Goal: Task Accomplishment & Management: Use online tool/utility

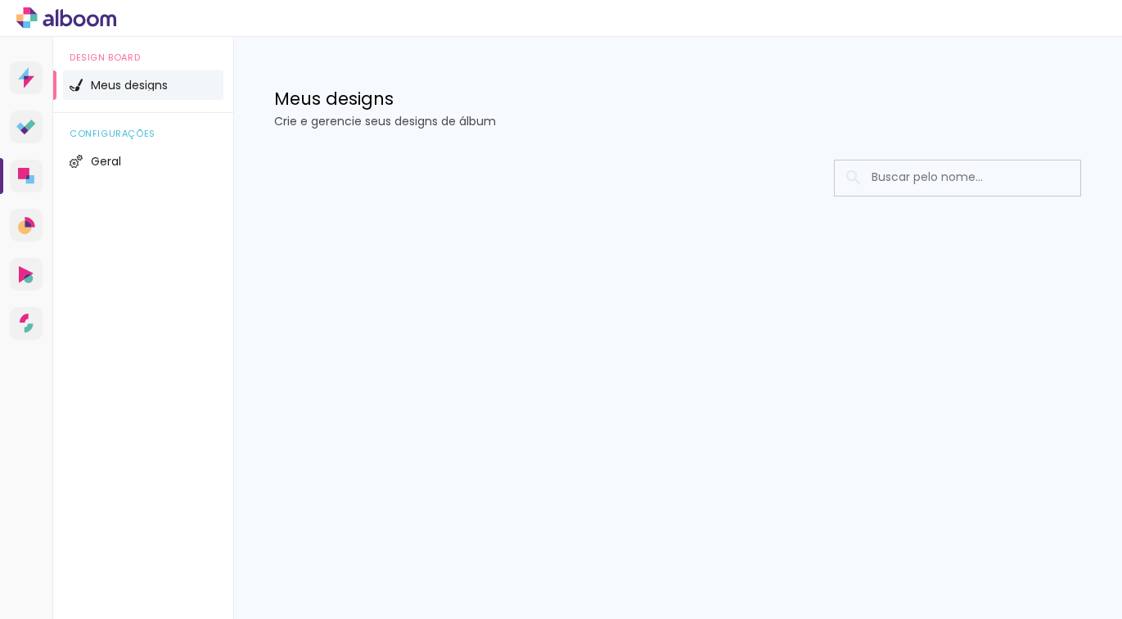
click at [92, 13] on icon at bounding box center [66, 17] width 100 height 21
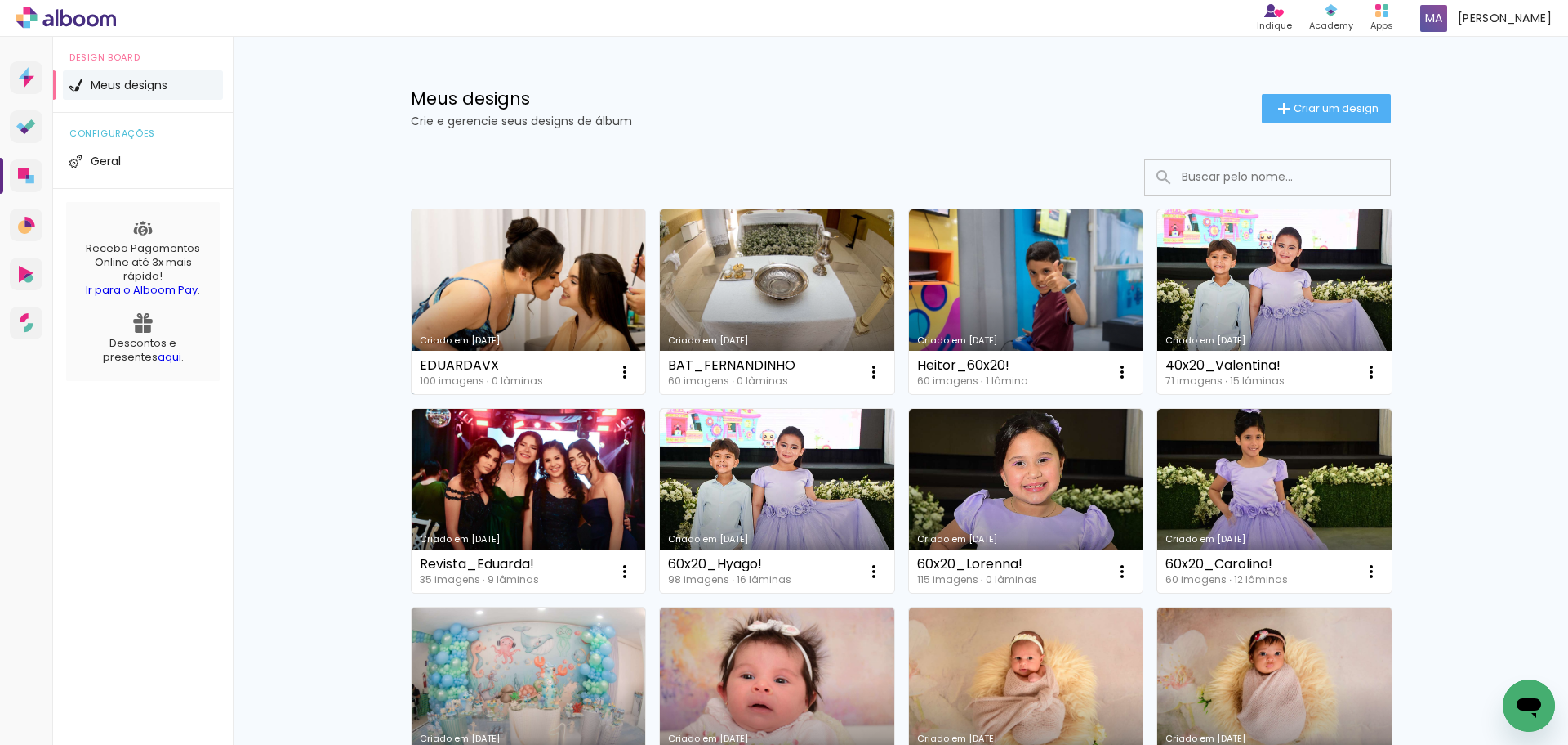
click at [484, 293] on link "Criado em [DATE]" at bounding box center [529, 302] width 235 height 185
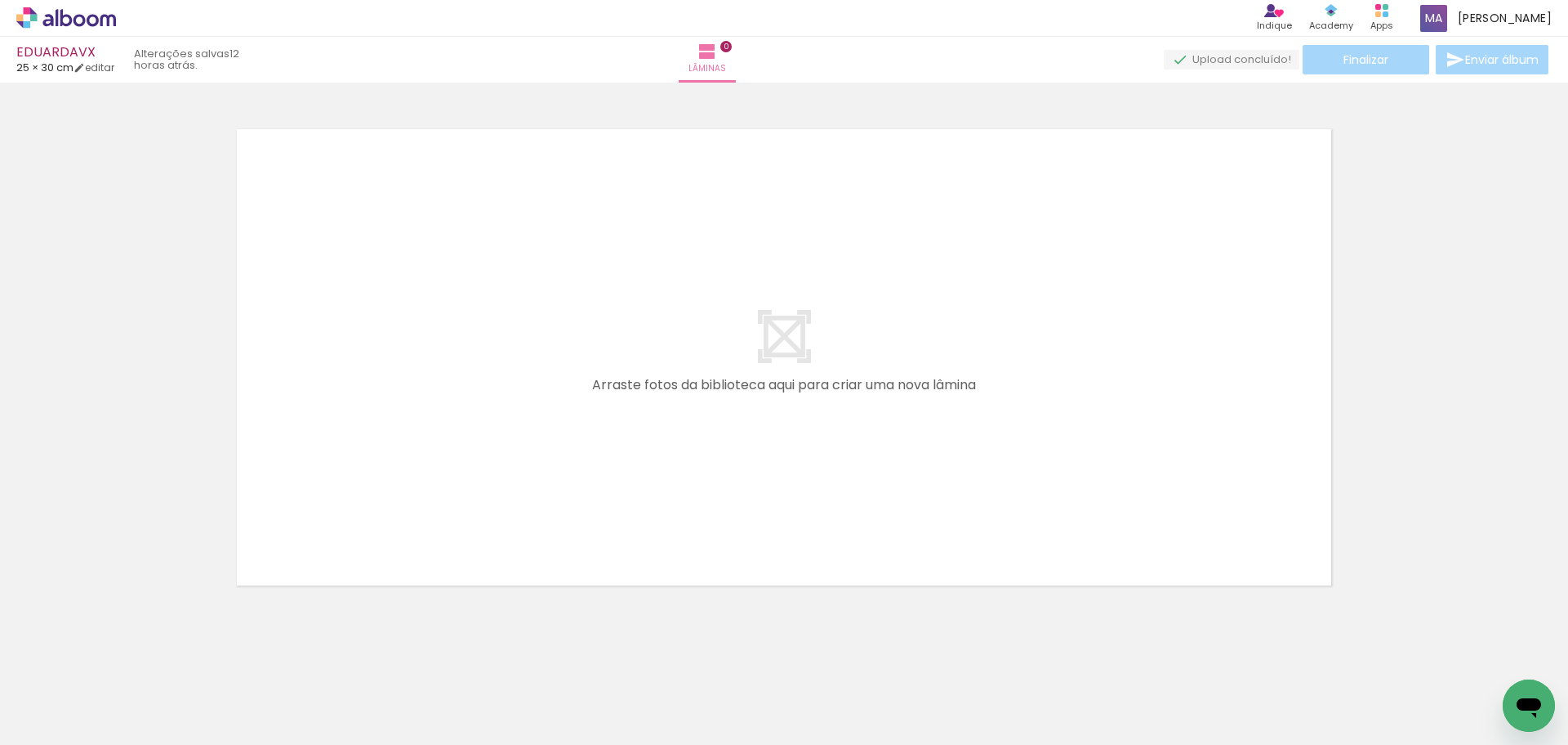
scroll to position [0, 1575]
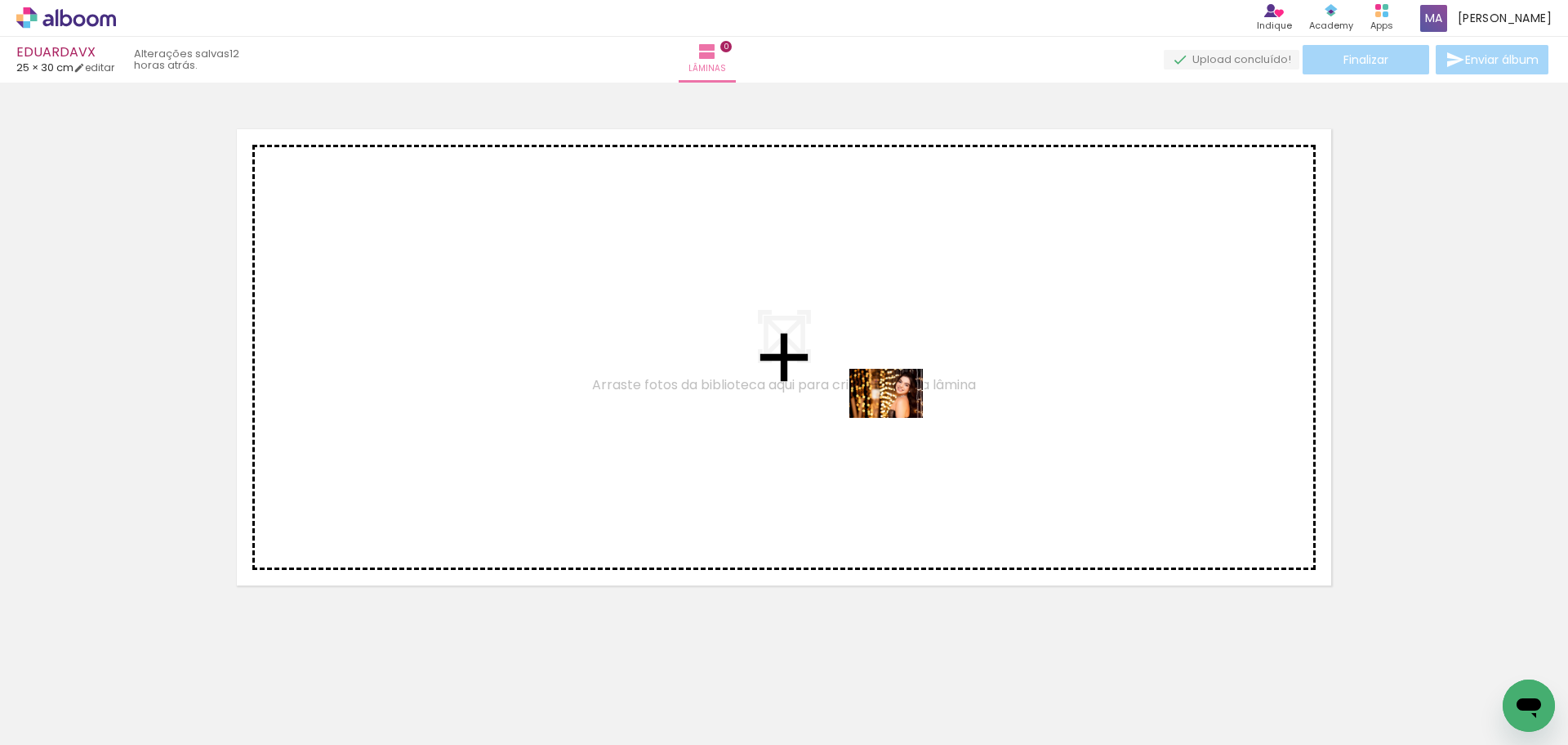
drag, startPoint x: 602, startPoint y: 700, endPoint x: 900, endPoint y: 430, distance: 402.1
click at [899, 416] on quentale-workspace at bounding box center [784, 372] width 1568 height 745
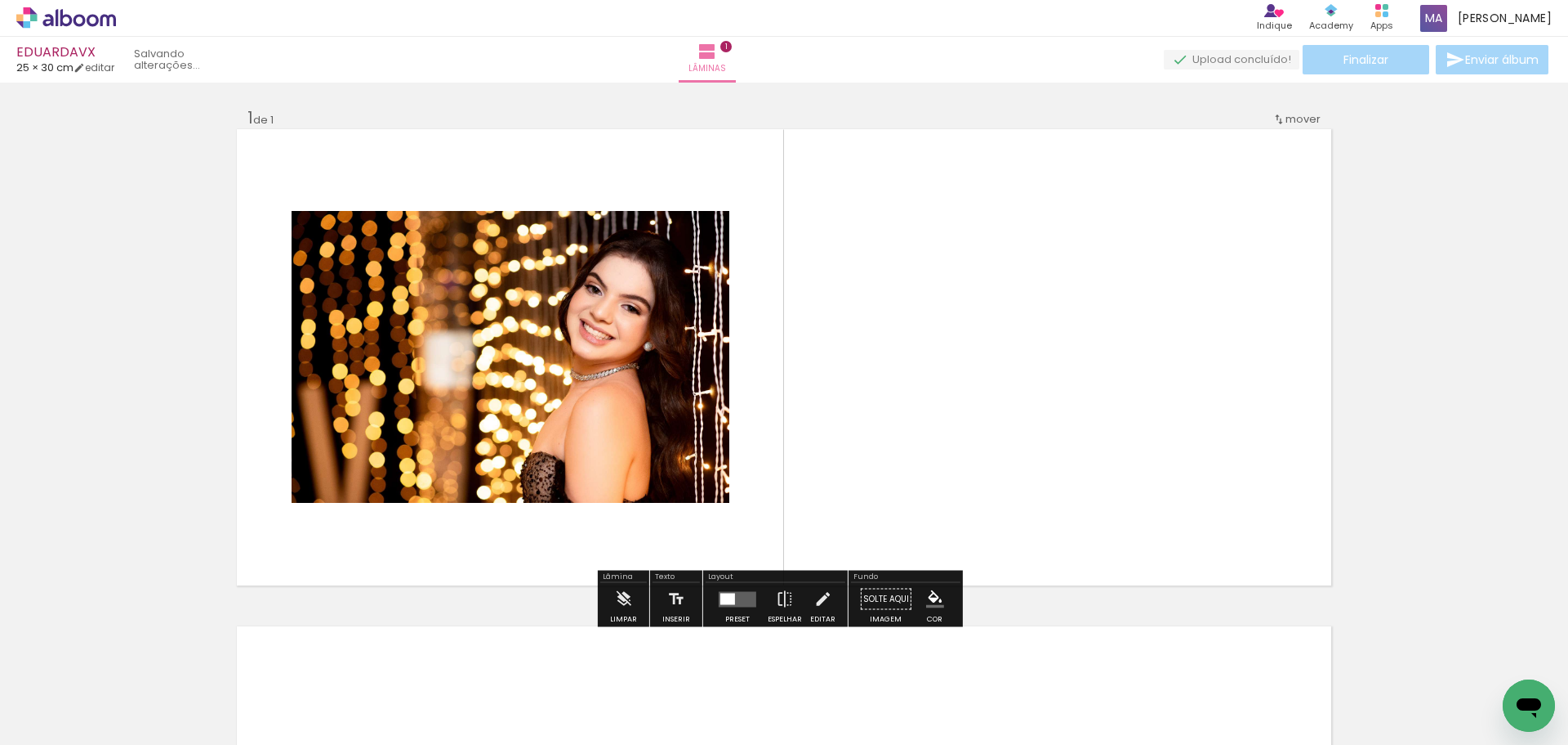
scroll to position [0, 0]
click at [726, 602] on div at bounding box center [728, 598] width 15 height 11
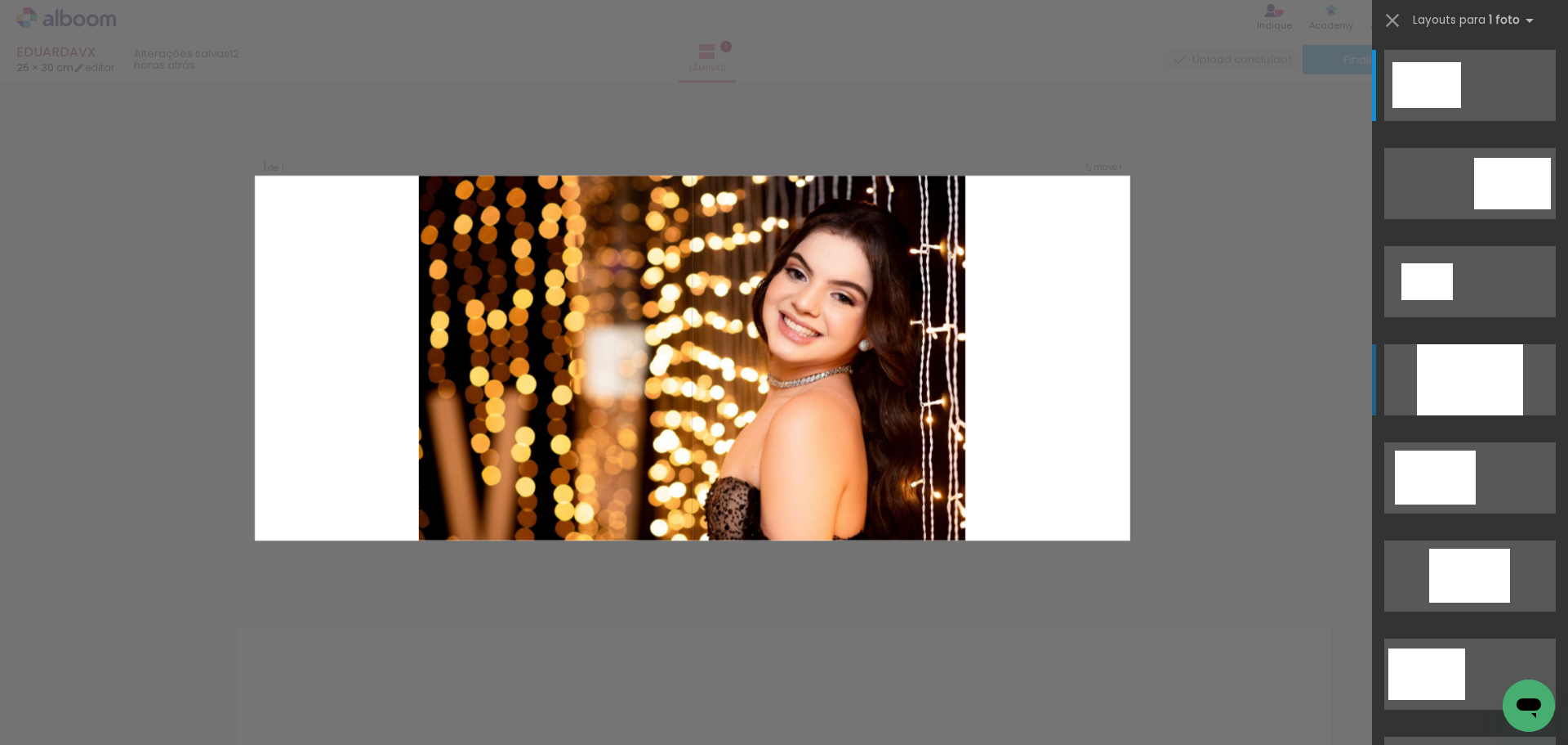
click at [1462, 356] on div at bounding box center [1470, 379] width 106 height 71
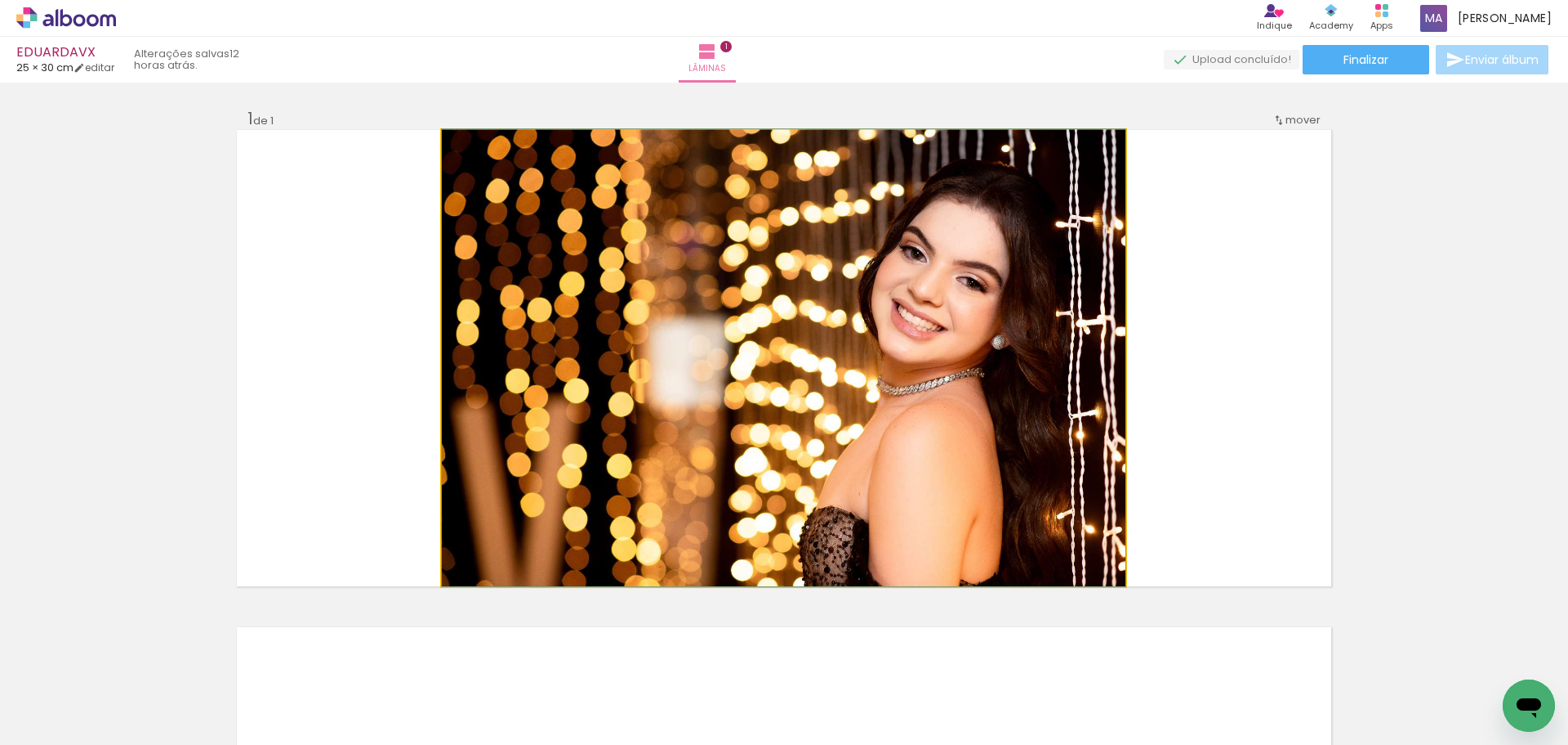
click at [1046, 380] on quentale-photo at bounding box center [784, 358] width 684 height 456
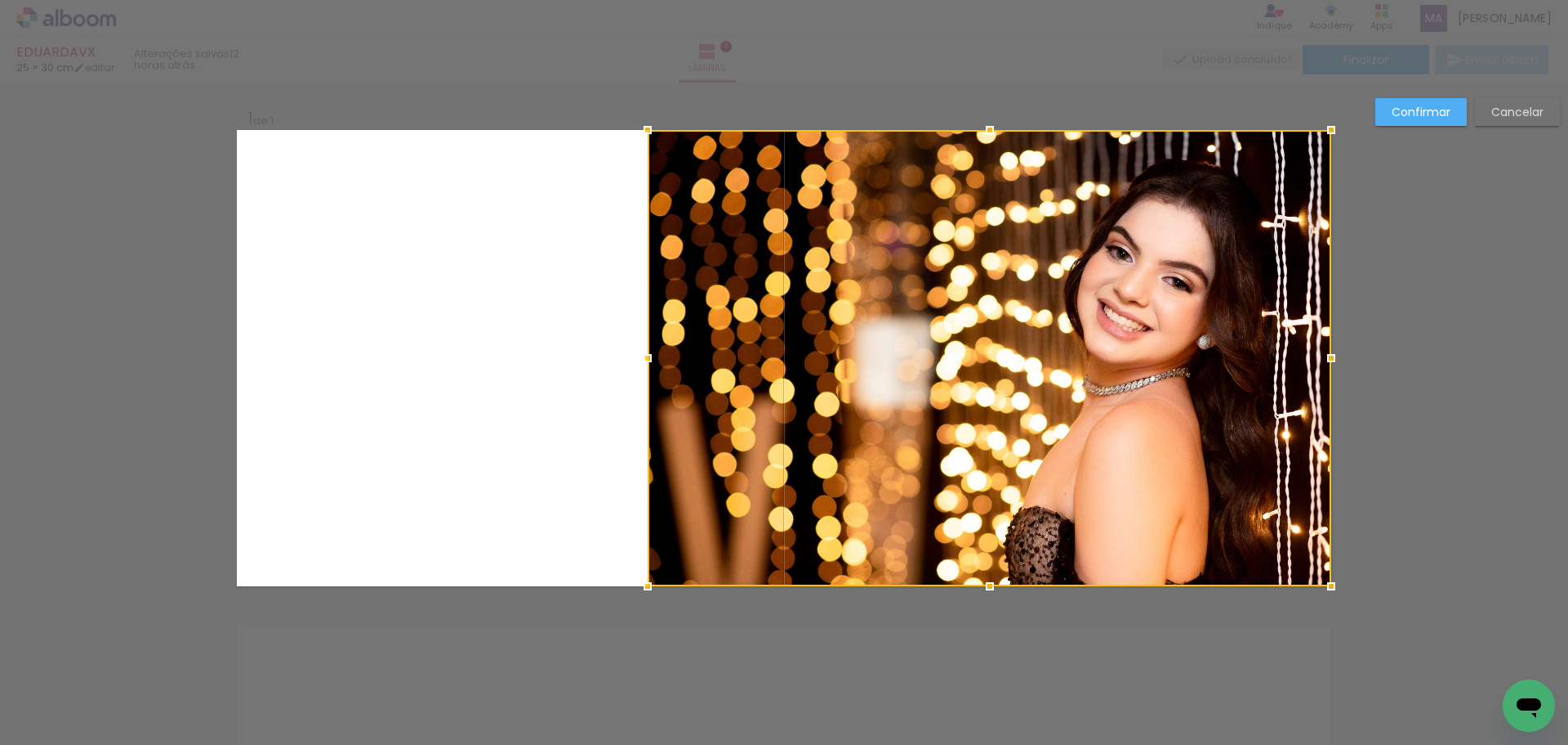
drag, startPoint x: 849, startPoint y: 407, endPoint x: 1107, endPoint y: 420, distance: 258.3
click at [1107, 420] on div at bounding box center [989, 358] width 684 height 456
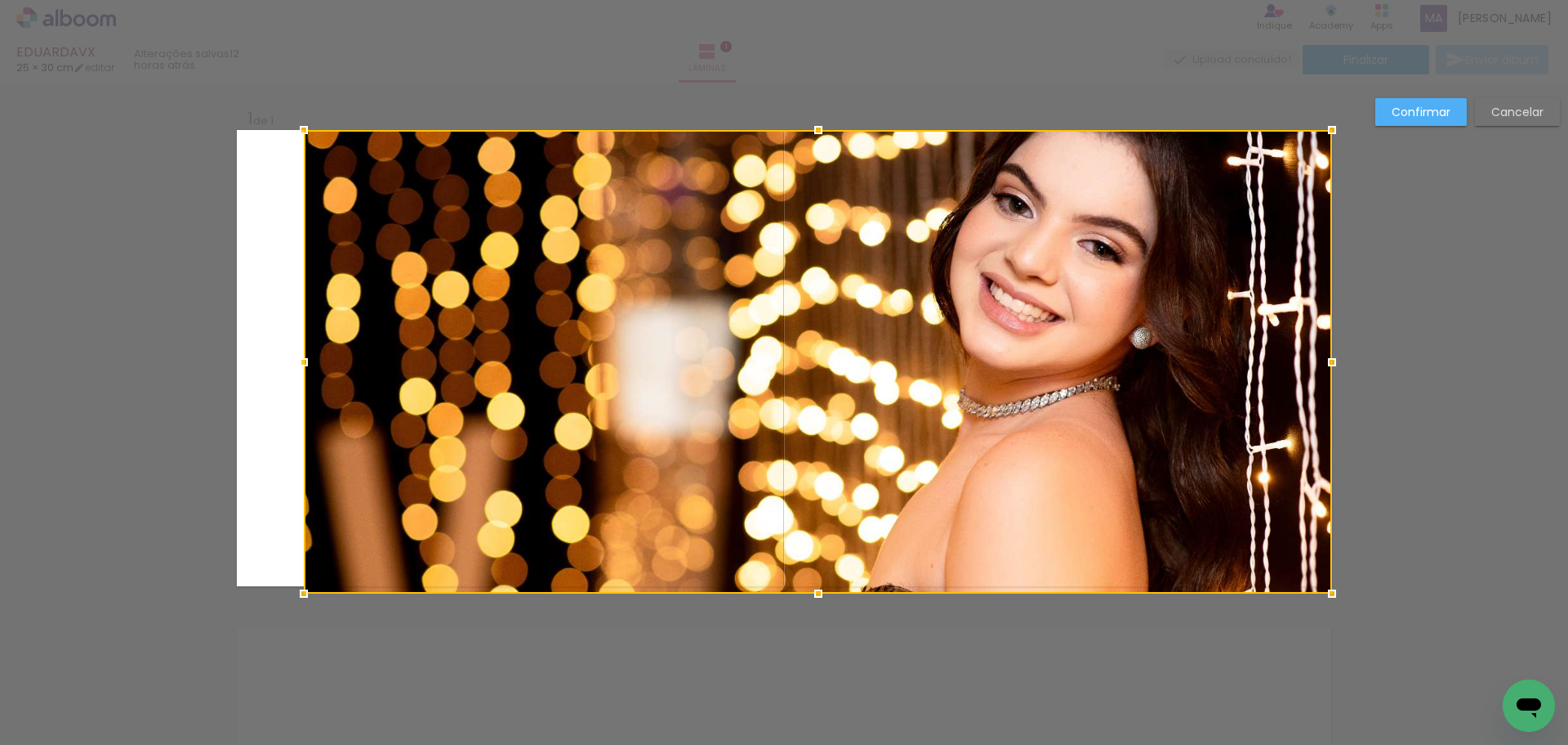
drag, startPoint x: 637, startPoint y: 591, endPoint x: 210, endPoint y: 517, distance: 433.4
click at [62, 599] on div "Inserir lâmina 1 de 1 Confirmar Cancelar" at bounding box center [784, 599] width 1568 height 1034
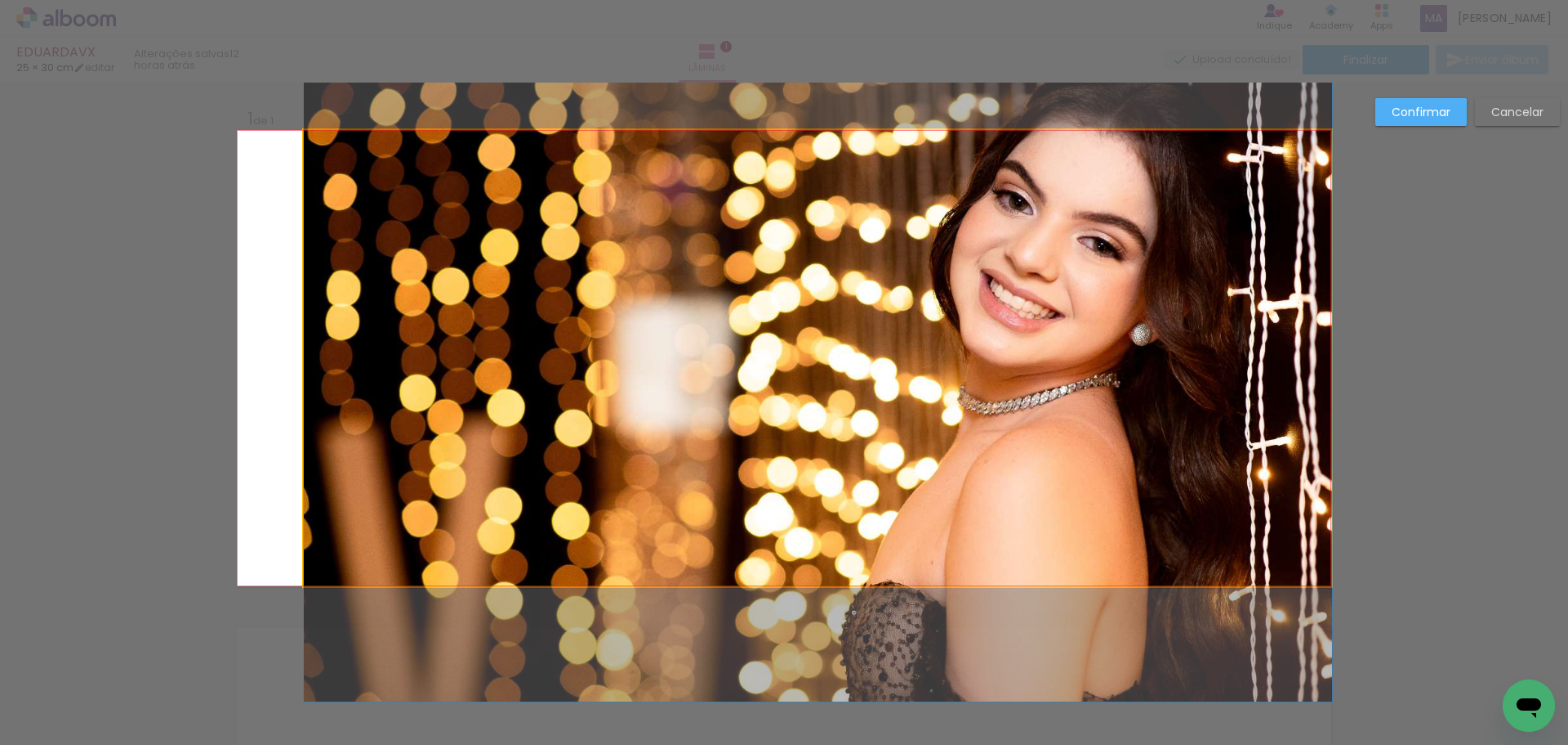
click at [377, 320] on quentale-photo at bounding box center [817, 358] width 1028 height 456
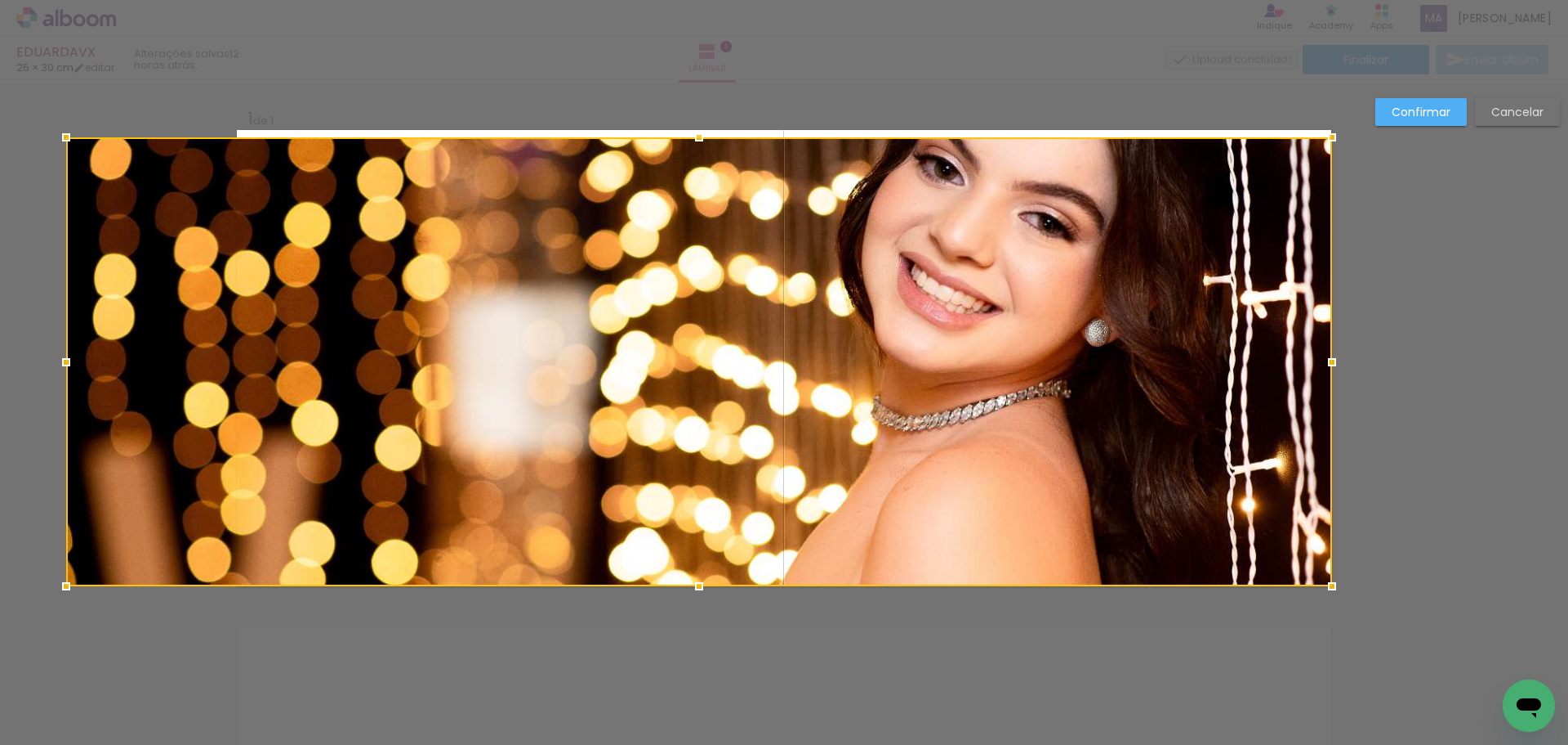
drag, startPoint x: 299, startPoint y: 136, endPoint x: 232, endPoint y: 122, distance: 68.4
click at [206, 115] on div "Inserir lâmina 1 de 1 Confirmar Cancelar" at bounding box center [784, 599] width 1568 height 1034
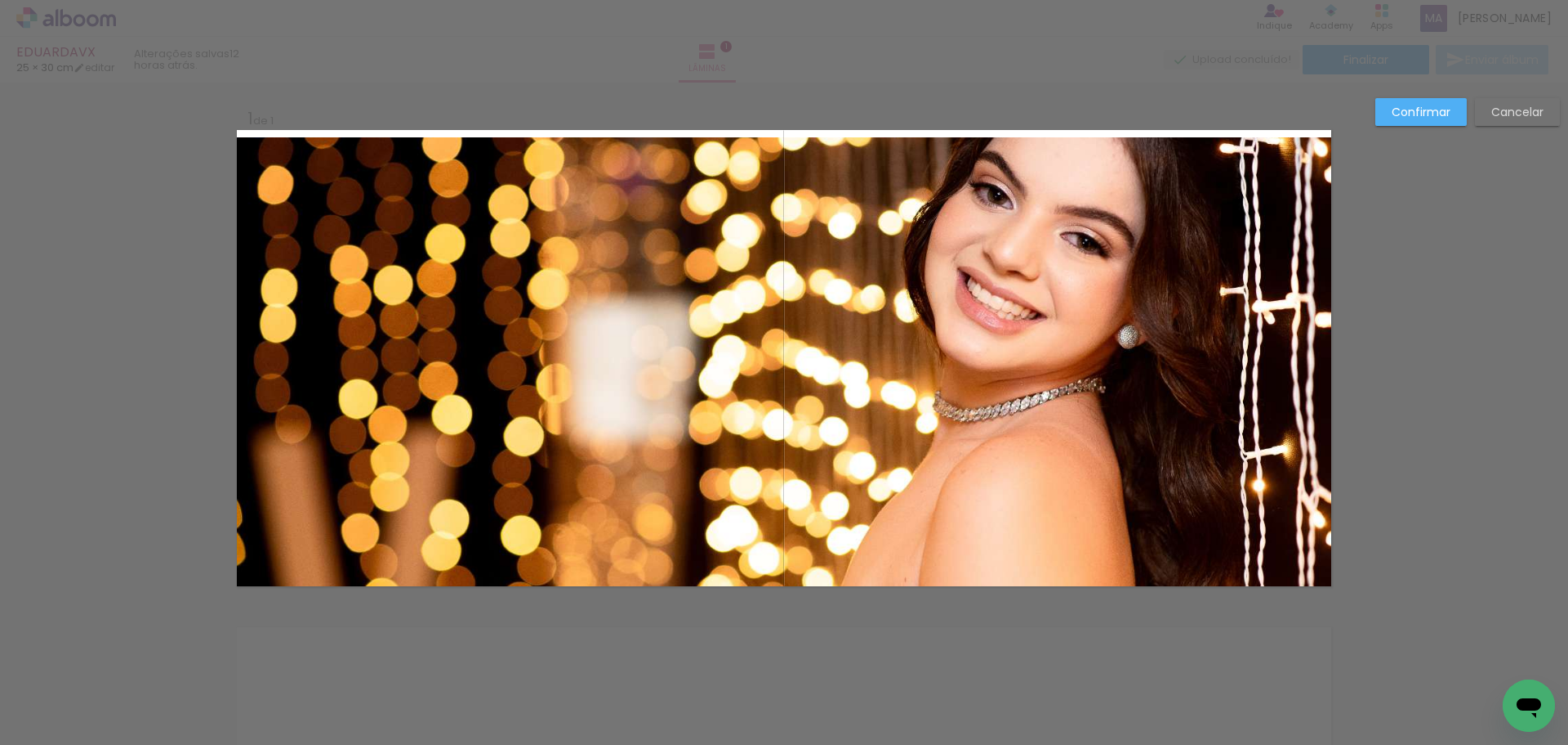
click at [587, 253] on quentale-photo at bounding box center [784, 362] width 1095 height 448
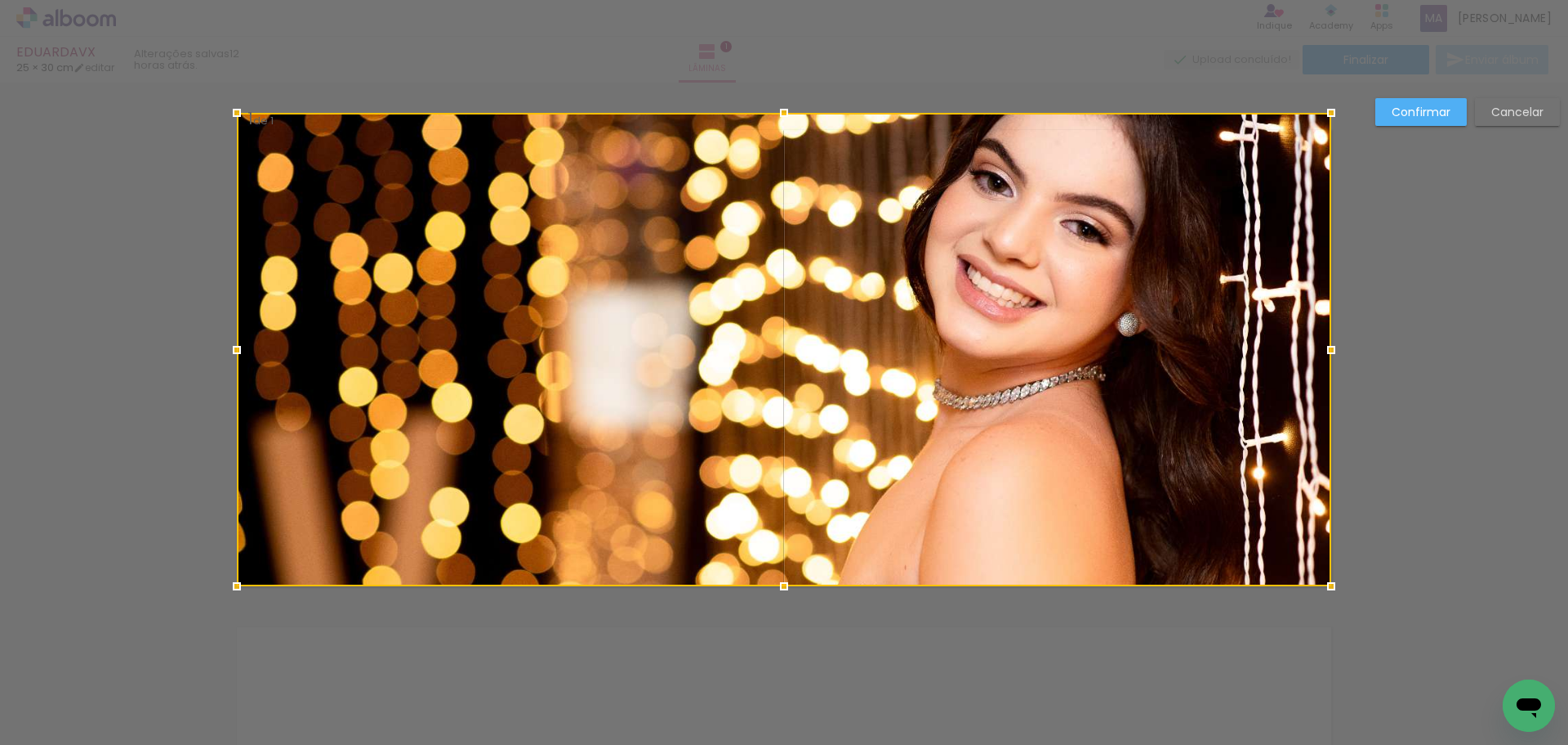
drag, startPoint x: 780, startPoint y: 140, endPoint x: 797, endPoint y: 63, distance: 78.9
click at [796, 0] on div "EDUARDAVX 25 × 30 cm editar 12 horas atrás. Lâminas 1 Finalizar Enviar álbum In…" at bounding box center [784, 0] width 1568 height 0
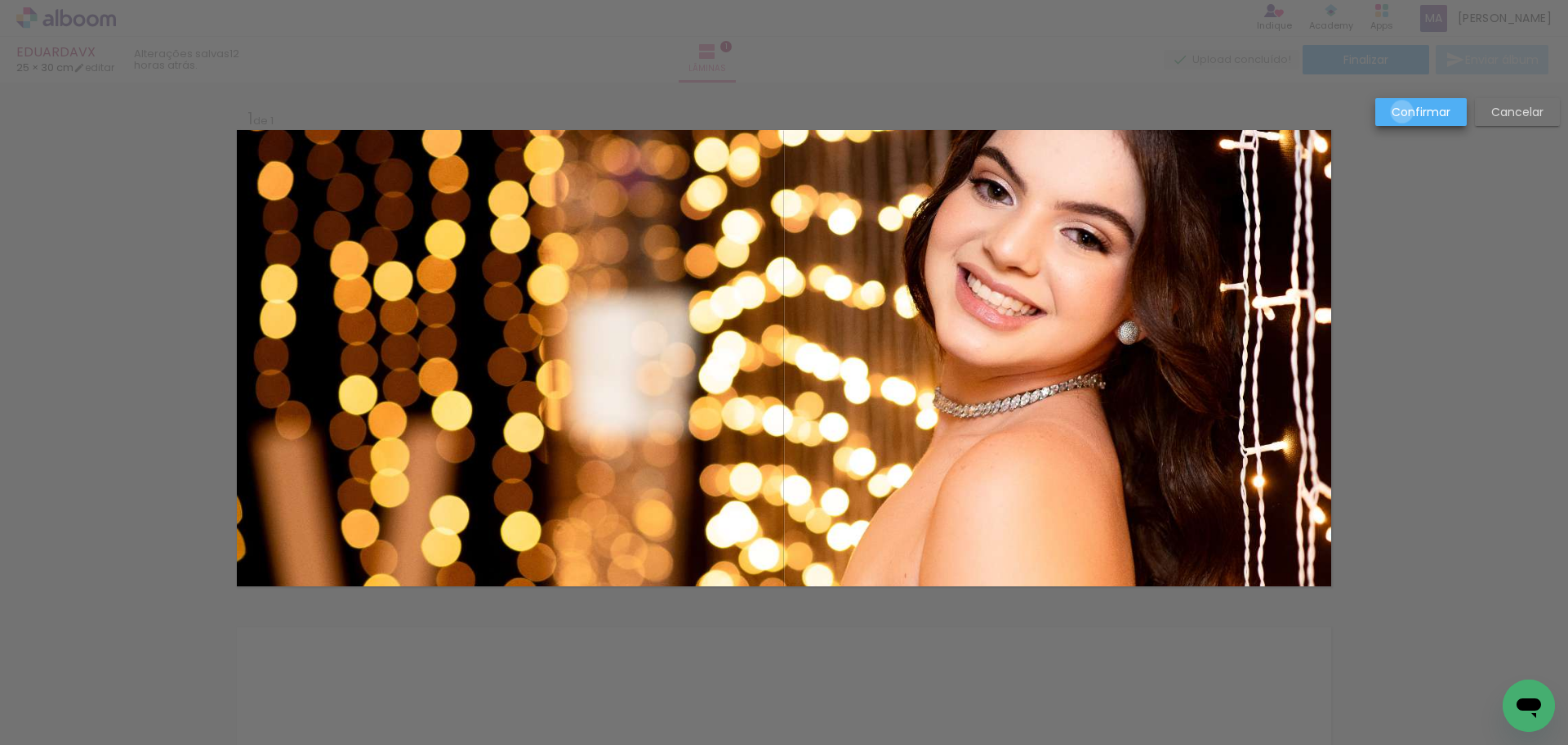
click at [0, 0] on slot "Confirmar" at bounding box center [0, 0] width 0 height 0
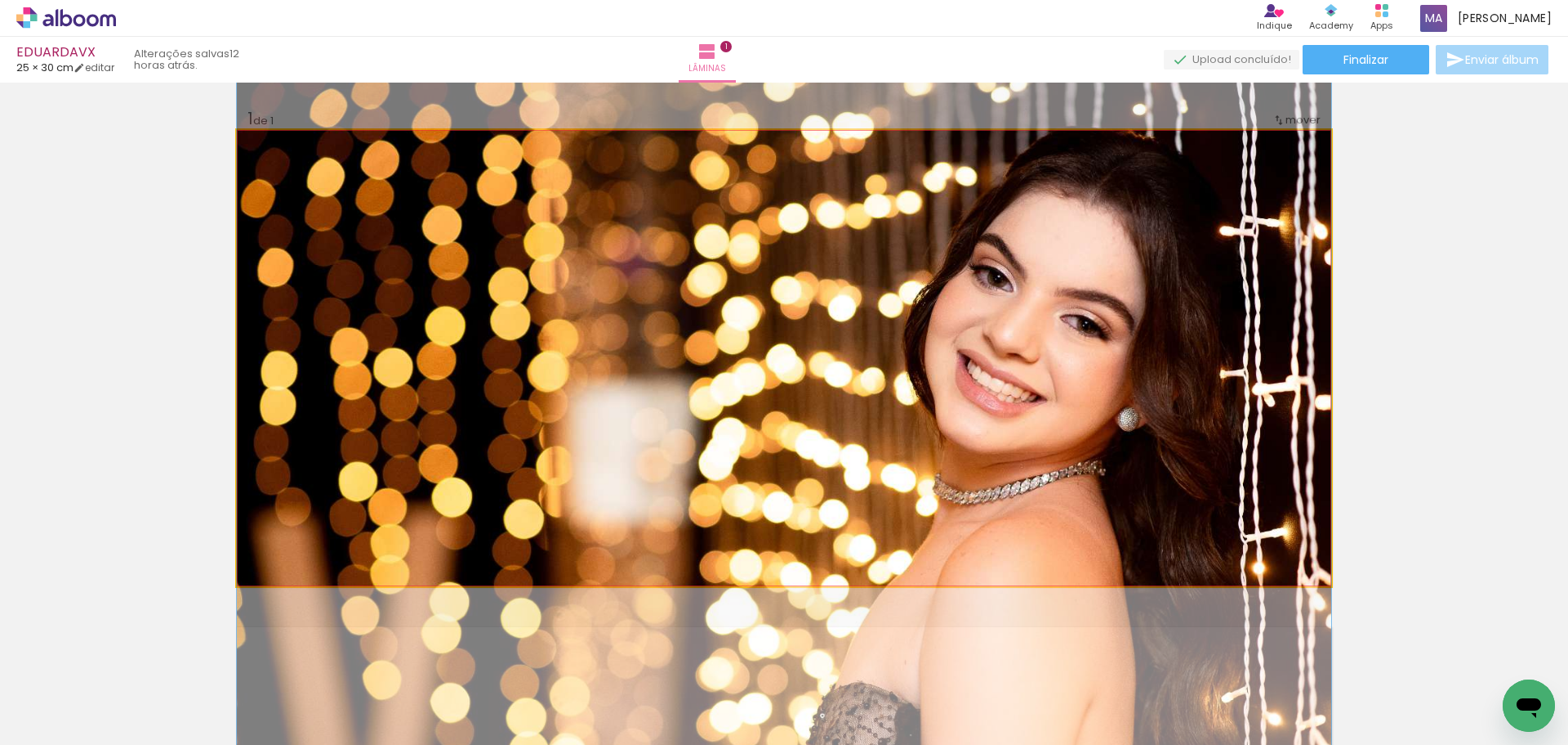
drag, startPoint x: 1141, startPoint y: 257, endPoint x: 1151, endPoint y: 343, distance: 86.6
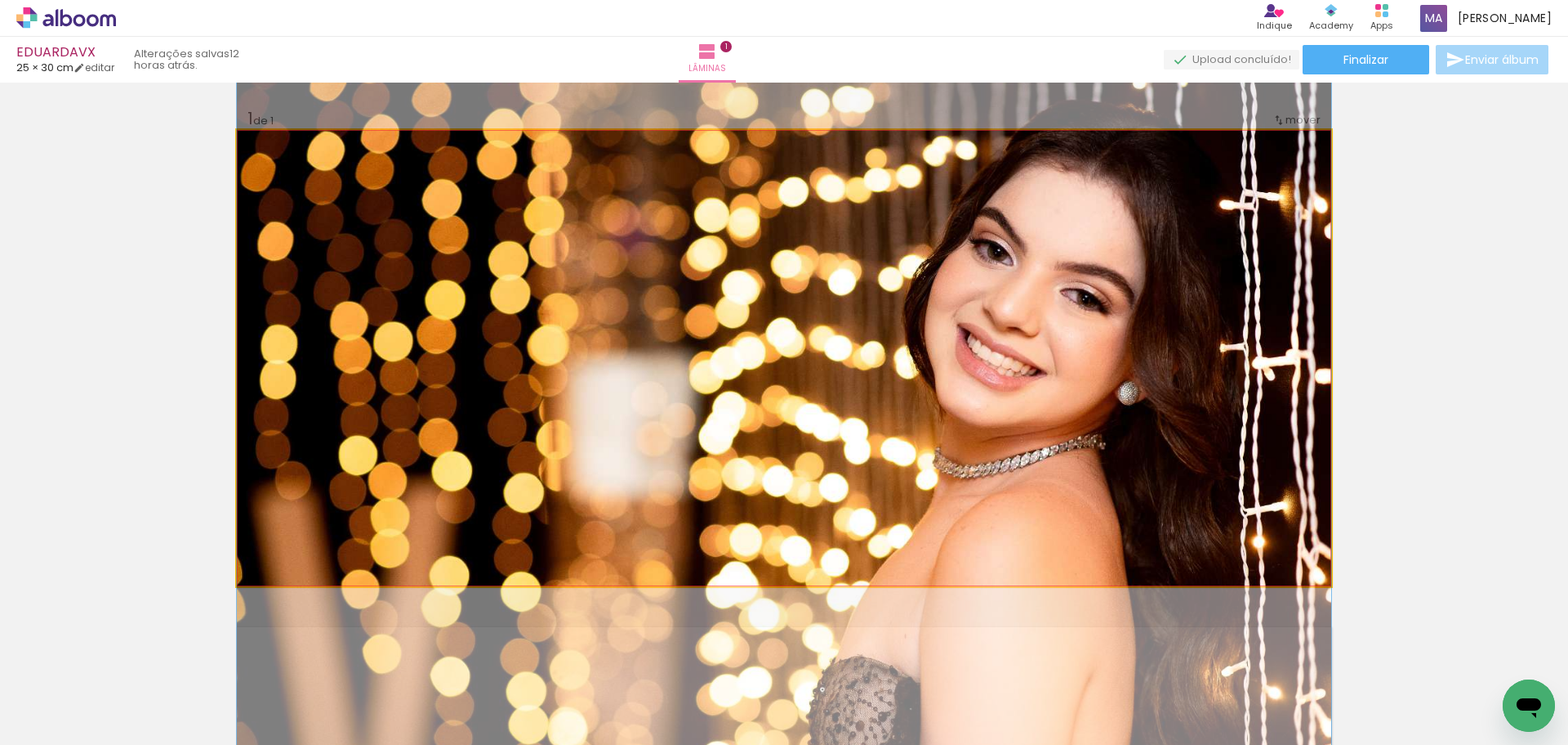
drag, startPoint x: 1028, startPoint y: 395, endPoint x: 1034, endPoint y: 371, distance: 24.7
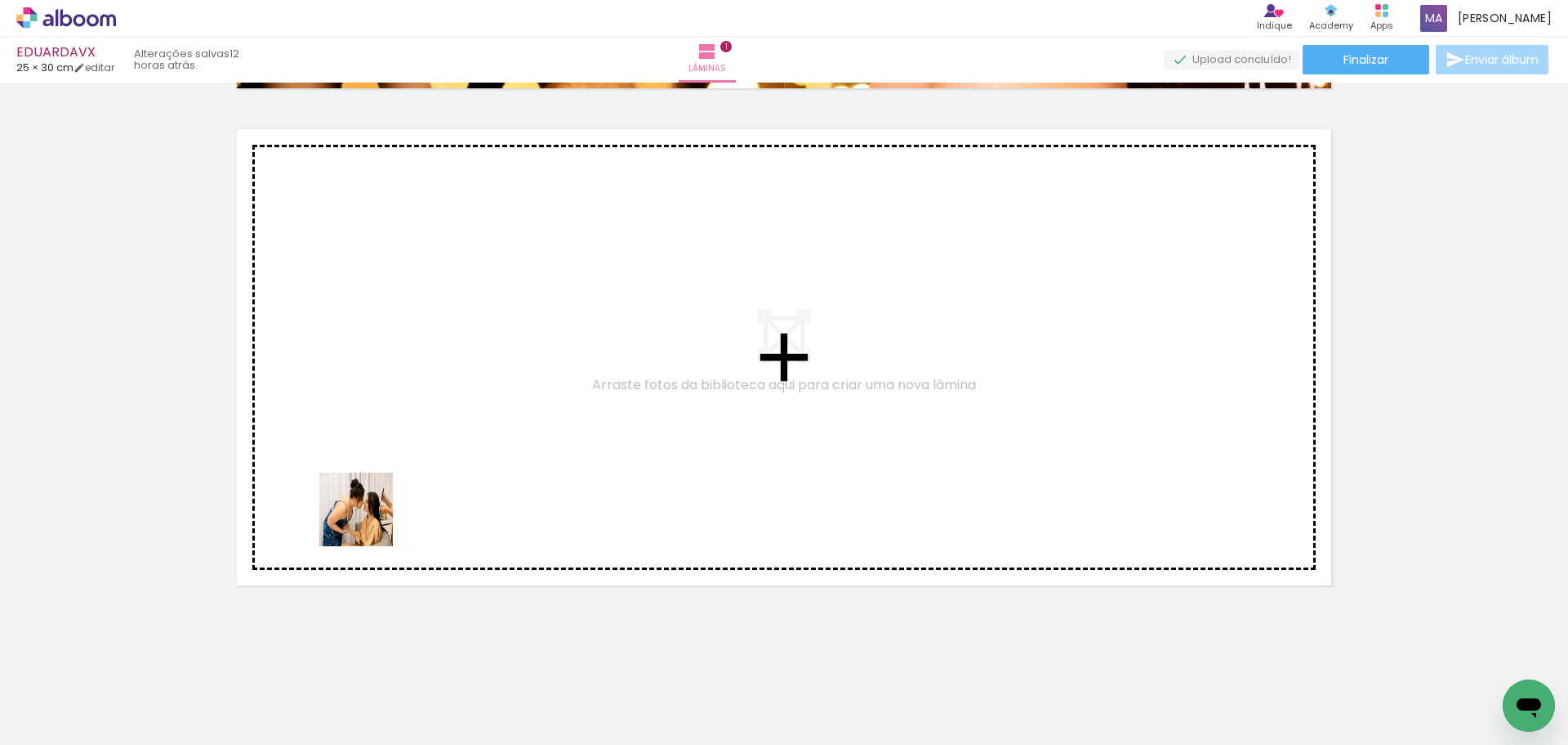
drag, startPoint x: 175, startPoint y: 701, endPoint x: 314, endPoint y: 599, distance: 172.4
click at [441, 464] on quentale-workspace at bounding box center [784, 372] width 1568 height 745
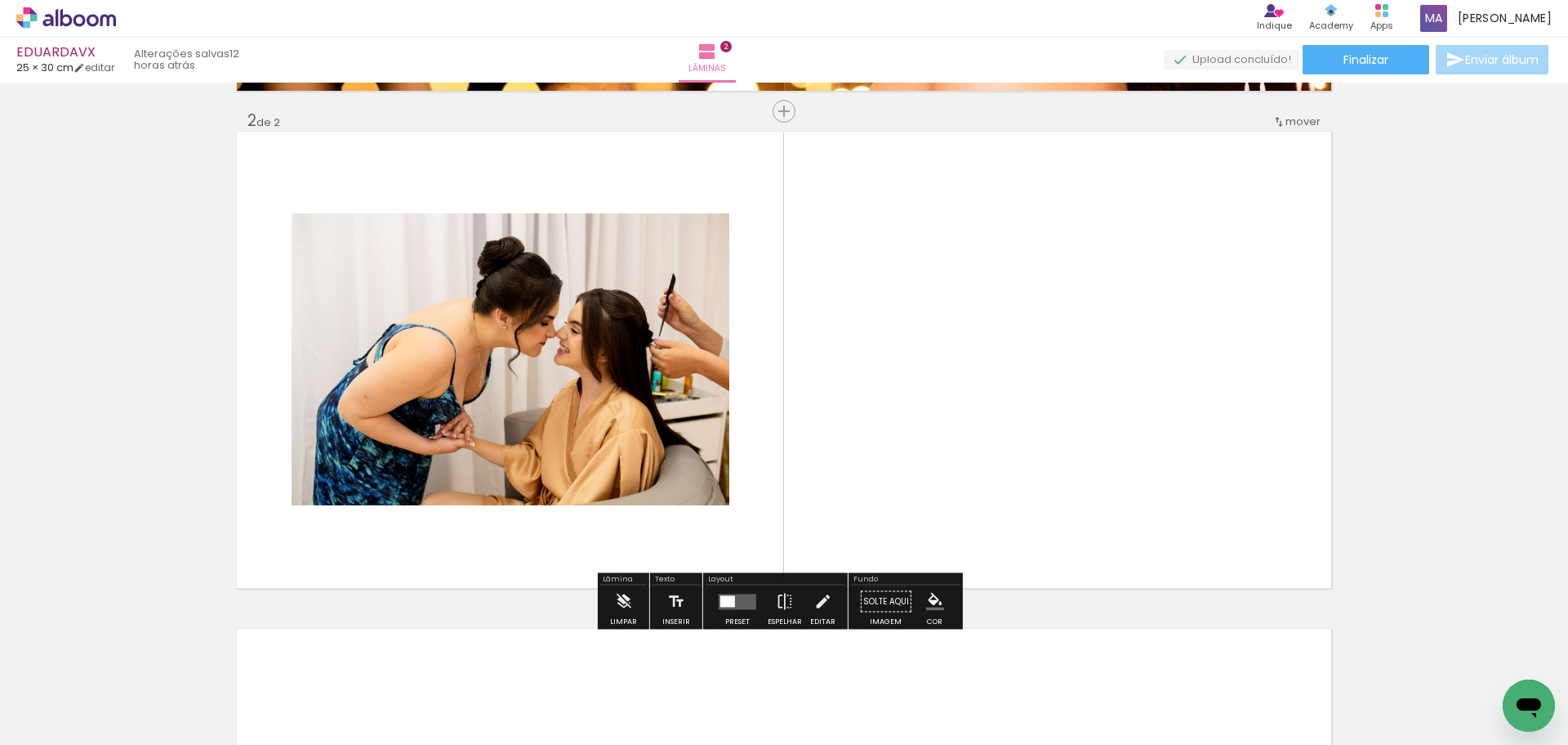
scroll to position [493, 0]
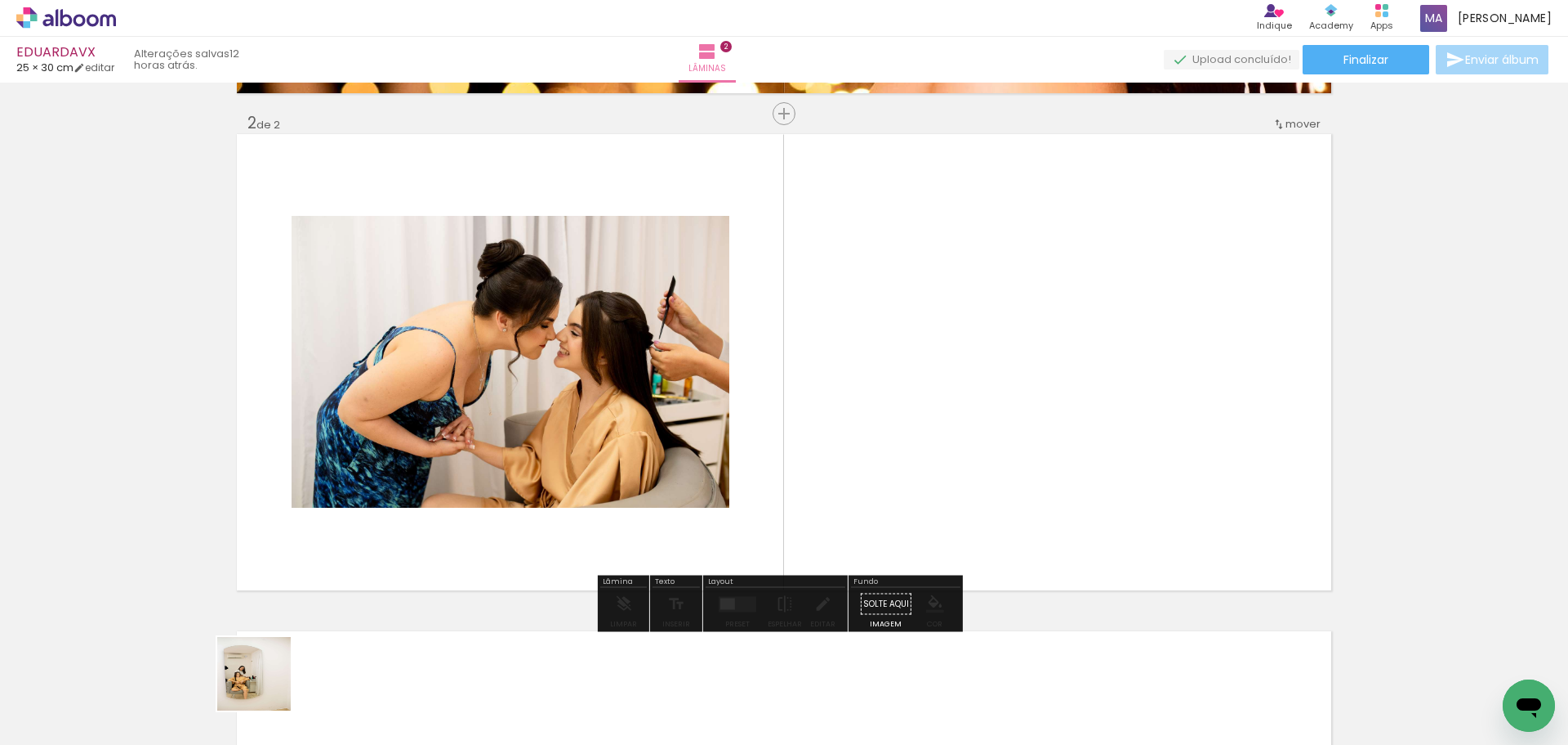
drag, startPoint x: 266, startPoint y: 686, endPoint x: 386, endPoint y: 623, distance: 135.5
click at [414, 476] on quentale-workspace at bounding box center [784, 372] width 1568 height 745
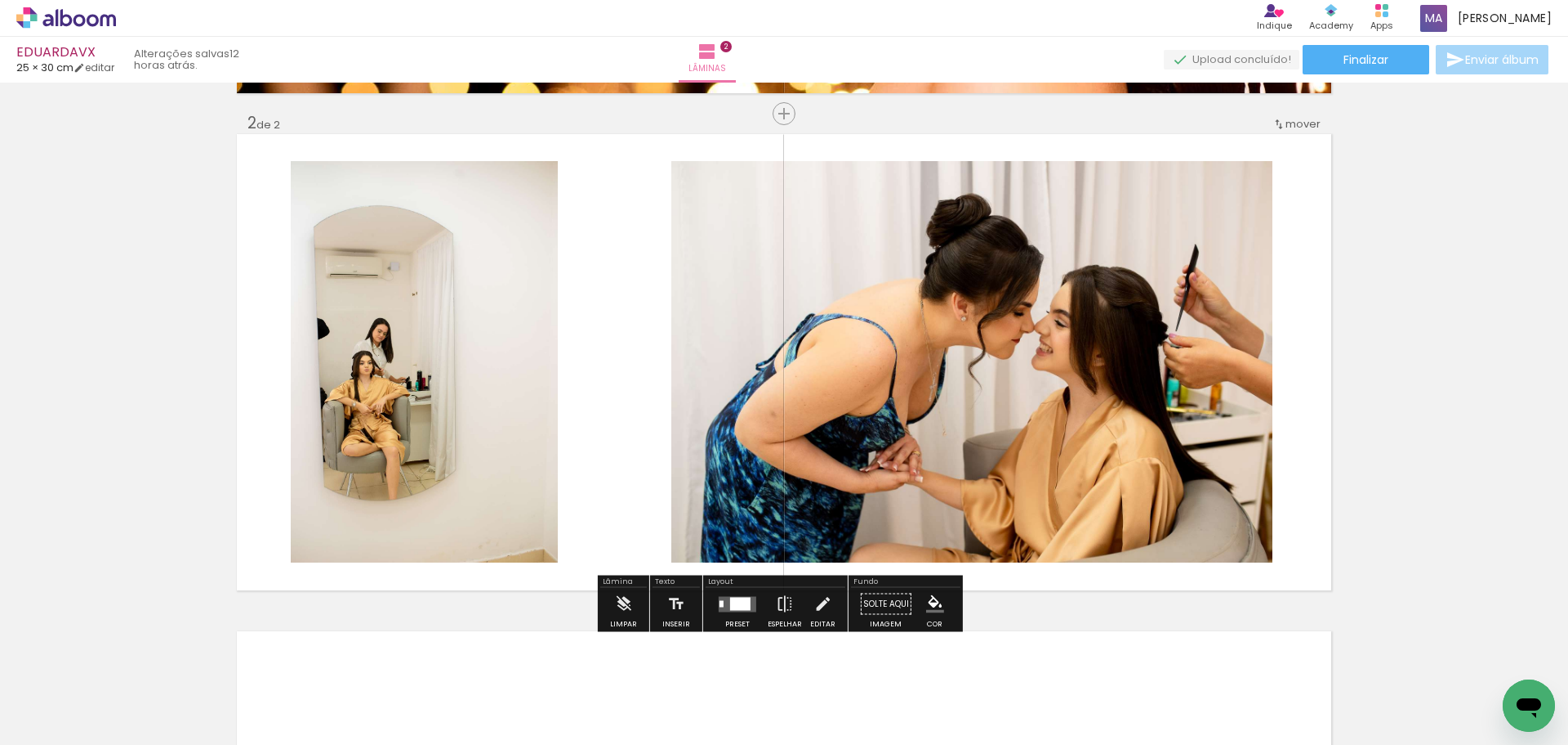
drag, startPoint x: 351, startPoint y: 709, endPoint x: 441, endPoint y: 614, distance: 130.9
click at [403, 452] on quentale-workspace at bounding box center [784, 372] width 1568 height 745
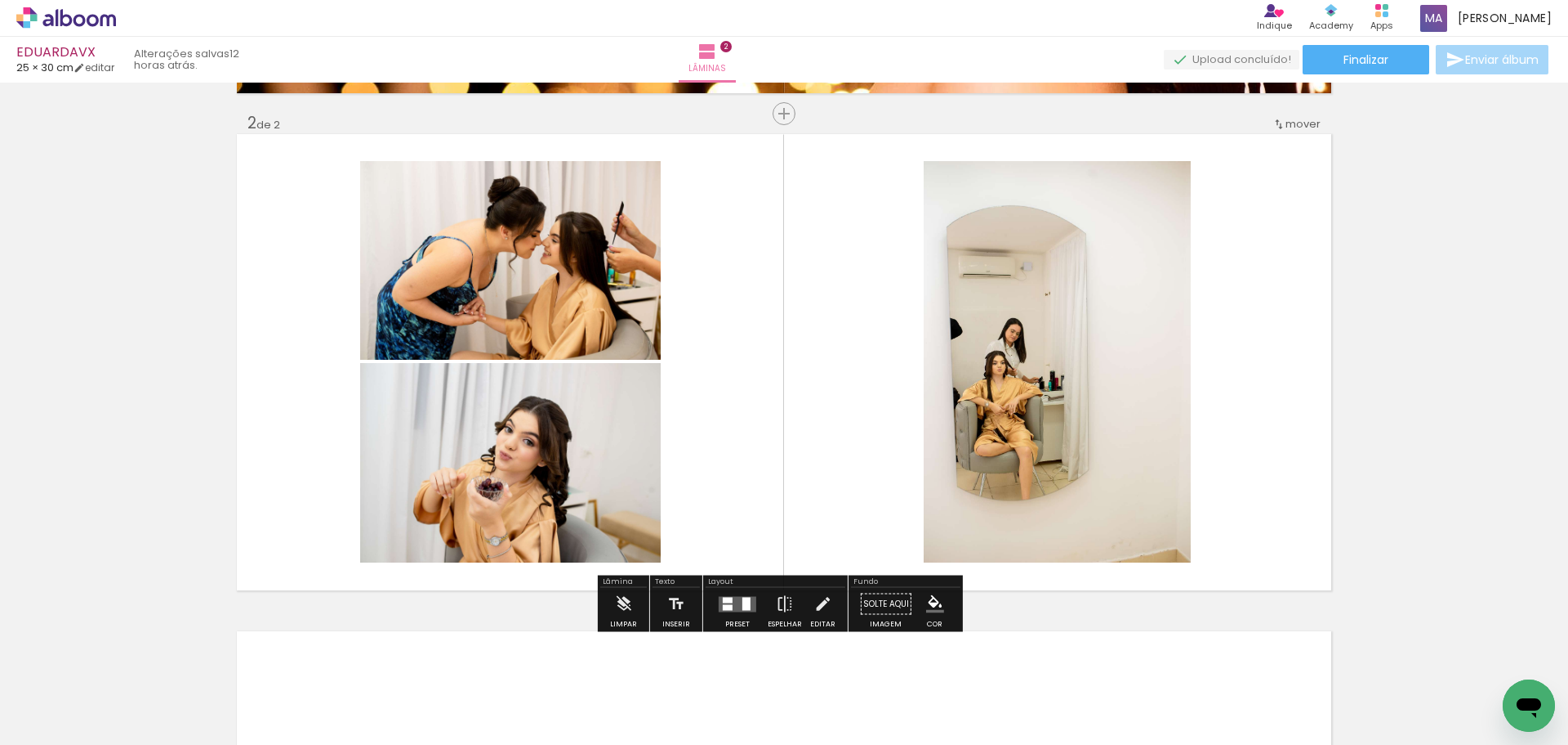
drag, startPoint x: 441, startPoint y: 549, endPoint x: 514, endPoint y: 616, distance: 99.1
click at [437, 458] on quentale-workspace at bounding box center [784, 372] width 1568 height 745
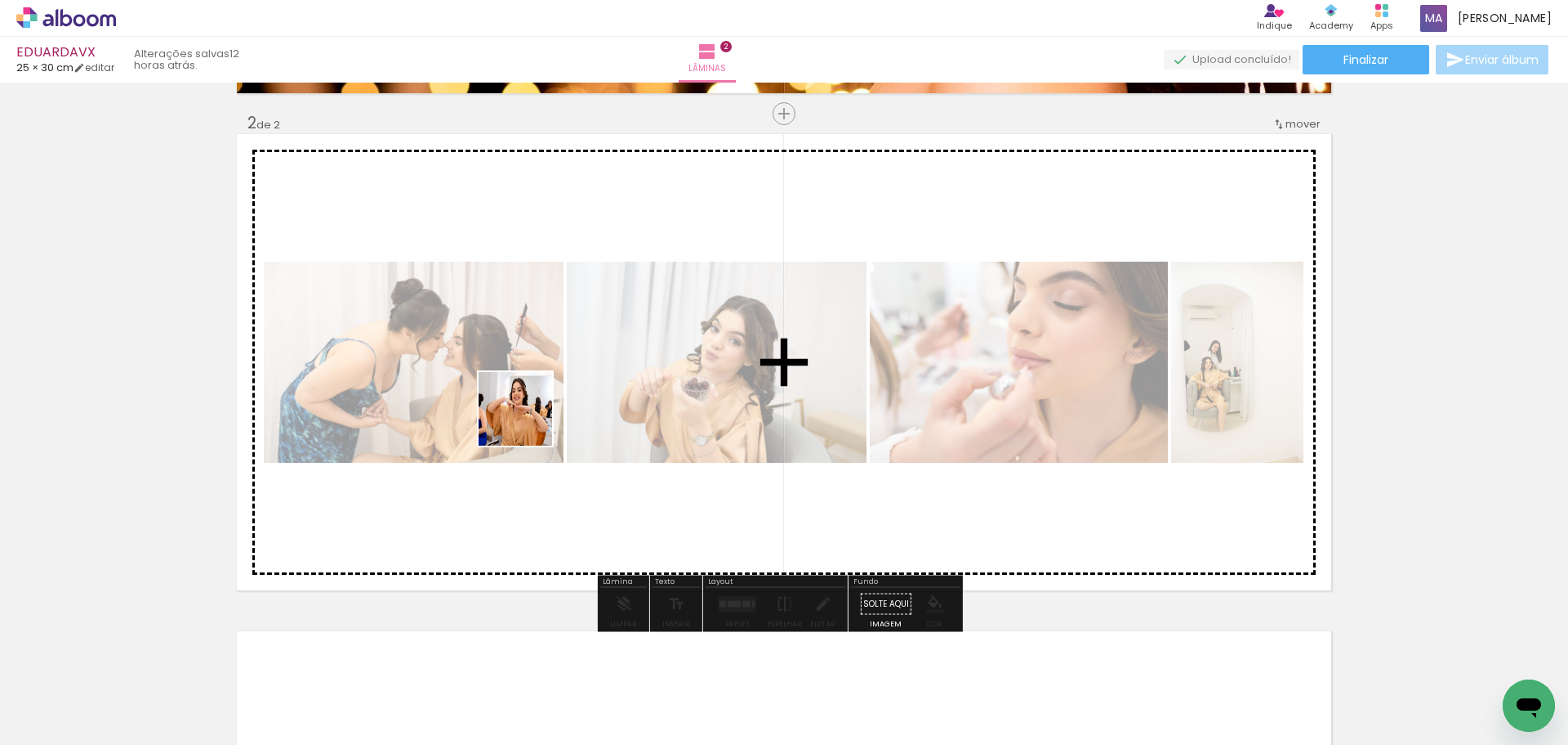
drag, startPoint x: 529, startPoint y: 705, endPoint x: 563, endPoint y: 475, distance: 232.5
click at [527, 417] on quentale-workspace at bounding box center [784, 372] width 1568 height 745
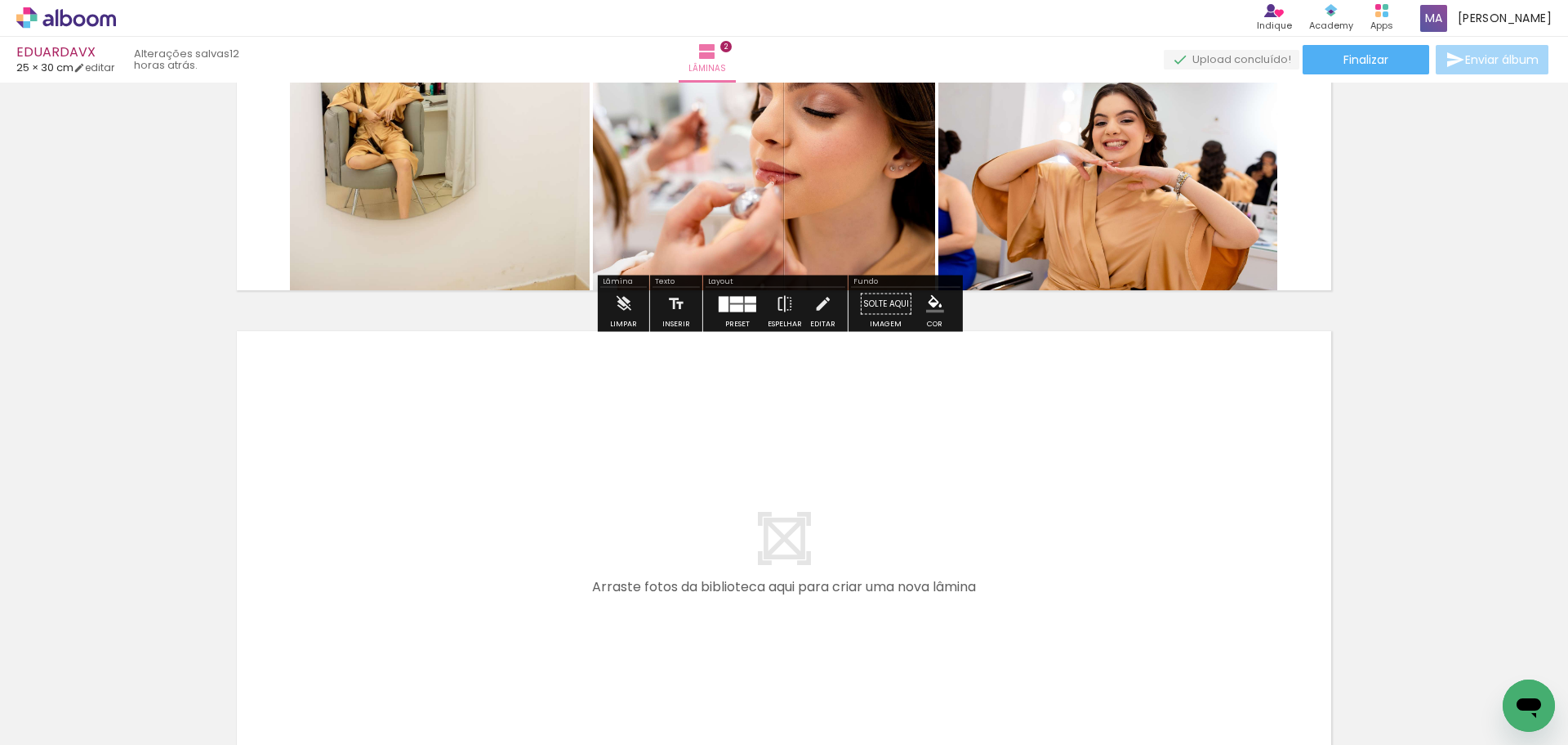
drag, startPoint x: 627, startPoint y: 692, endPoint x: 601, endPoint y: 474, distance: 219.5
click at [601, 474] on quentale-workspace at bounding box center [784, 372] width 1568 height 745
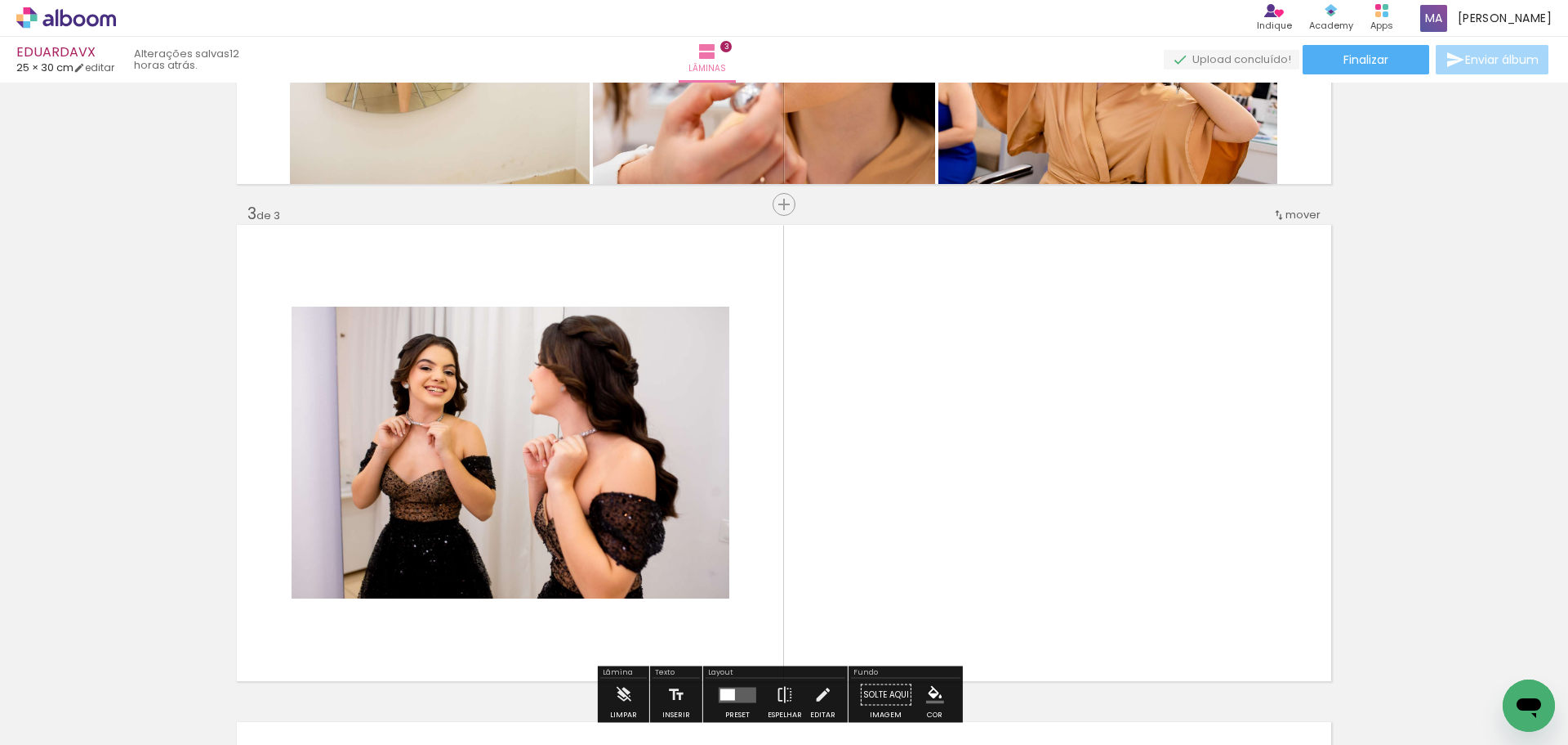
scroll to position [990, 0]
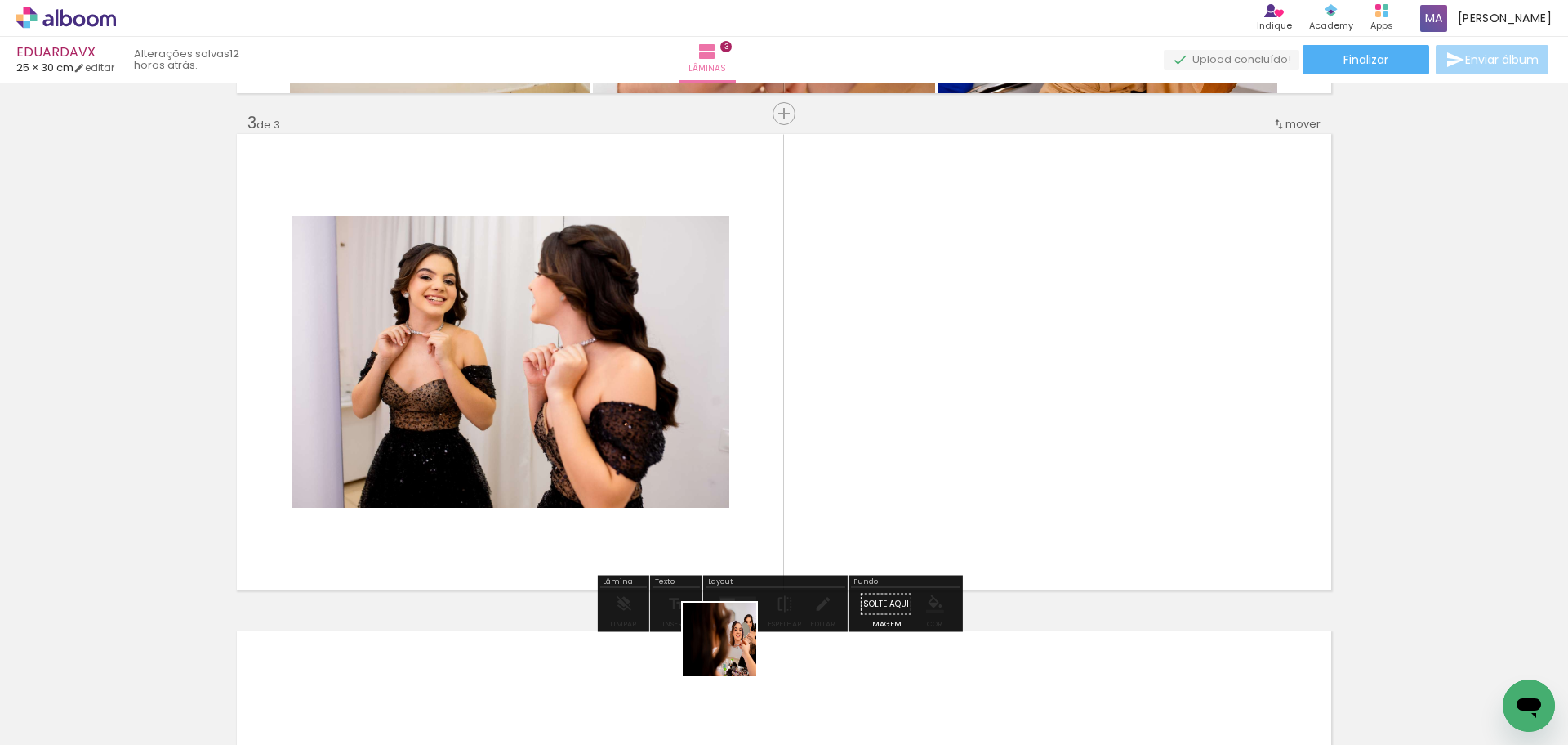
drag, startPoint x: 732, startPoint y: 651, endPoint x: 805, endPoint y: 595, distance: 92.0
click at [769, 389] on quentale-workspace at bounding box center [784, 372] width 1568 height 745
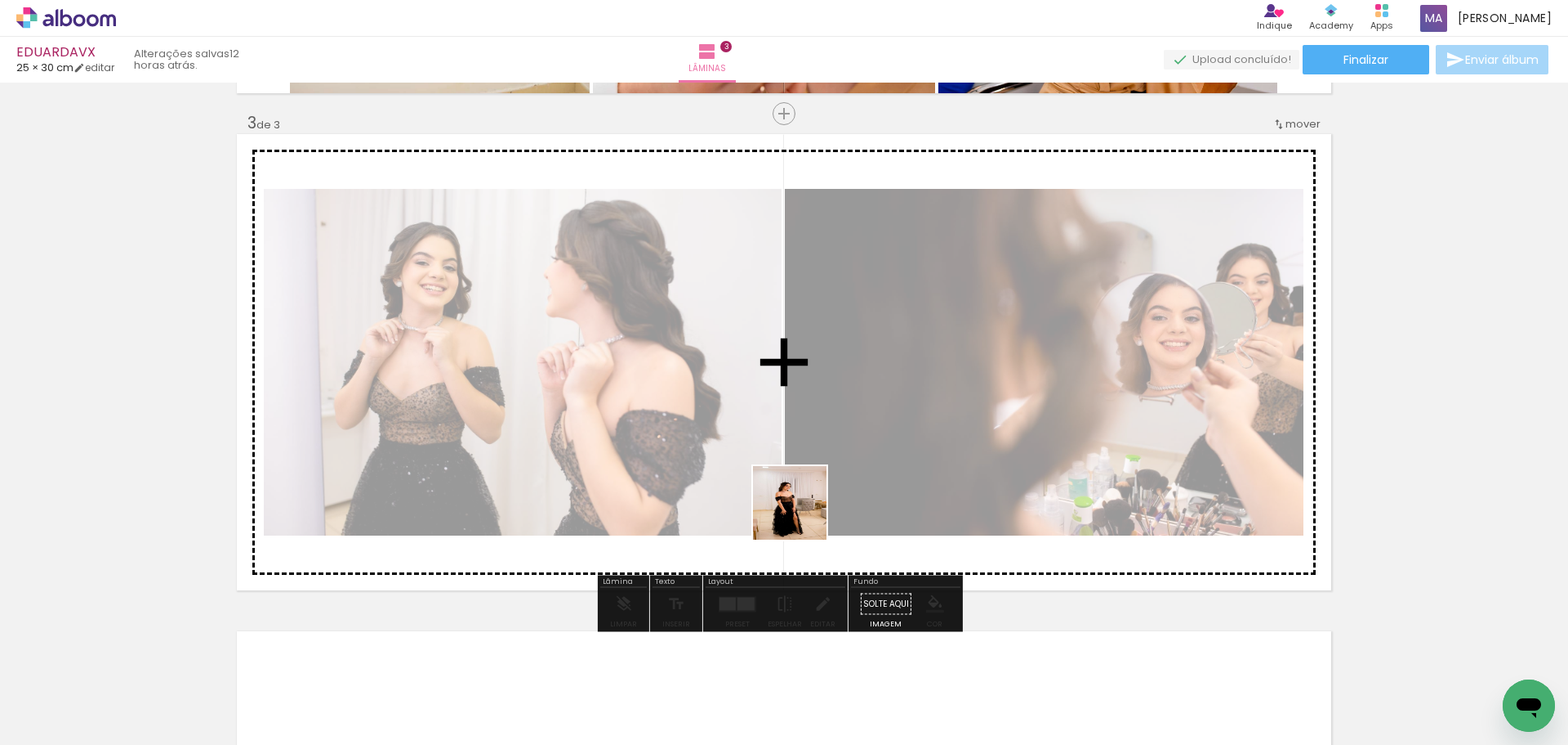
drag, startPoint x: 800, startPoint y: 692, endPoint x: 831, endPoint y: 525, distance: 169.9
click at [798, 423] on quentale-workspace at bounding box center [784, 372] width 1568 height 745
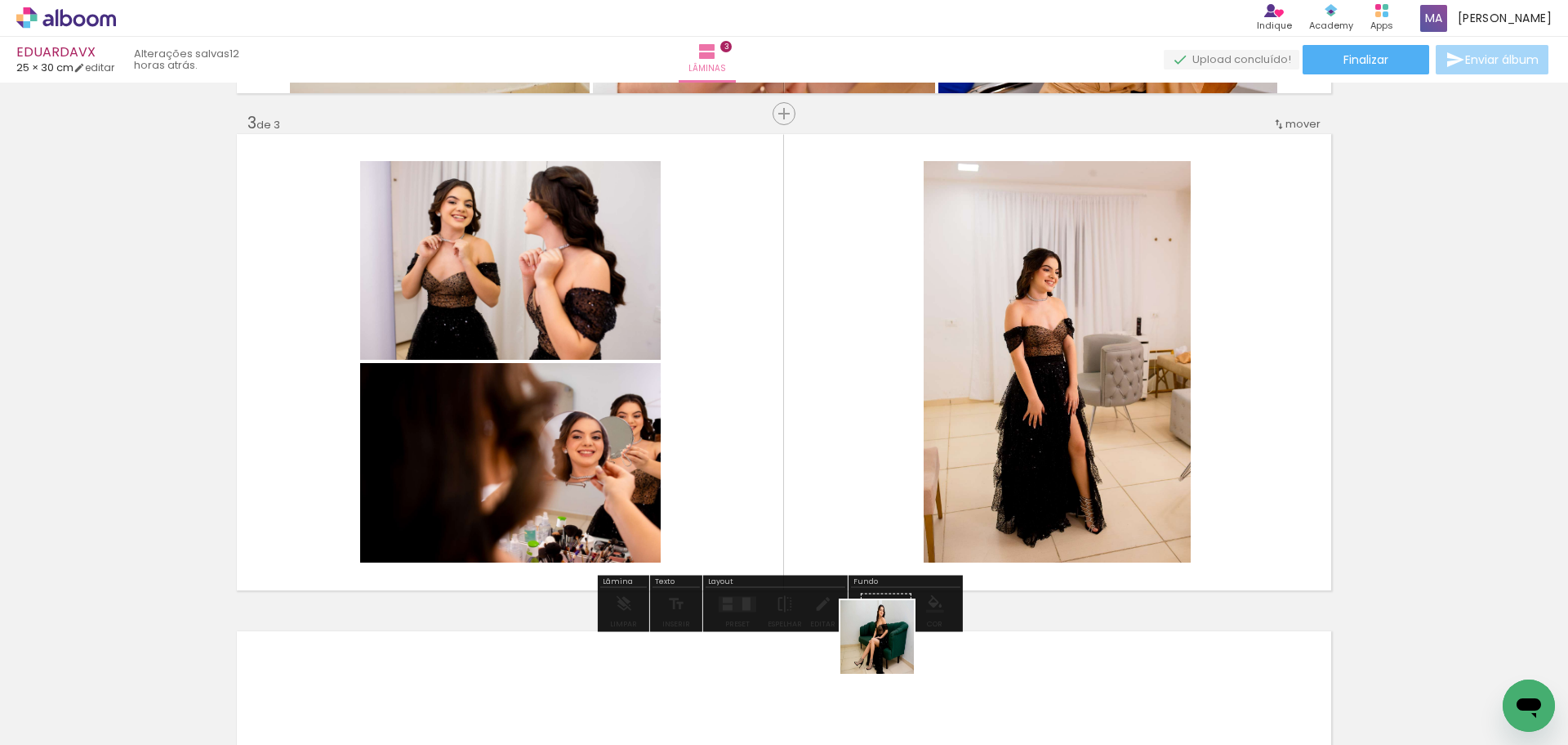
drag, startPoint x: 897, startPoint y: 697, endPoint x: 866, endPoint y: 452, distance: 247.0
click at [866, 452] on quentale-workspace at bounding box center [784, 372] width 1568 height 745
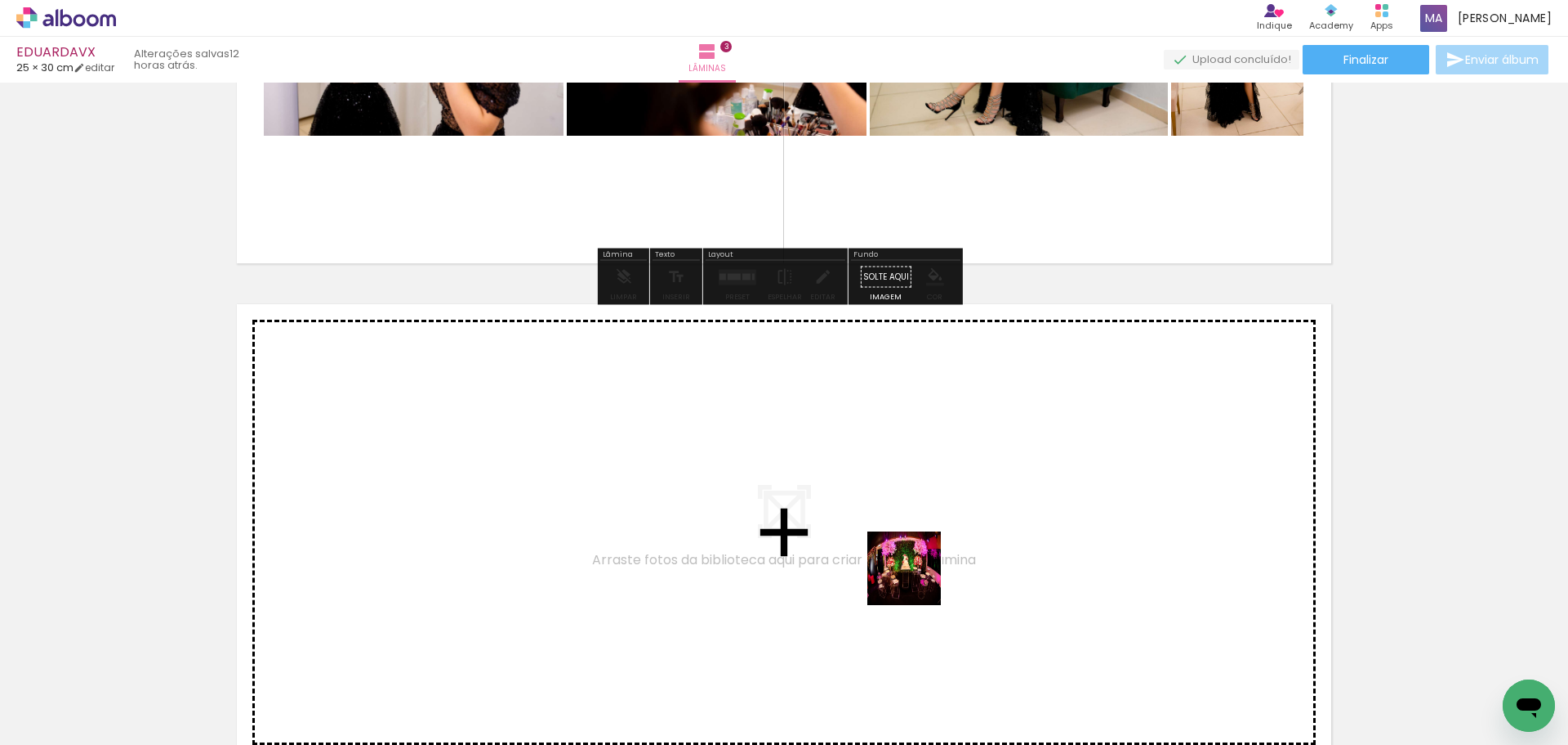
drag, startPoint x: 954, startPoint y: 639, endPoint x: 1014, endPoint y: 667, distance: 66.2
click at [772, 434] on quentale-workspace at bounding box center [784, 372] width 1568 height 745
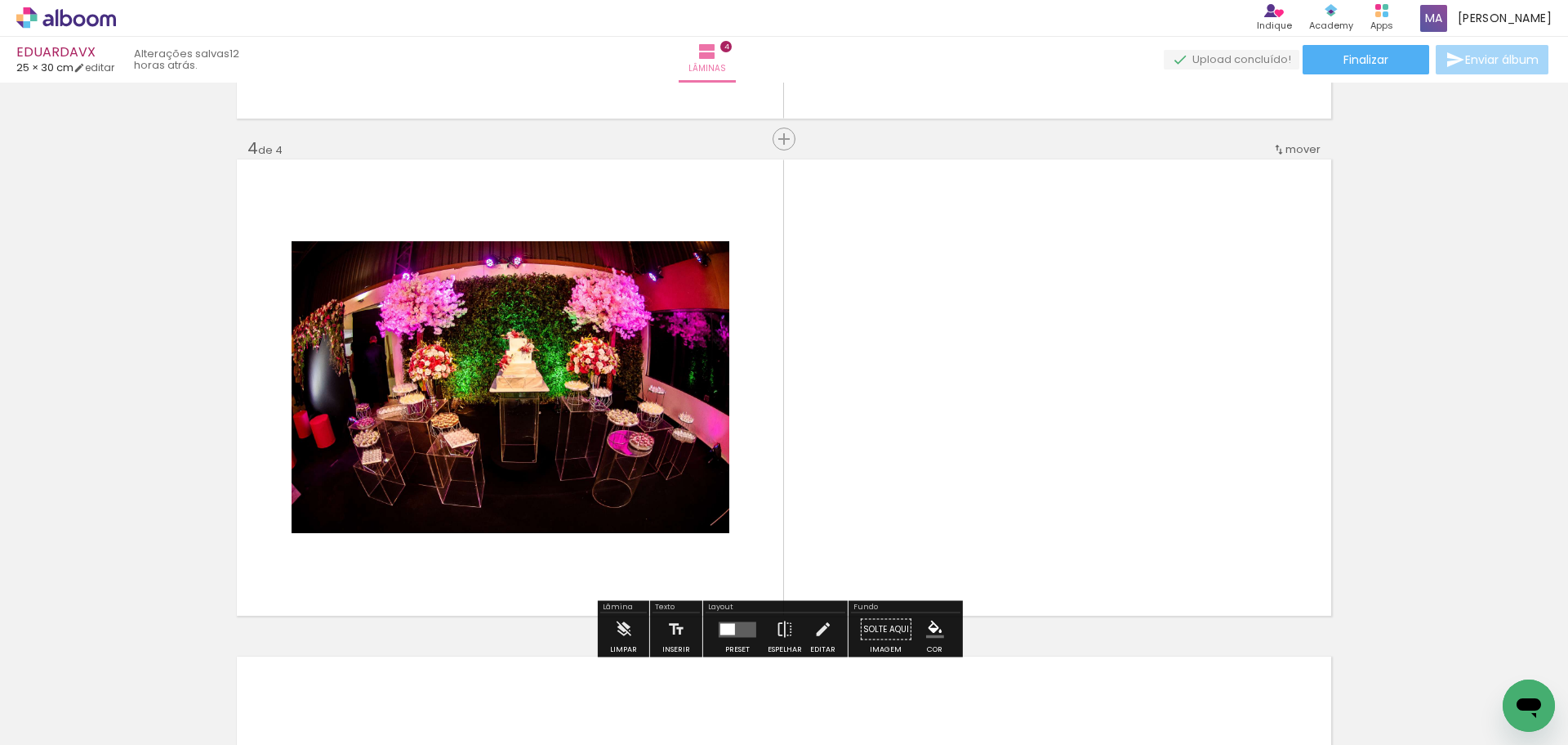
scroll to position [1487, 0]
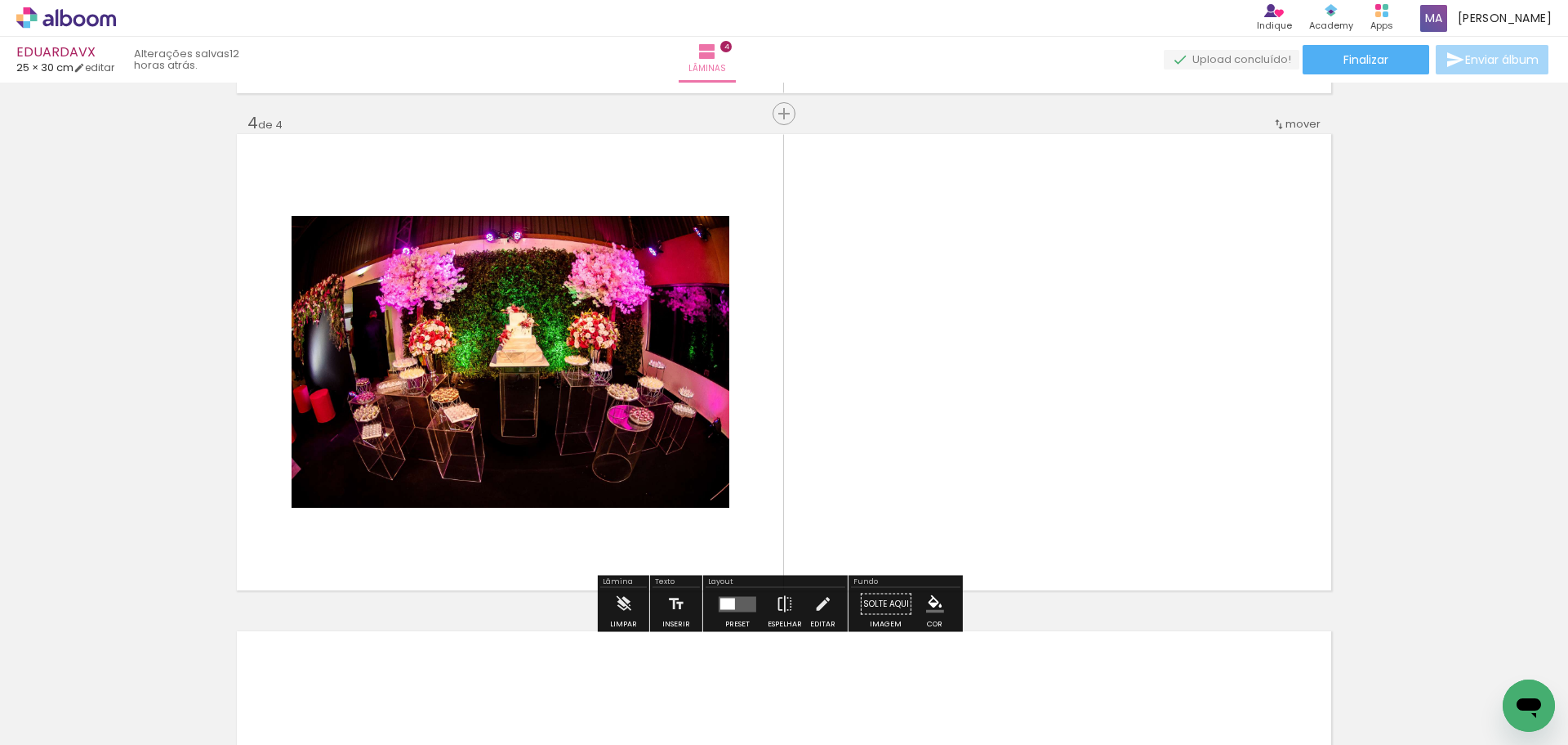
drag, startPoint x: 1092, startPoint y: 694, endPoint x: 1064, endPoint y: 540, distance: 156.5
click at [987, 416] on quentale-workspace at bounding box center [784, 372] width 1568 height 745
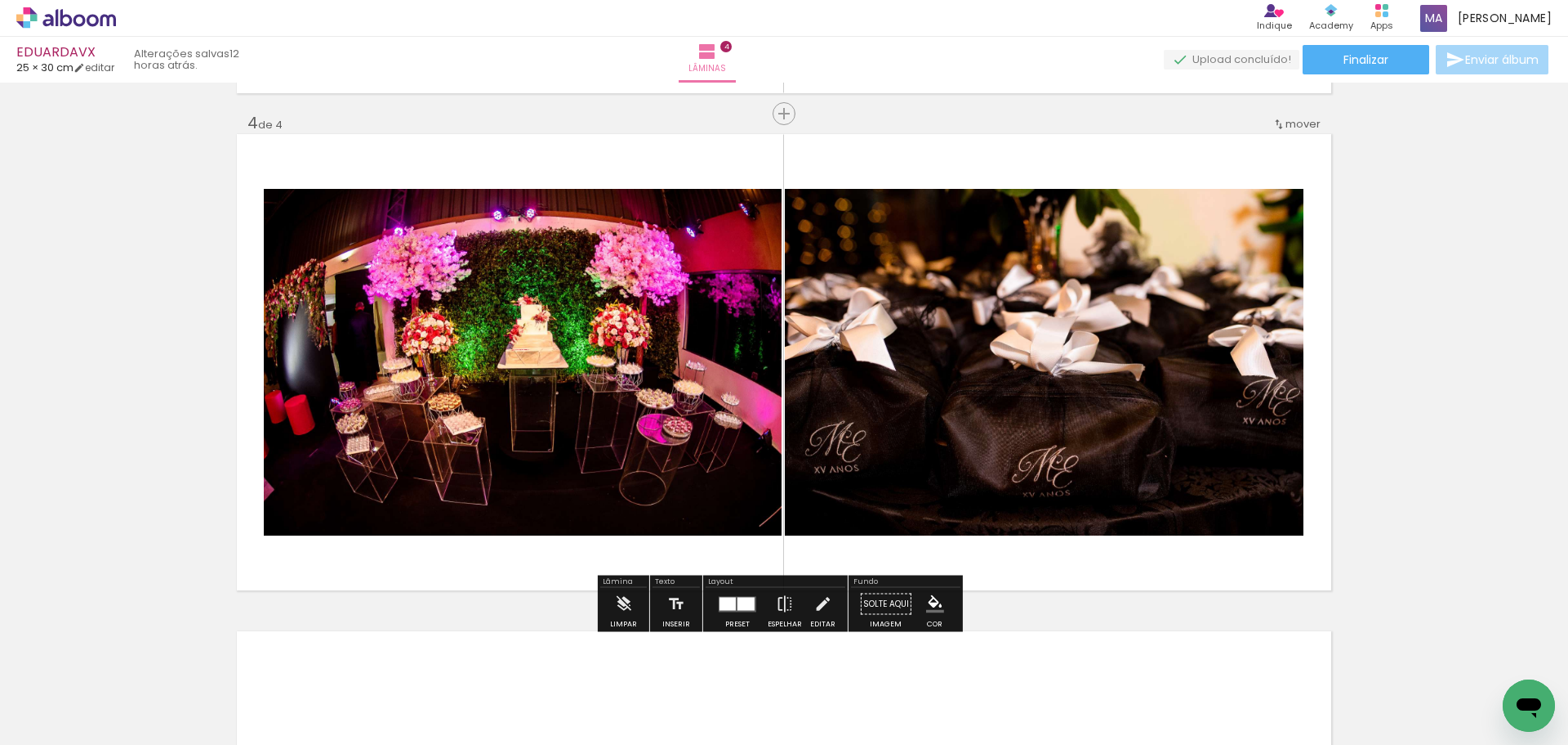
drag, startPoint x: 1178, startPoint y: 688, endPoint x: 1202, endPoint y: 599, distance: 92.2
click at [1042, 394] on quentale-workspace at bounding box center [784, 372] width 1568 height 745
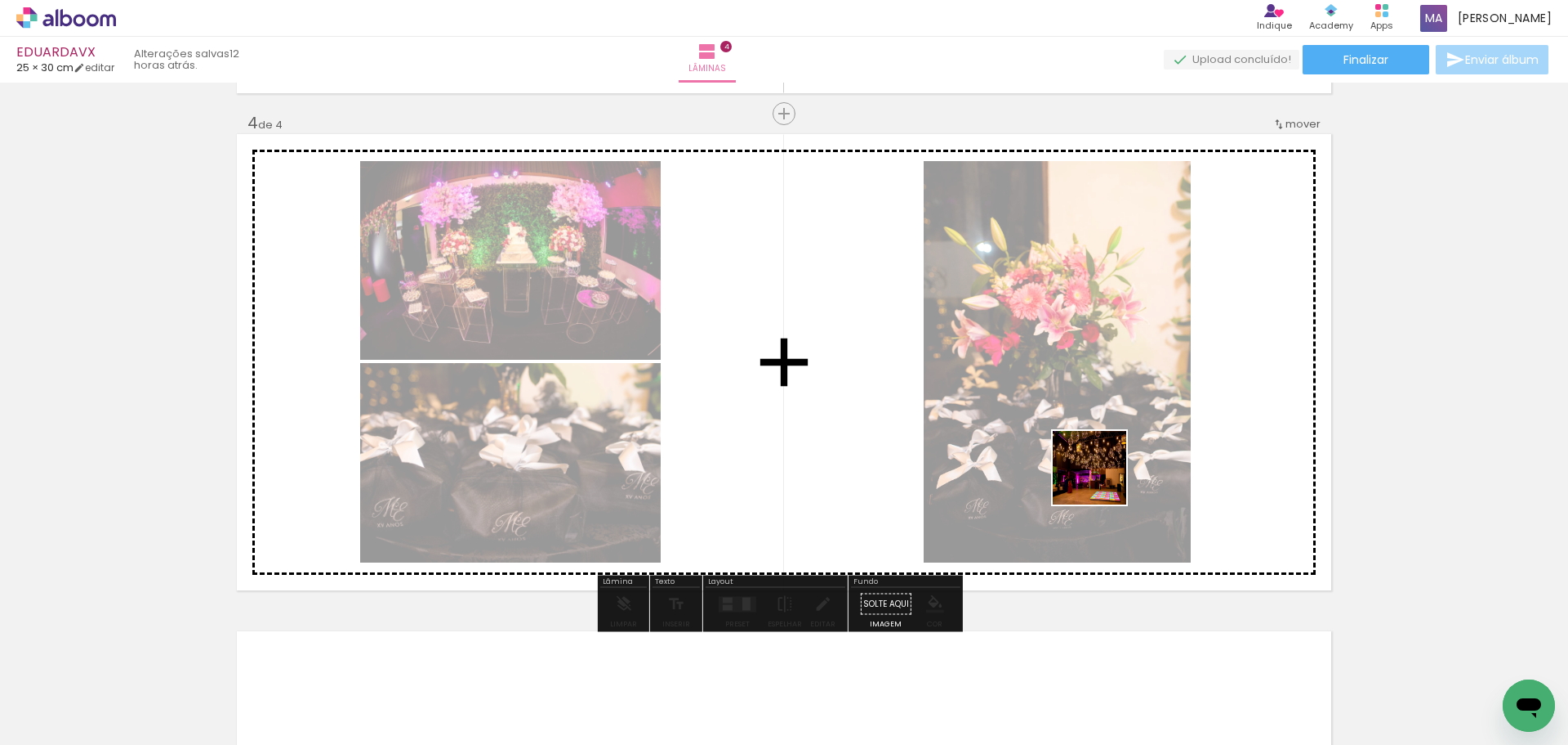
drag, startPoint x: 1255, startPoint y: 692, endPoint x: 1218, endPoint y: 571, distance: 126.5
click at [995, 395] on quentale-workspace at bounding box center [784, 372] width 1568 height 745
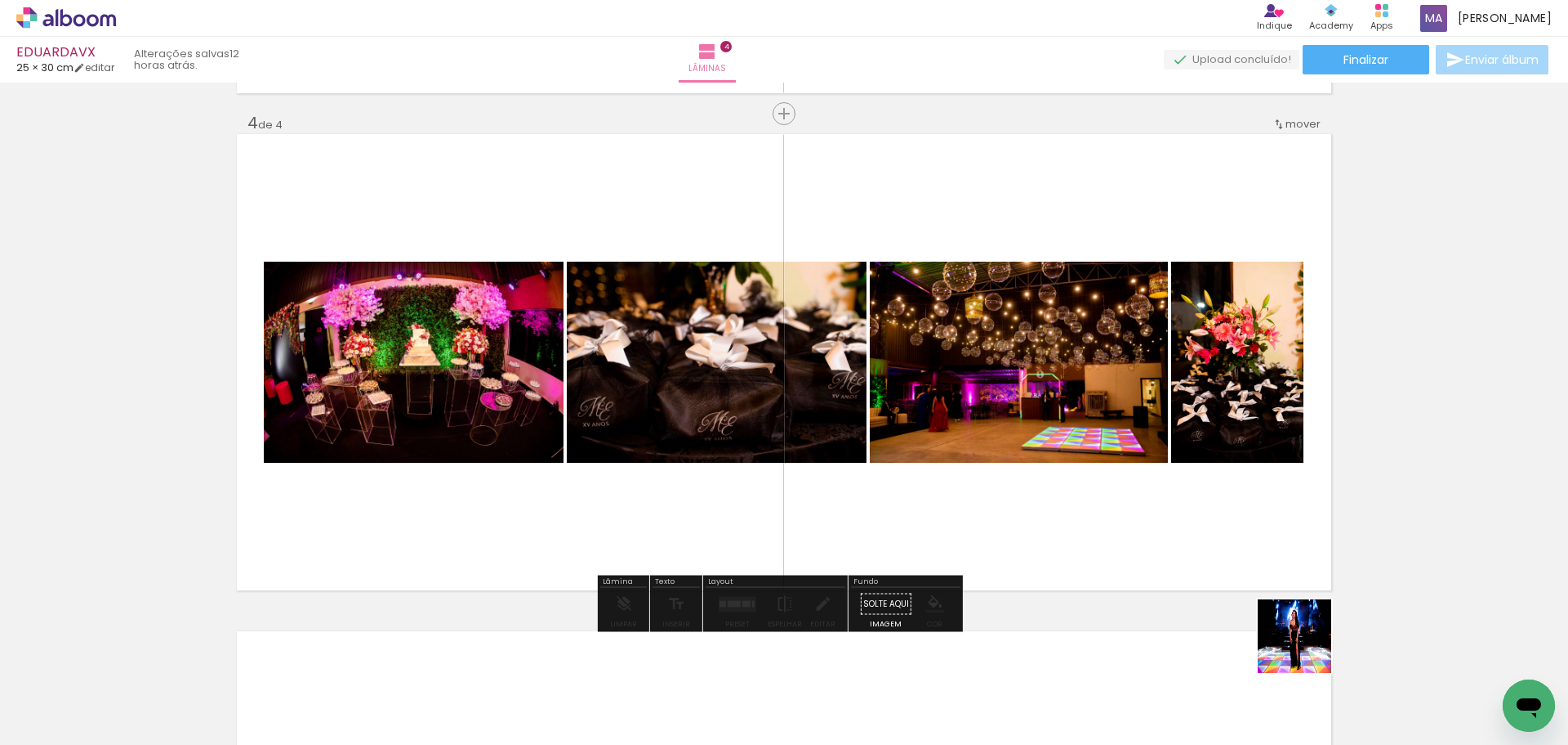
drag, startPoint x: 1345, startPoint y: 687, endPoint x: 1000, endPoint y: 398, distance: 450.1
click at [953, 360] on quentale-workspace at bounding box center [784, 372] width 1568 height 745
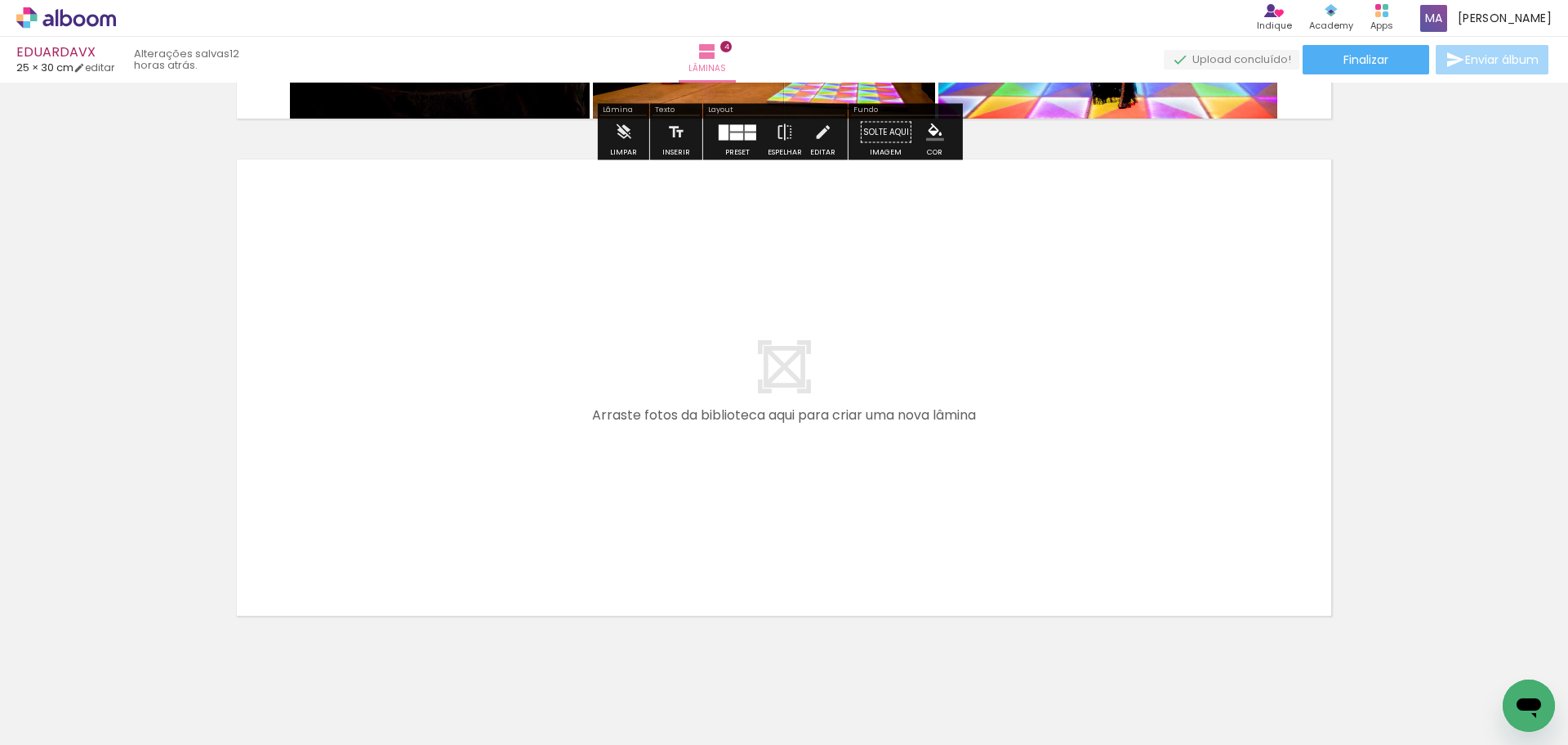
scroll to position [1977, 0]
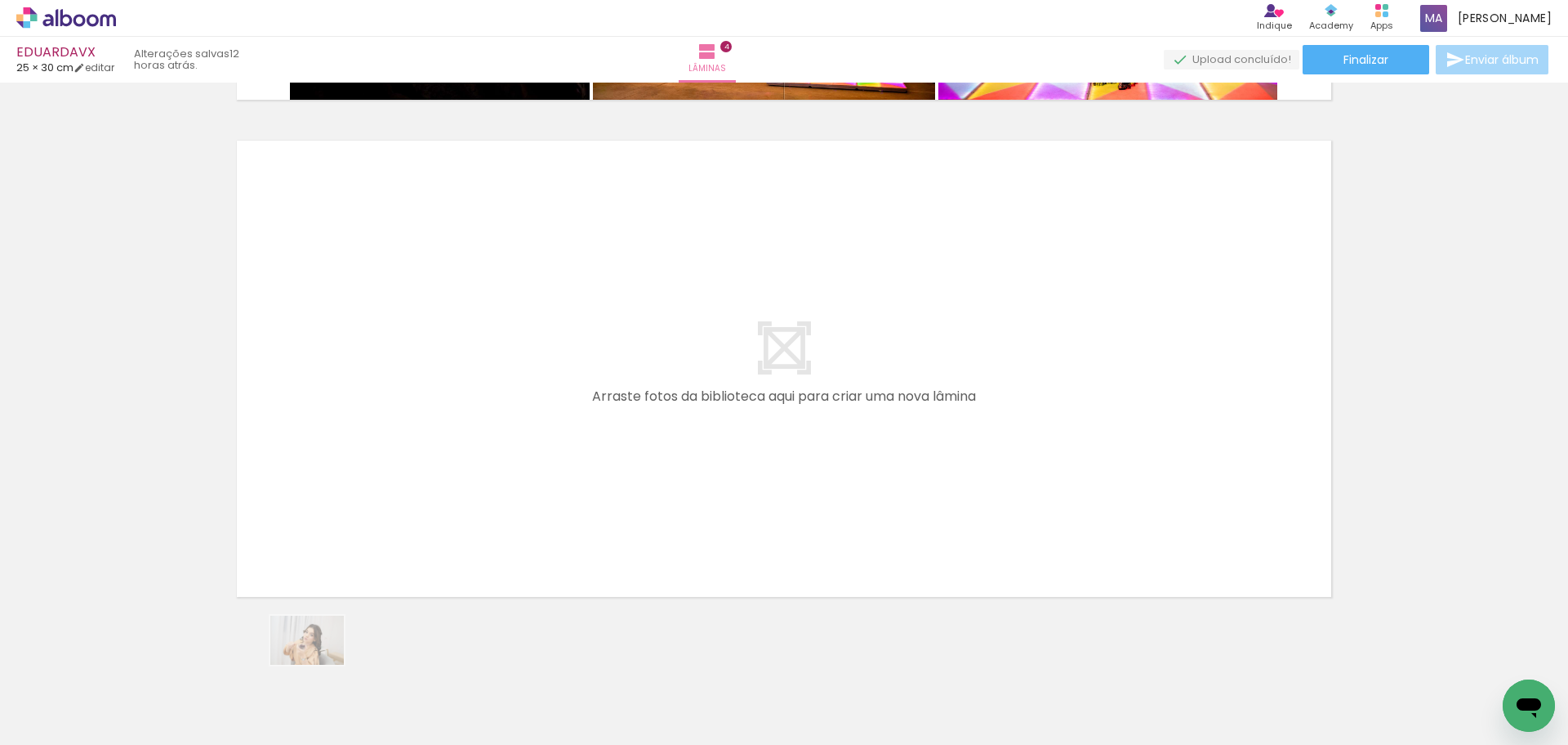
drag, startPoint x: 341, startPoint y: 732, endPoint x: 314, endPoint y: 686, distance: 53.3
click at [314, 682] on quentale-thumb at bounding box center [346, 689] width 92 height 94
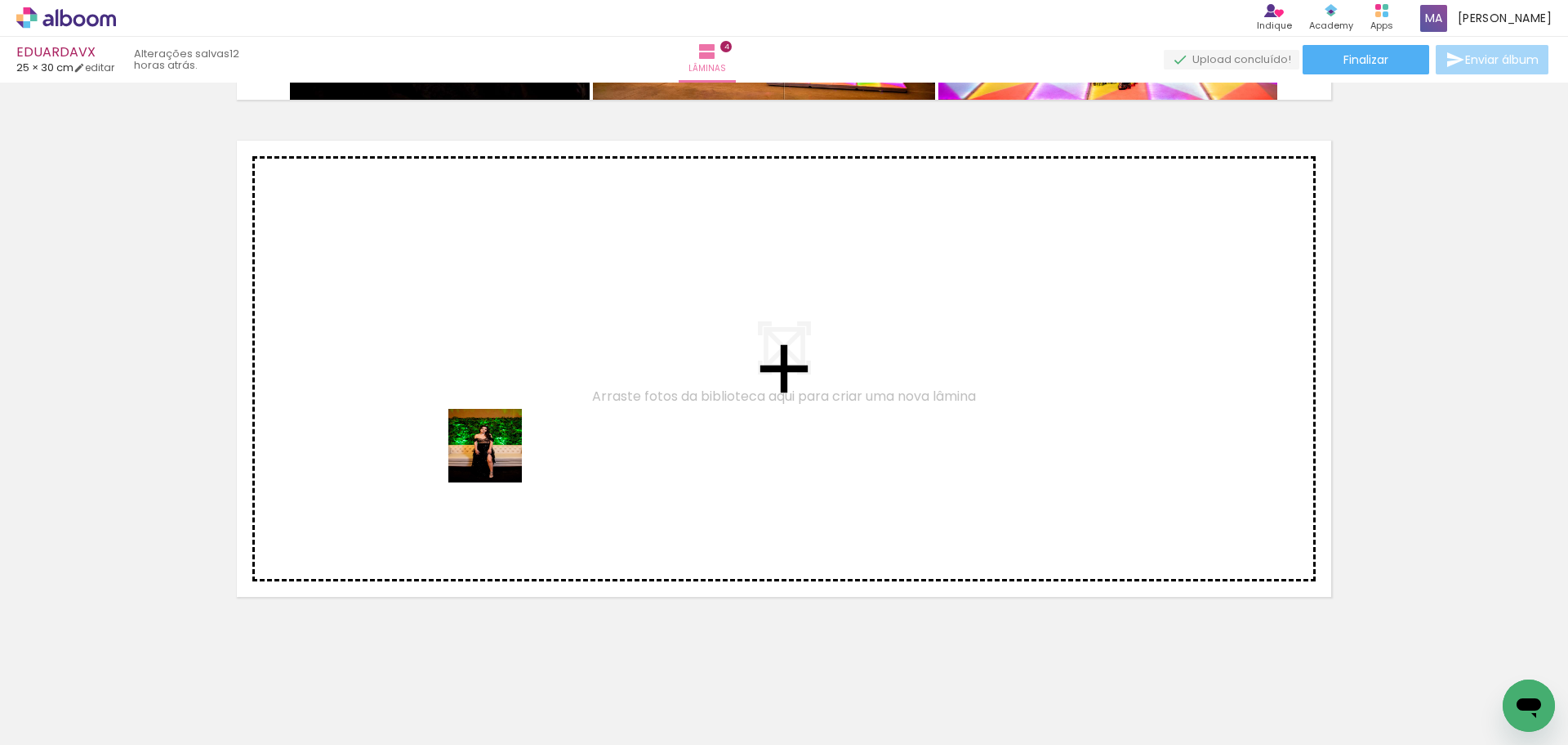
drag, startPoint x: 469, startPoint y: 682, endPoint x: 529, endPoint y: 685, distance: 60.1
click at [496, 468] on quentale-workspace at bounding box center [784, 372] width 1568 height 745
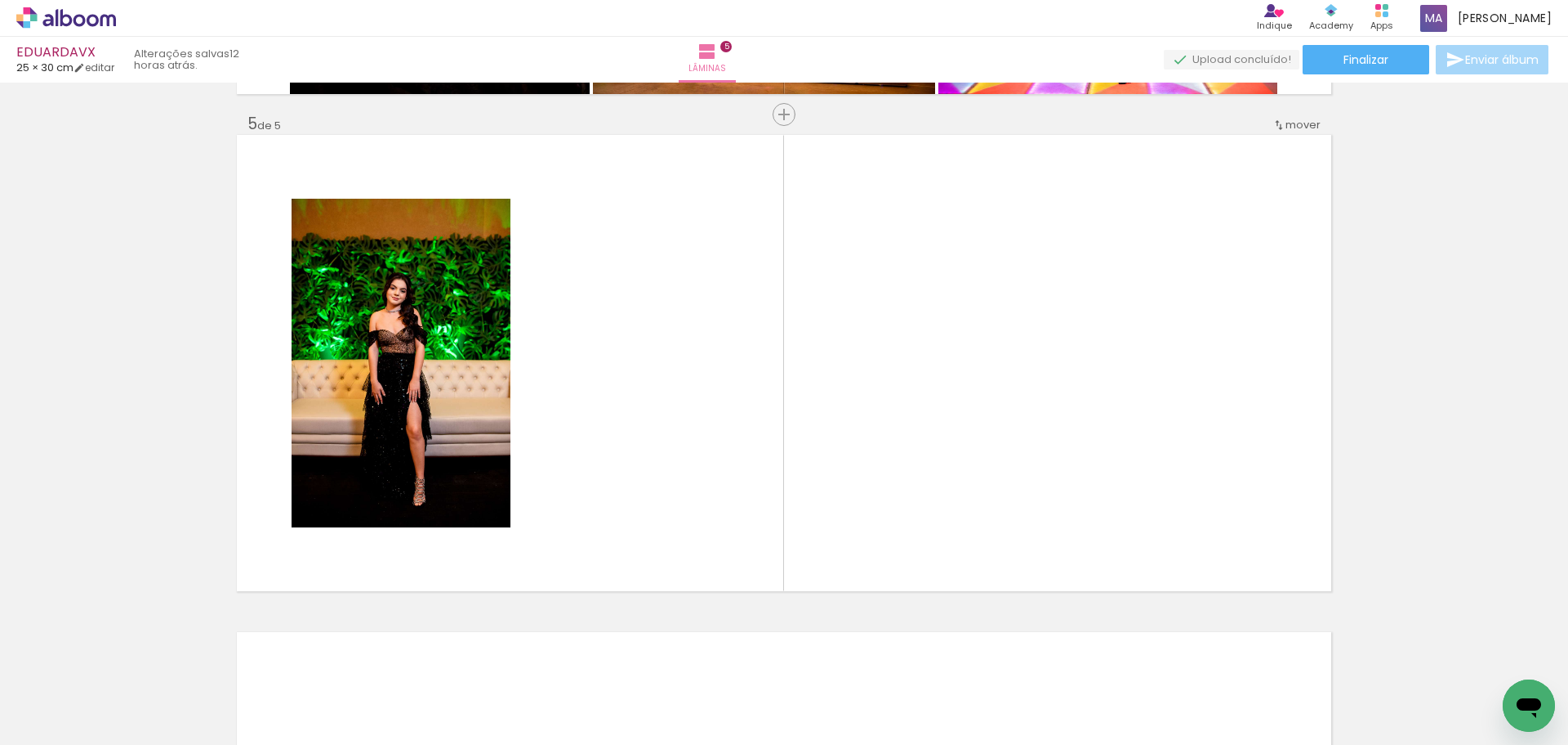
scroll to position [1983, 0]
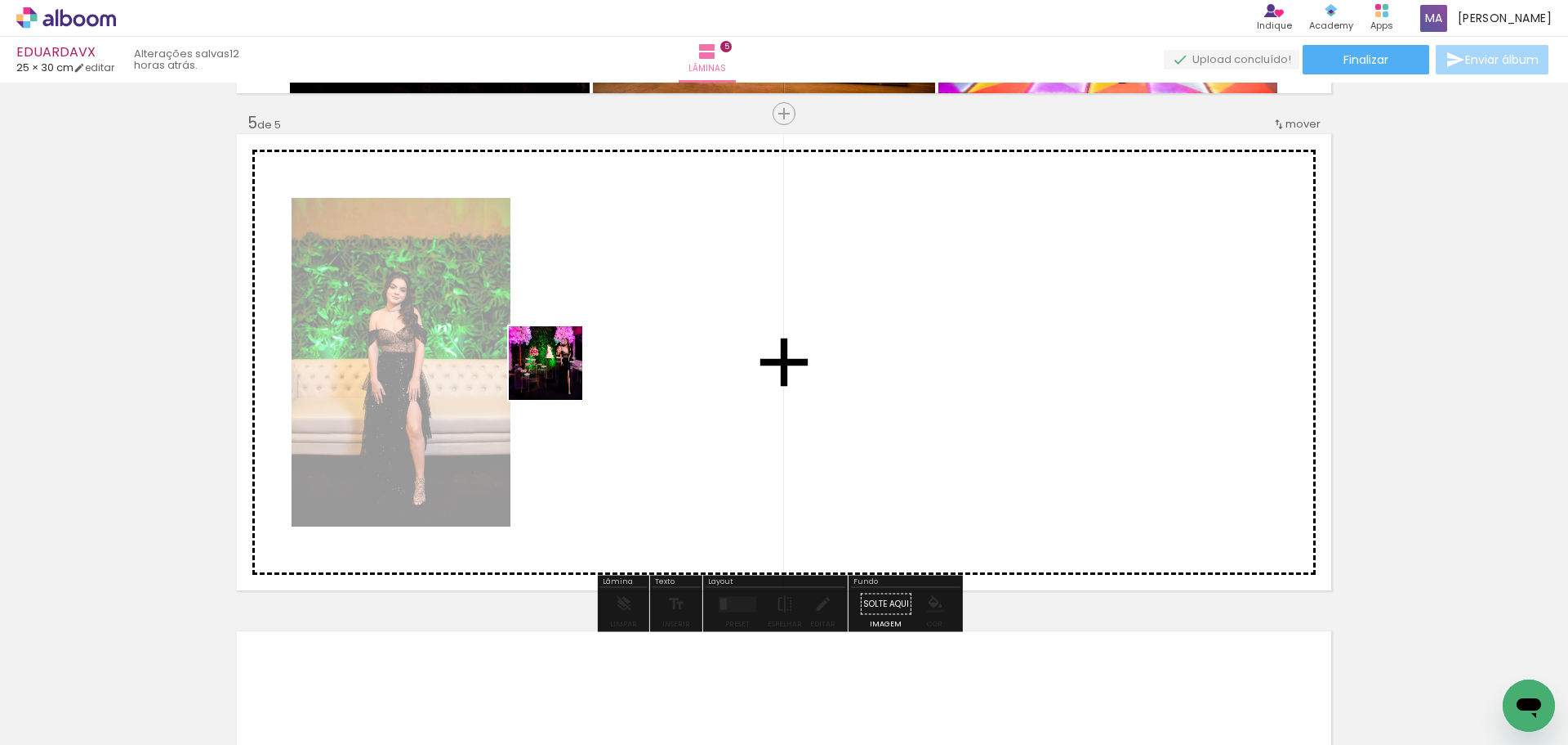
drag, startPoint x: 547, startPoint y: 697, endPoint x: 610, endPoint y: 529, distance: 179.4
click at [560, 367] on quentale-workspace at bounding box center [784, 372] width 1568 height 745
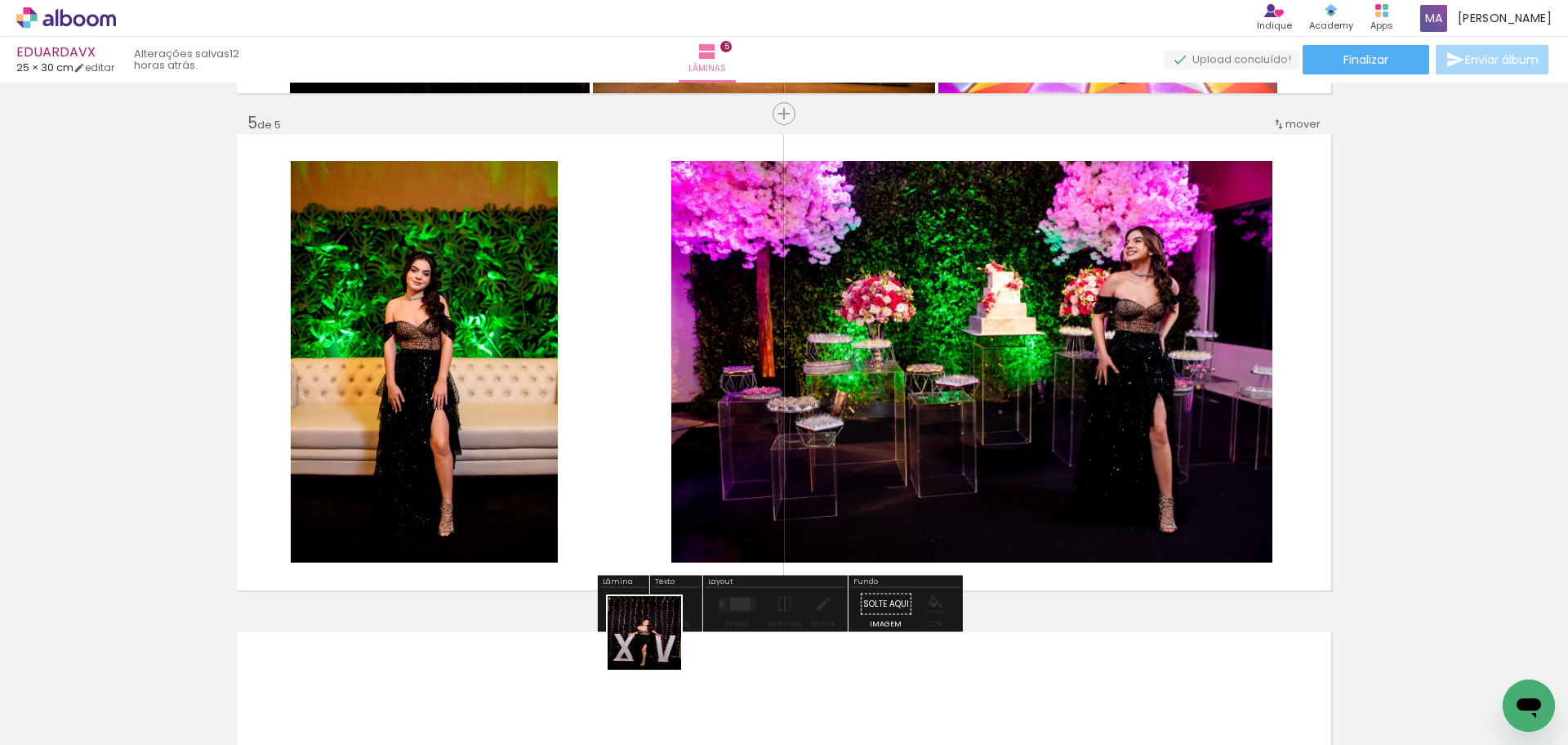
drag, startPoint x: 657, startPoint y: 645, endPoint x: 671, endPoint y: 485, distance: 160.6
click at [628, 364] on quentale-workspace at bounding box center [784, 372] width 1568 height 745
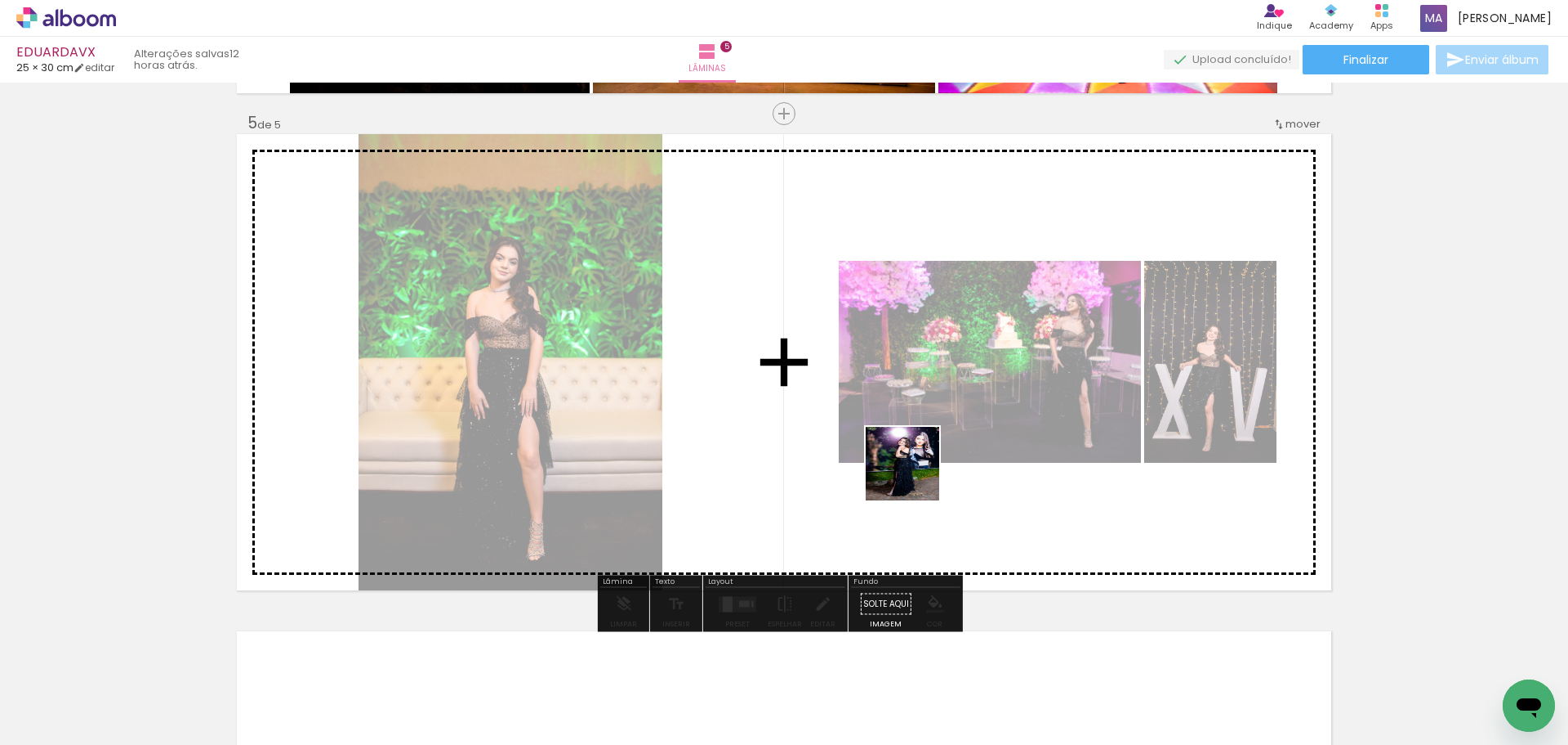
drag, startPoint x: 979, startPoint y: 565, endPoint x: 923, endPoint y: 506, distance: 81.3
click at [880, 426] on quentale-workspace at bounding box center [784, 372] width 1568 height 745
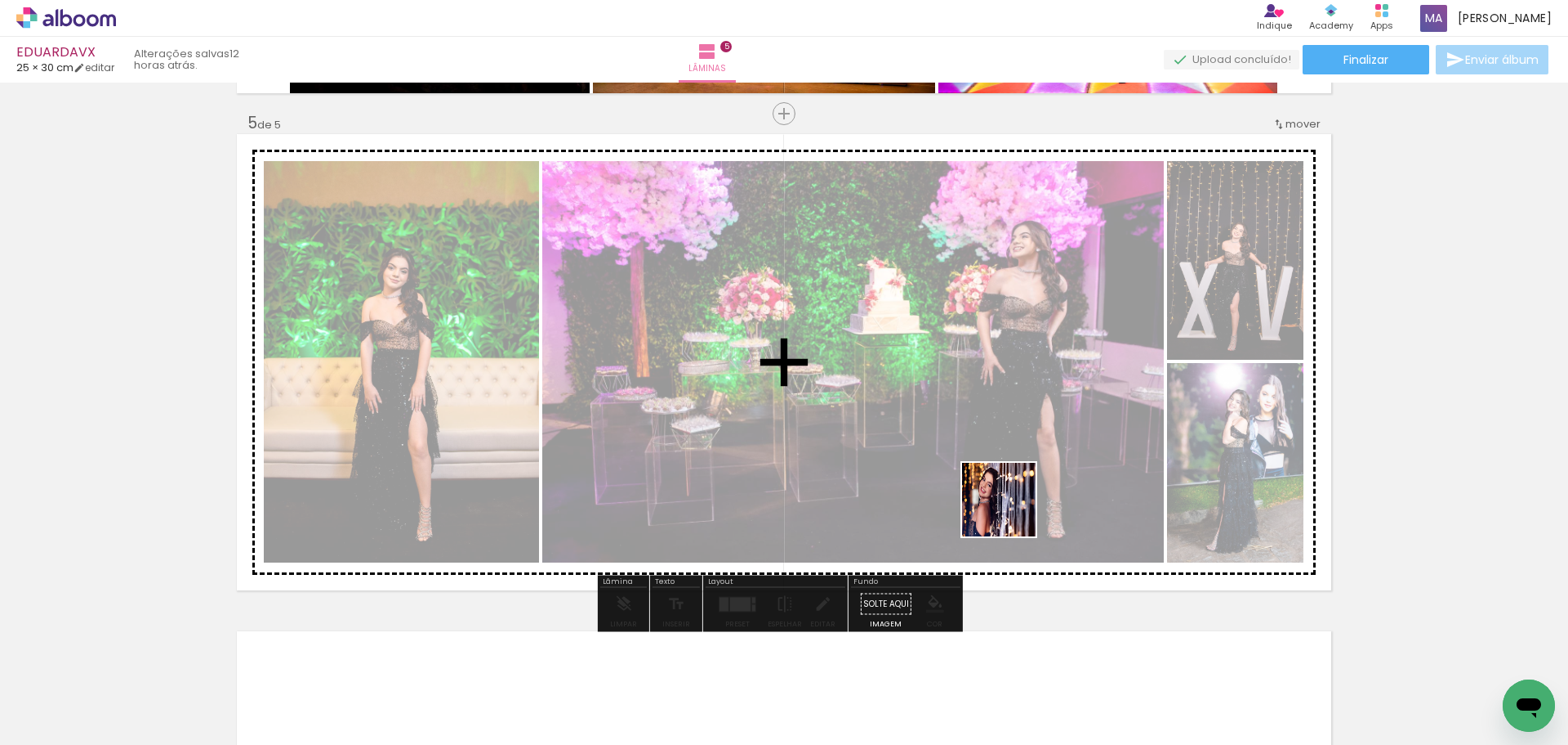
drag, startPoint x: 1090, startPoint y: 693, endPoint x: 970, endPoint y: 439, distance: 280.9
click at [974, 428] on quentale-workspace at bounding box center [784, 372] width 1568 height 745
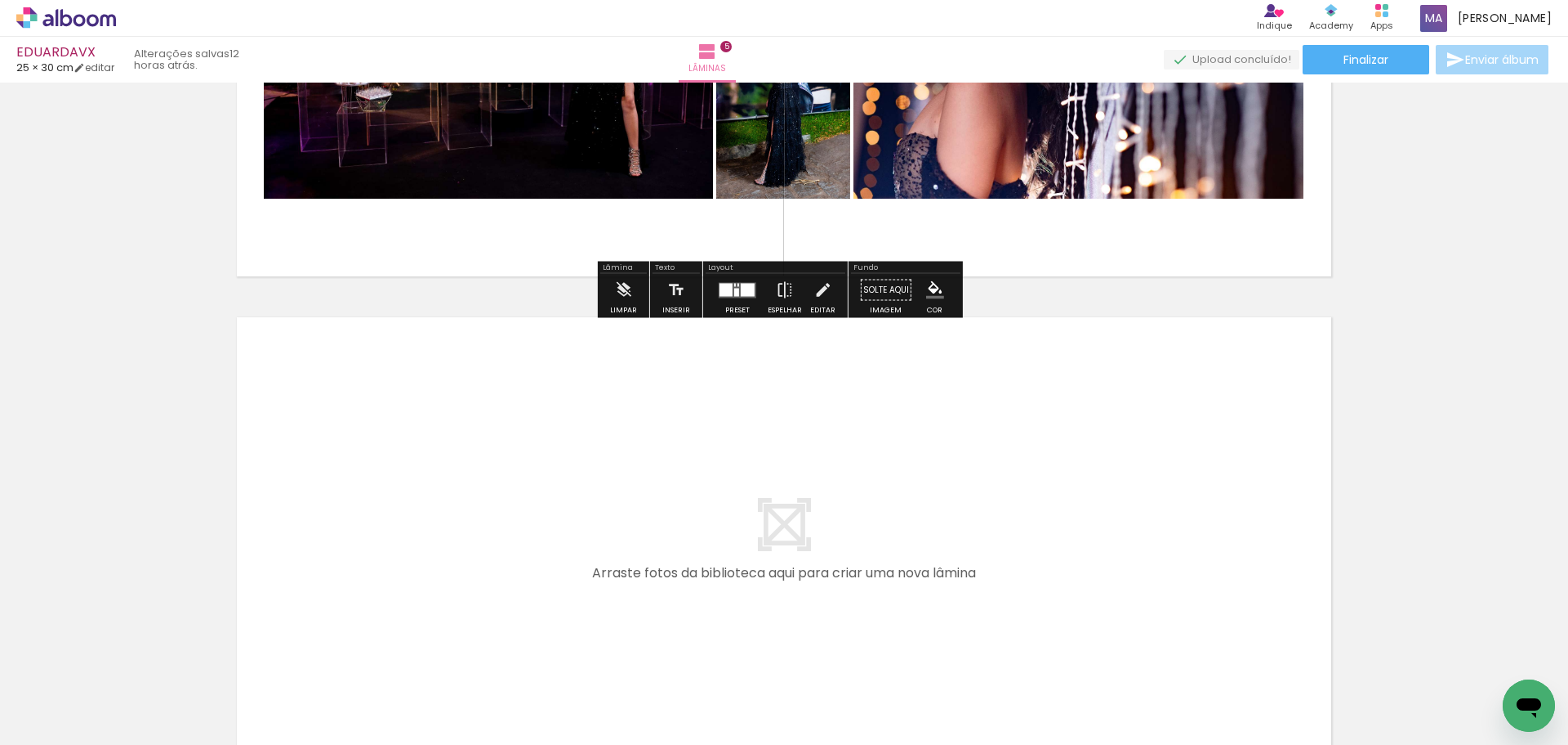
scroll to position [2365, 0]
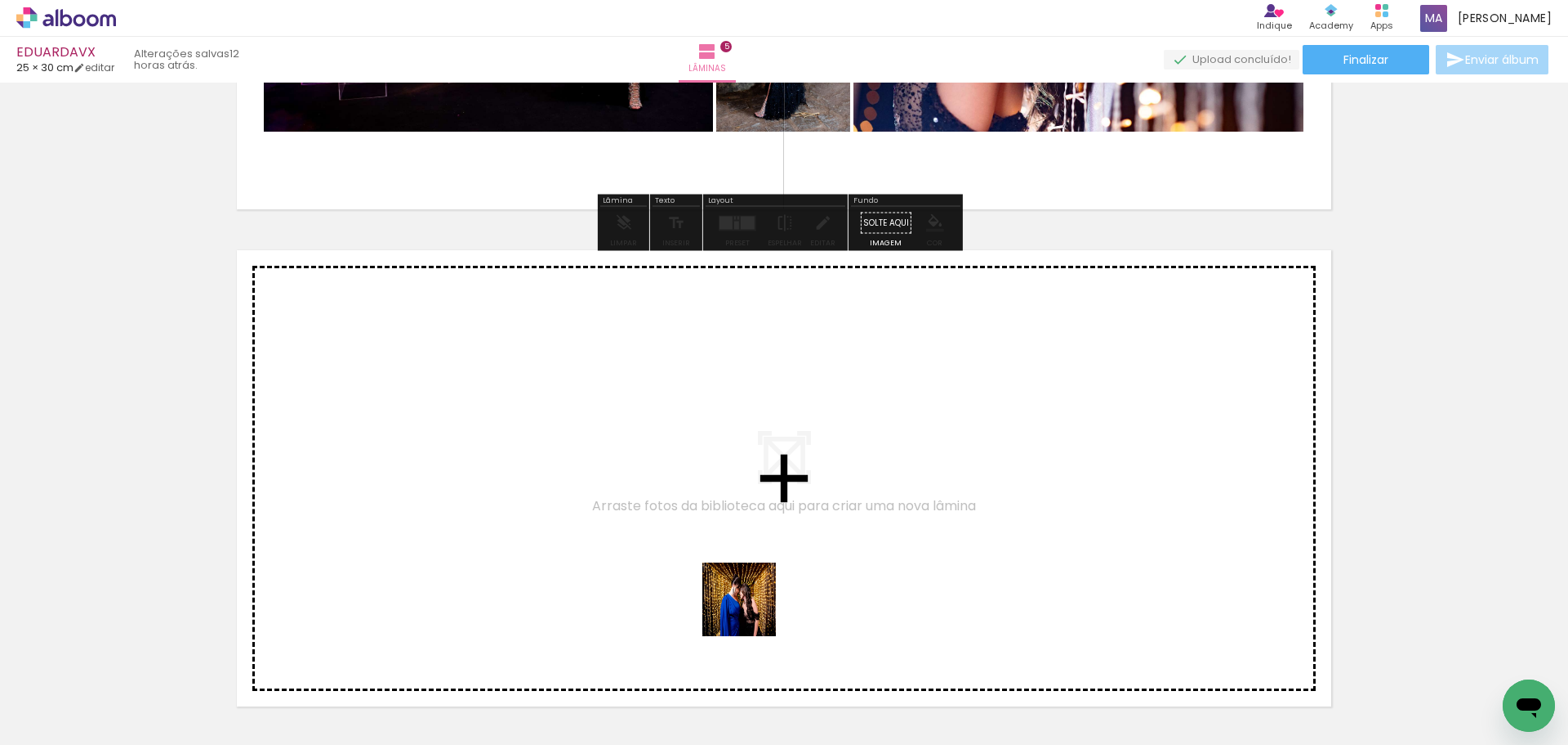
drag, startPoint x: 750, startPoint y: 679, endPoint x: 756, endPoint y: 538, distance: 141.1
click at [756, 538] on quentale-workspace at bounding box center [784, 372] width 1568 height 745
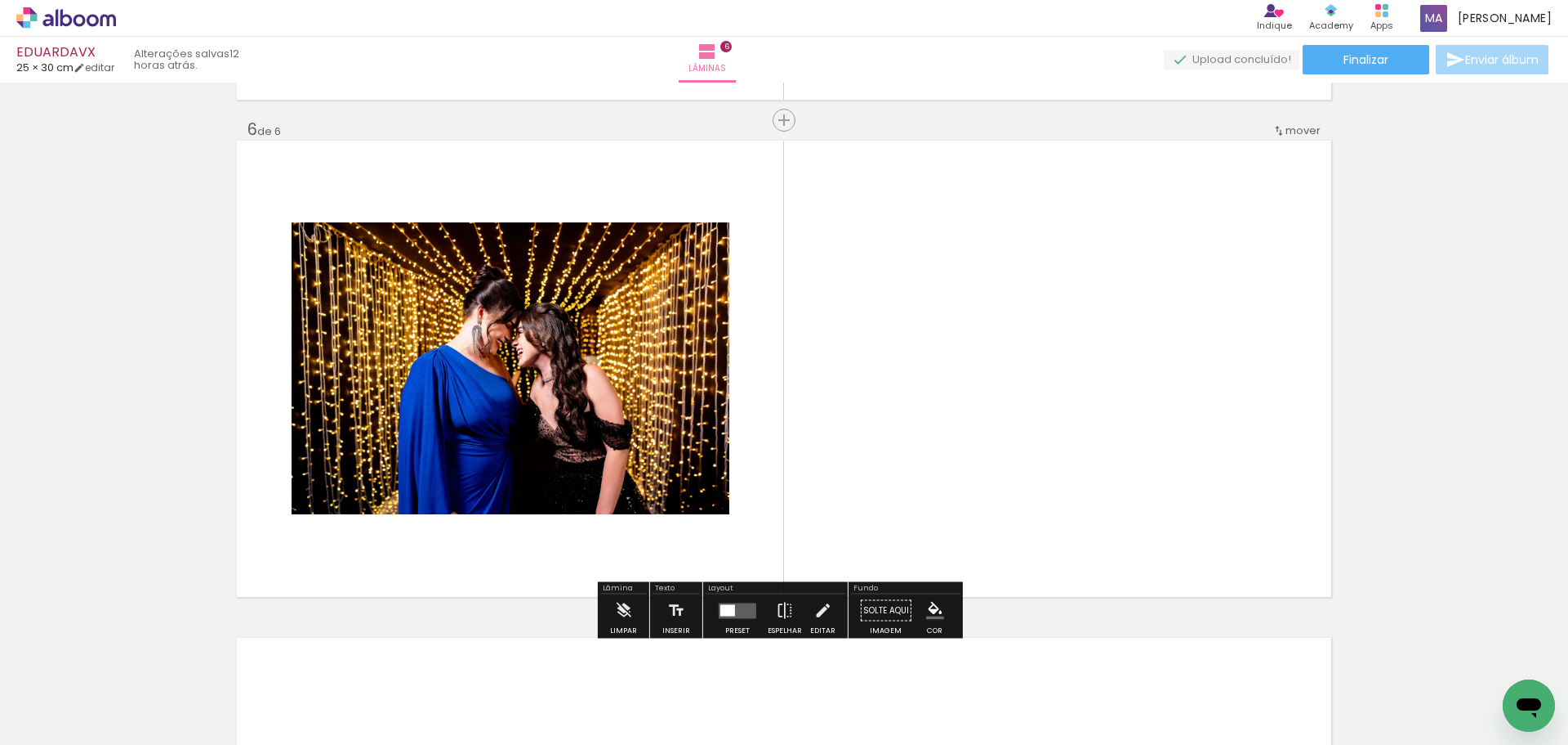
scroll to position [2481, 0]
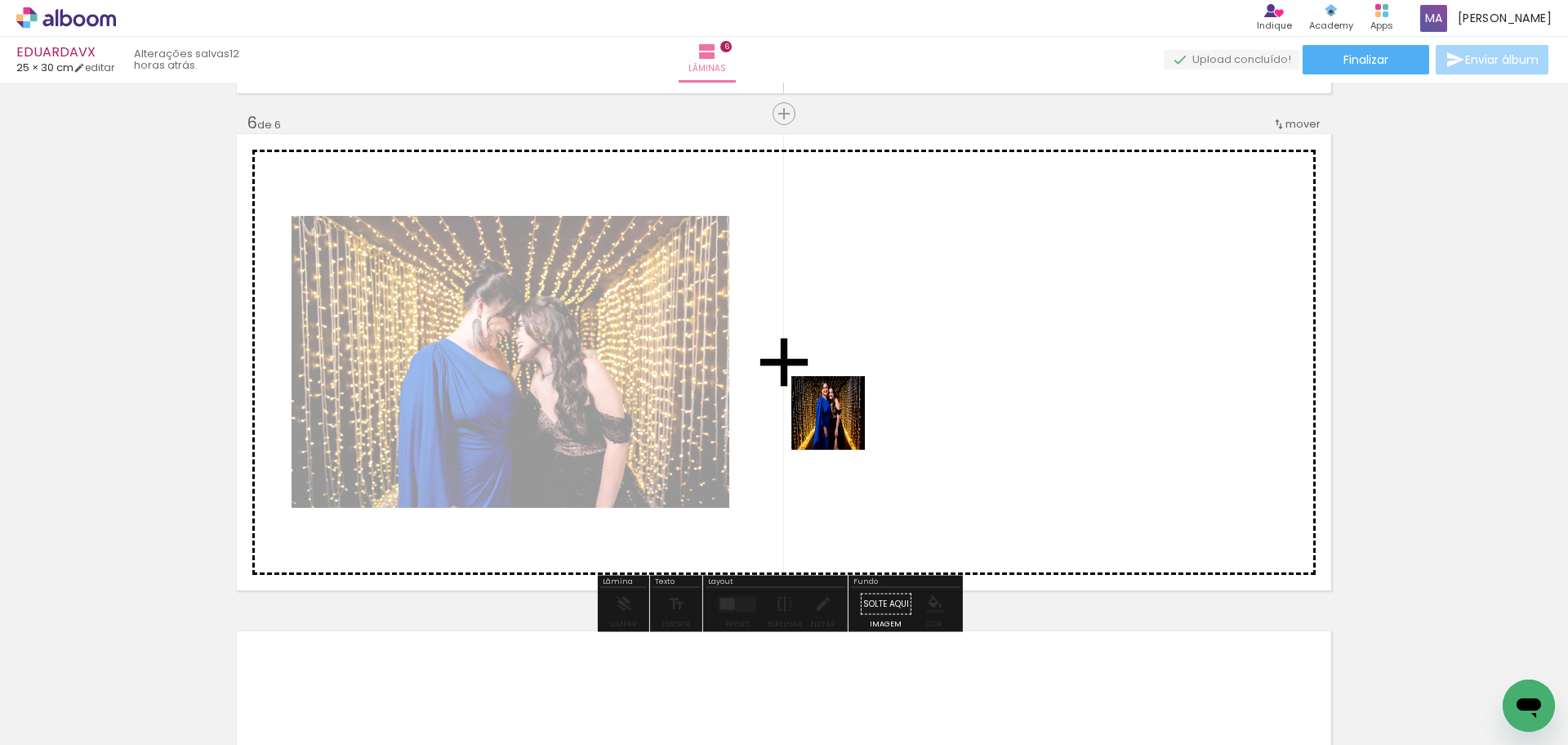
drag, startPoint x: 815, startPoint y: 674, endPoint x: 839, endPoint y: 403, distance: 272.1
click at [839, 403] on quentale-workspace at bounding box center [784, 372] width 1568 height 745
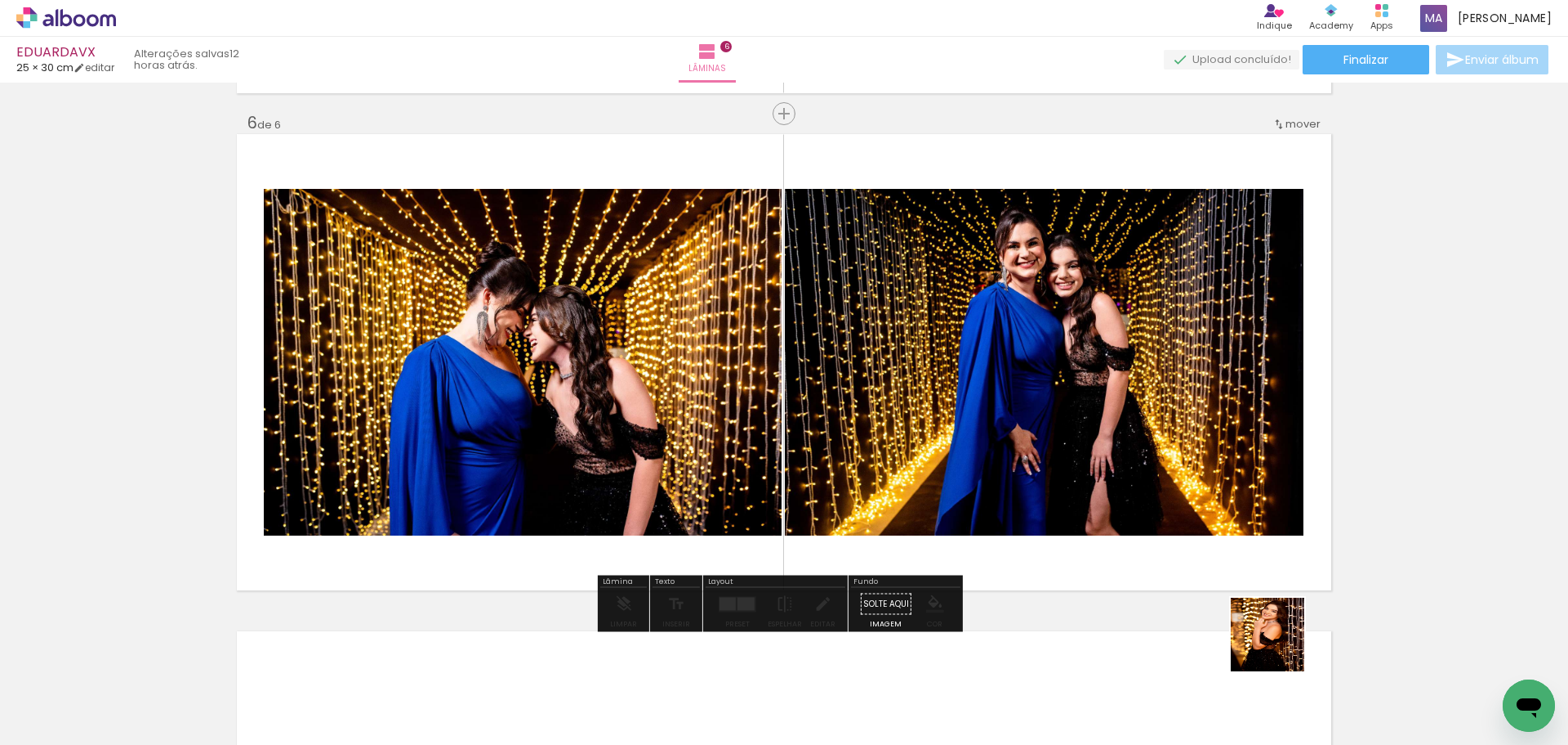
drag, startPoint x: 1293, startPoint y: 687, endPoint x: 1009, endPoint y: 398, distance: 405.2
click at [1013, 371] on quentale-workspace at bounding box center [784, 372] width 1568 height 745
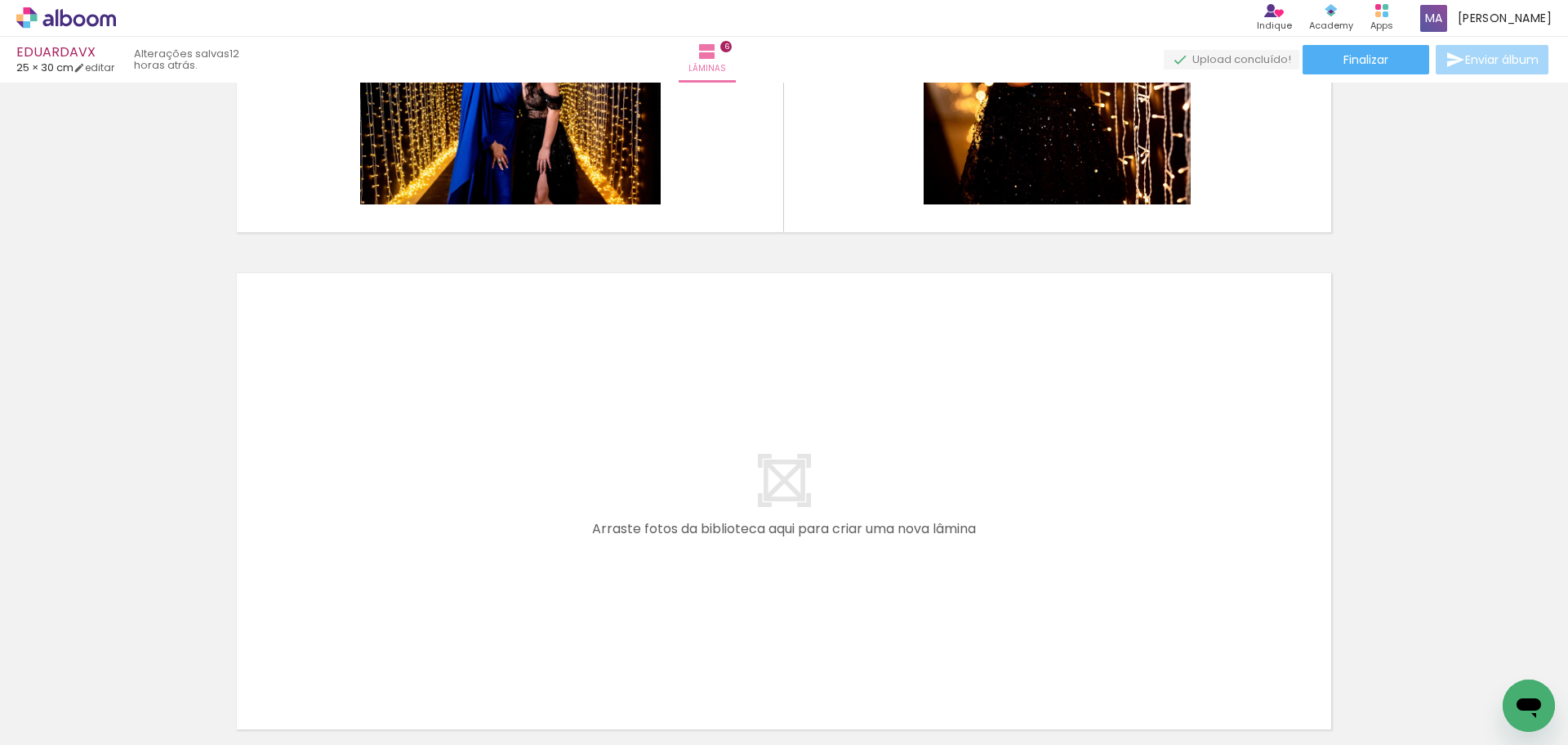
scroll to position [2889, 0]
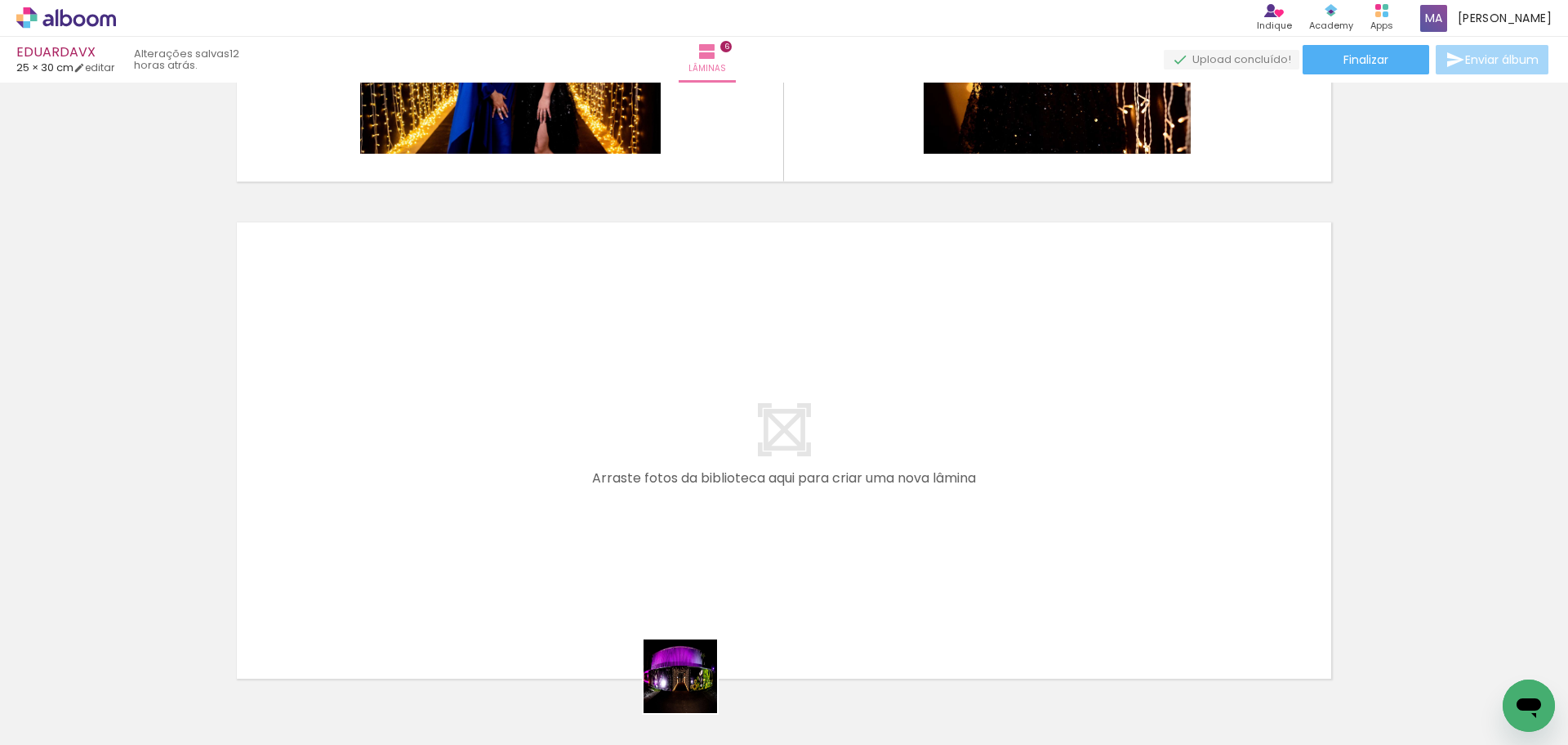
drag, startPoint x: 693, startPoint y: 688, endPoint x: 791, endPoint y: 672, distance: 99.3
click at [587, 474] on quentale-workspace at bounding box center [784, 372] width 1568 height 745
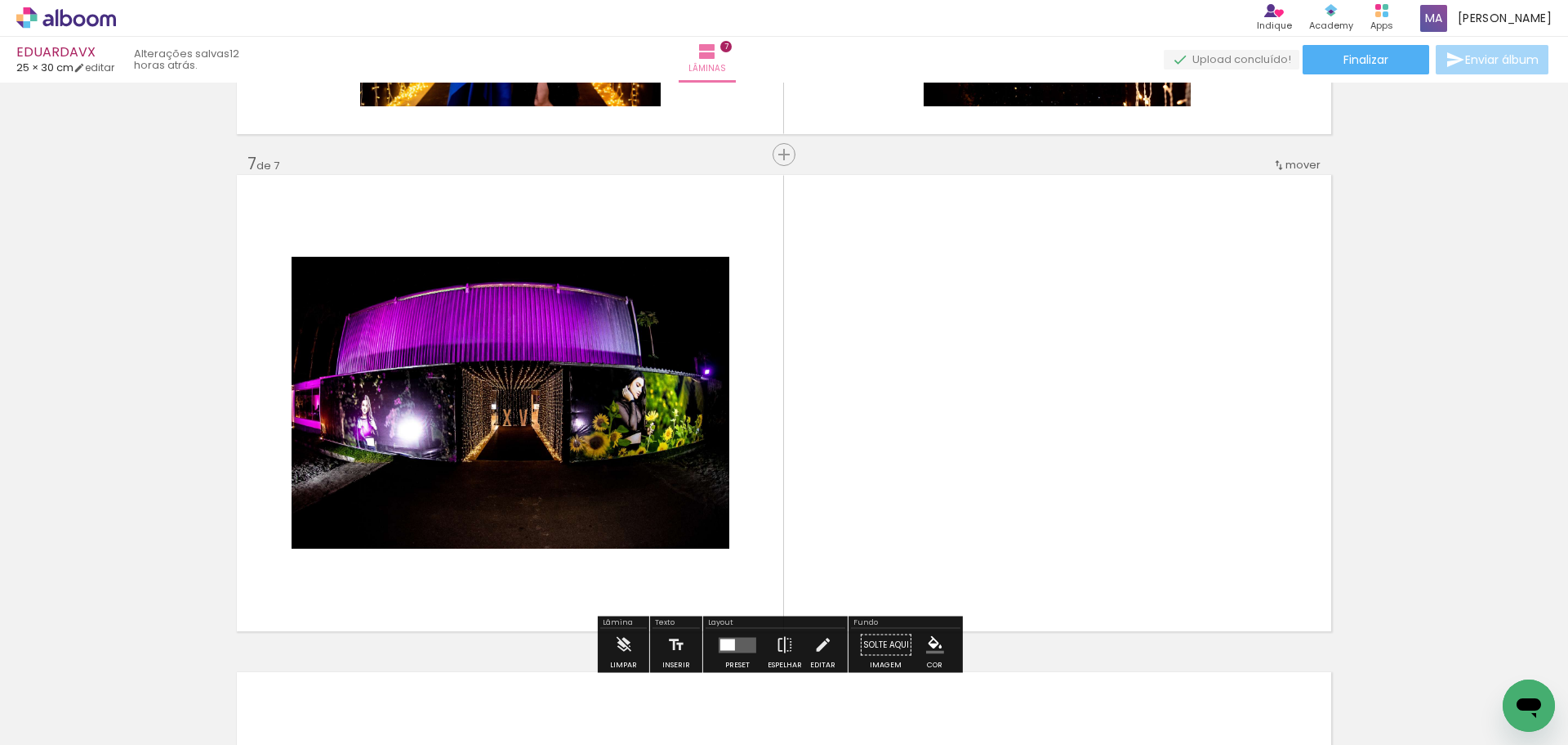
scroll to position [2978, 0]
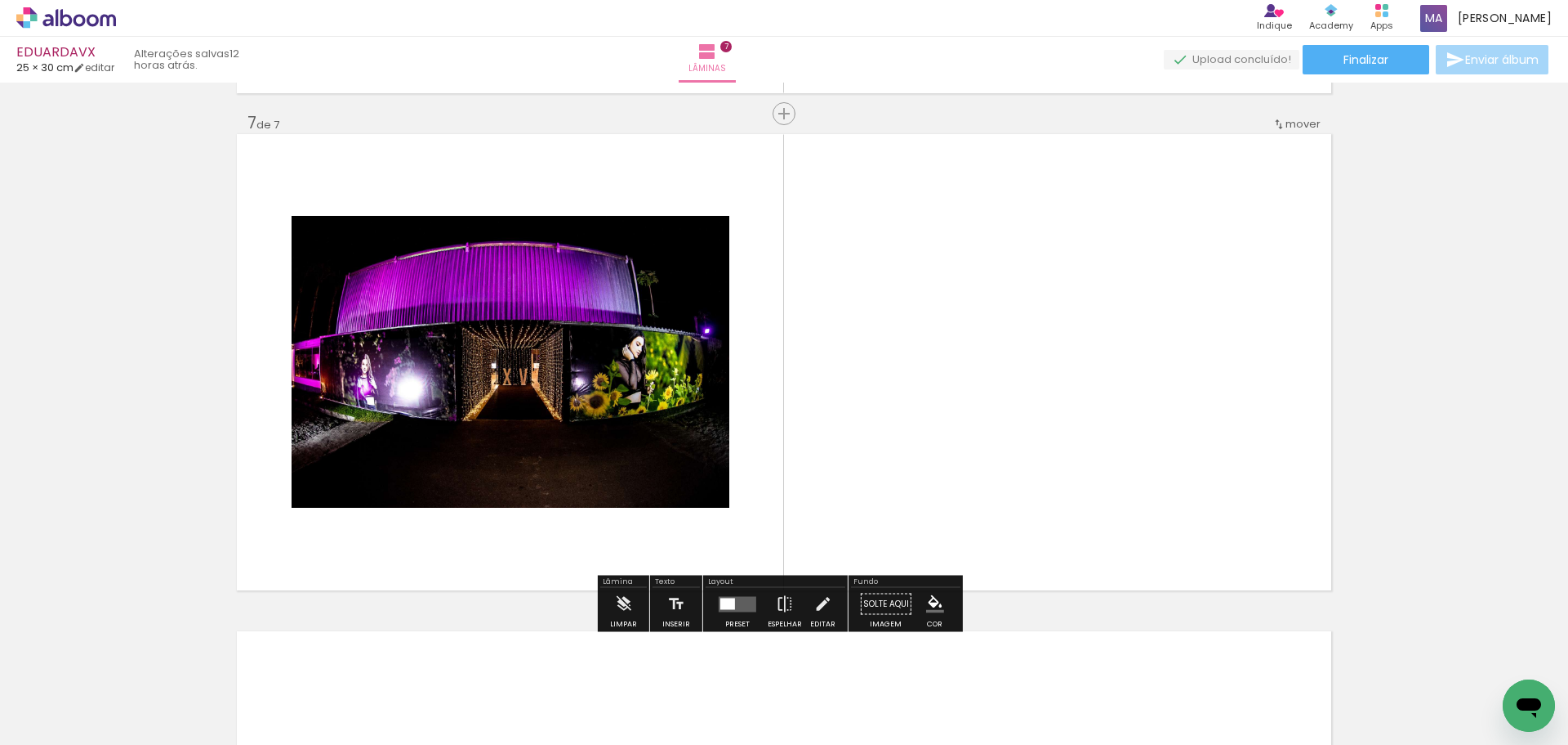
drag
click at [771, 390] on quentale-workspace at bounding box center [784, 372] width 1568 height 745
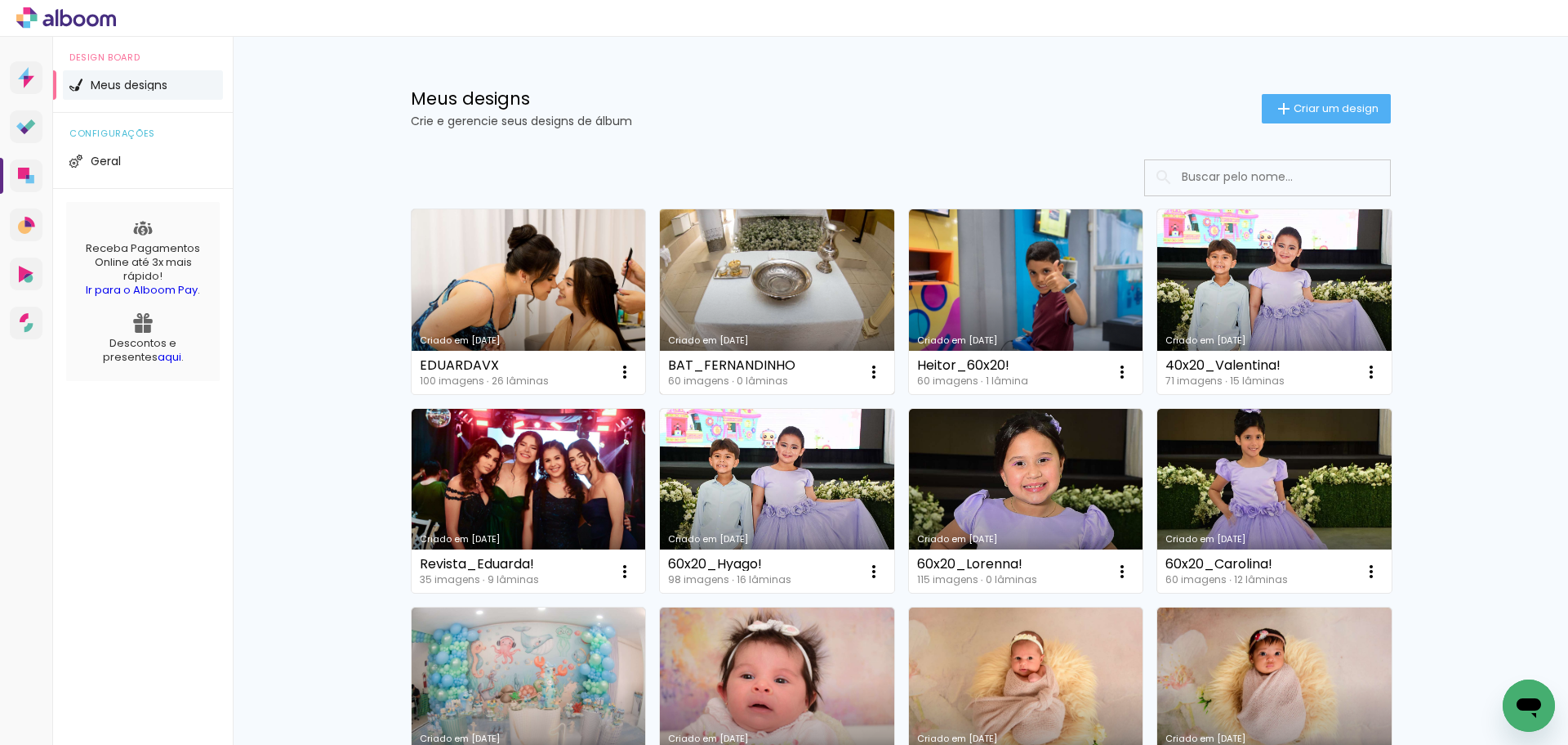
click at [785, 327] on link "Criado em [DATE]" at bounding box center [777, 302] width 235 height 185
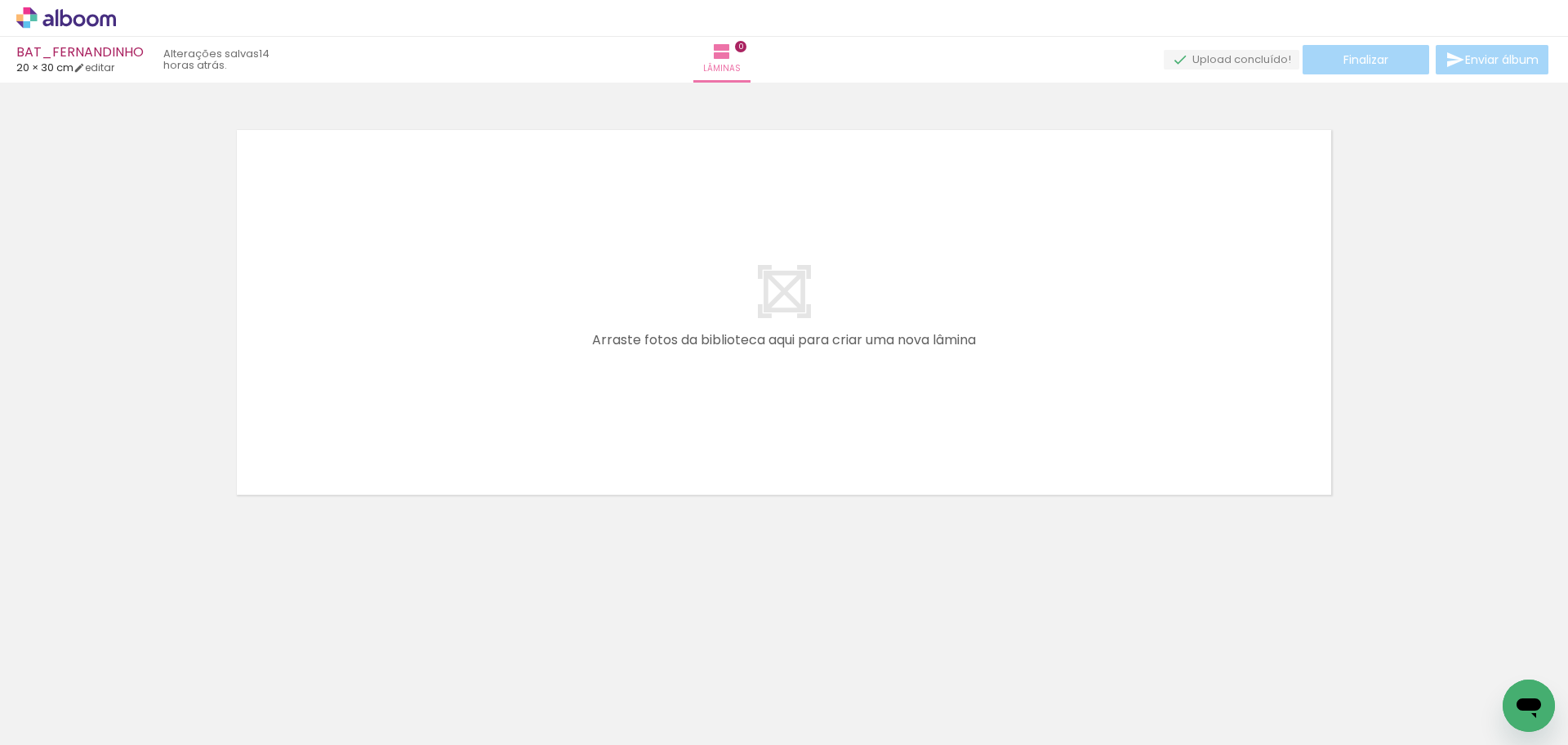
scroll to position [0, 4053]
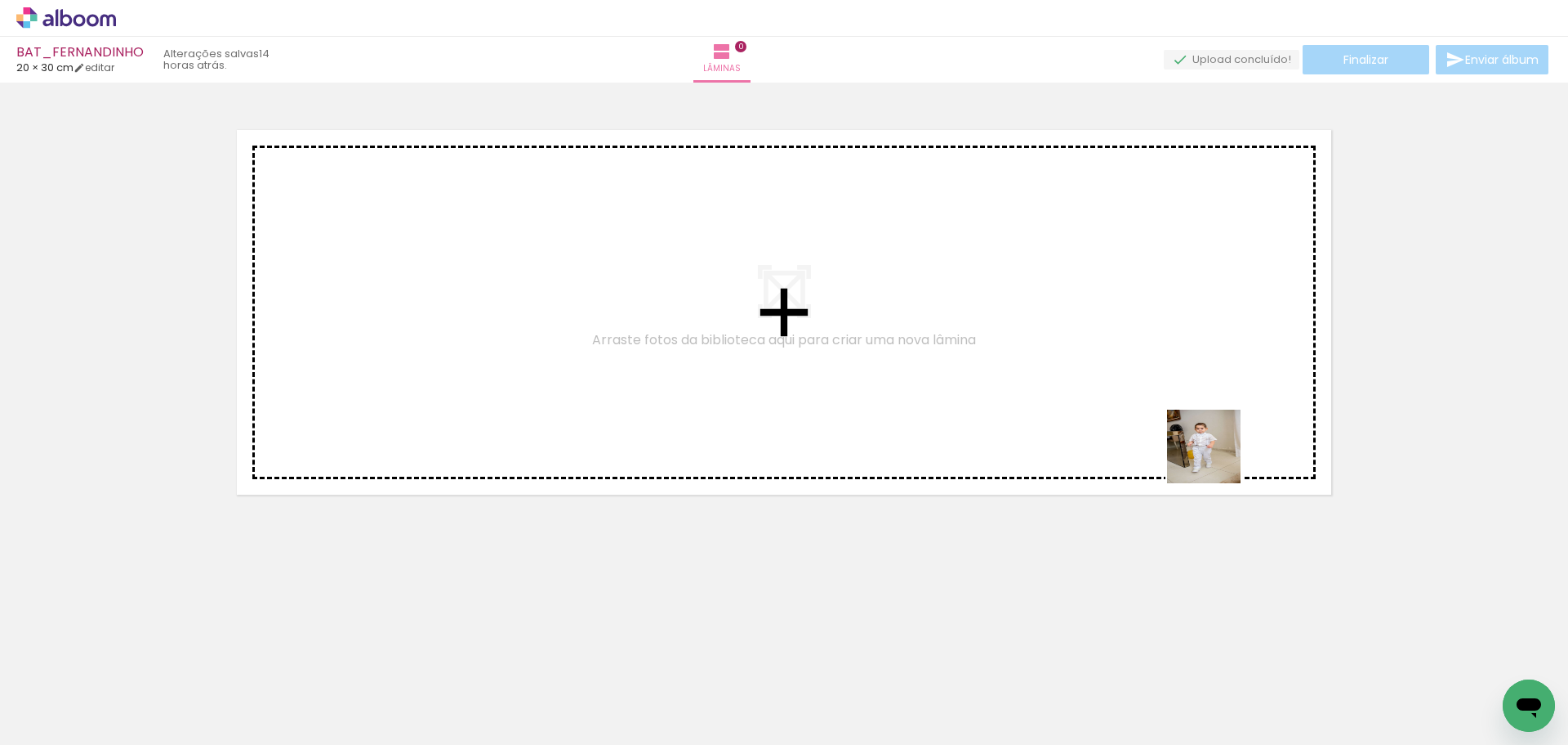
drag, startPoint x: 1442, startPoint y: 705, endPoint x: 1196, endPoint y: 495, distance: 323.4
click at [1201, 433] on quentale-workspace at bounding box center [784, 372] width 1568 height 745
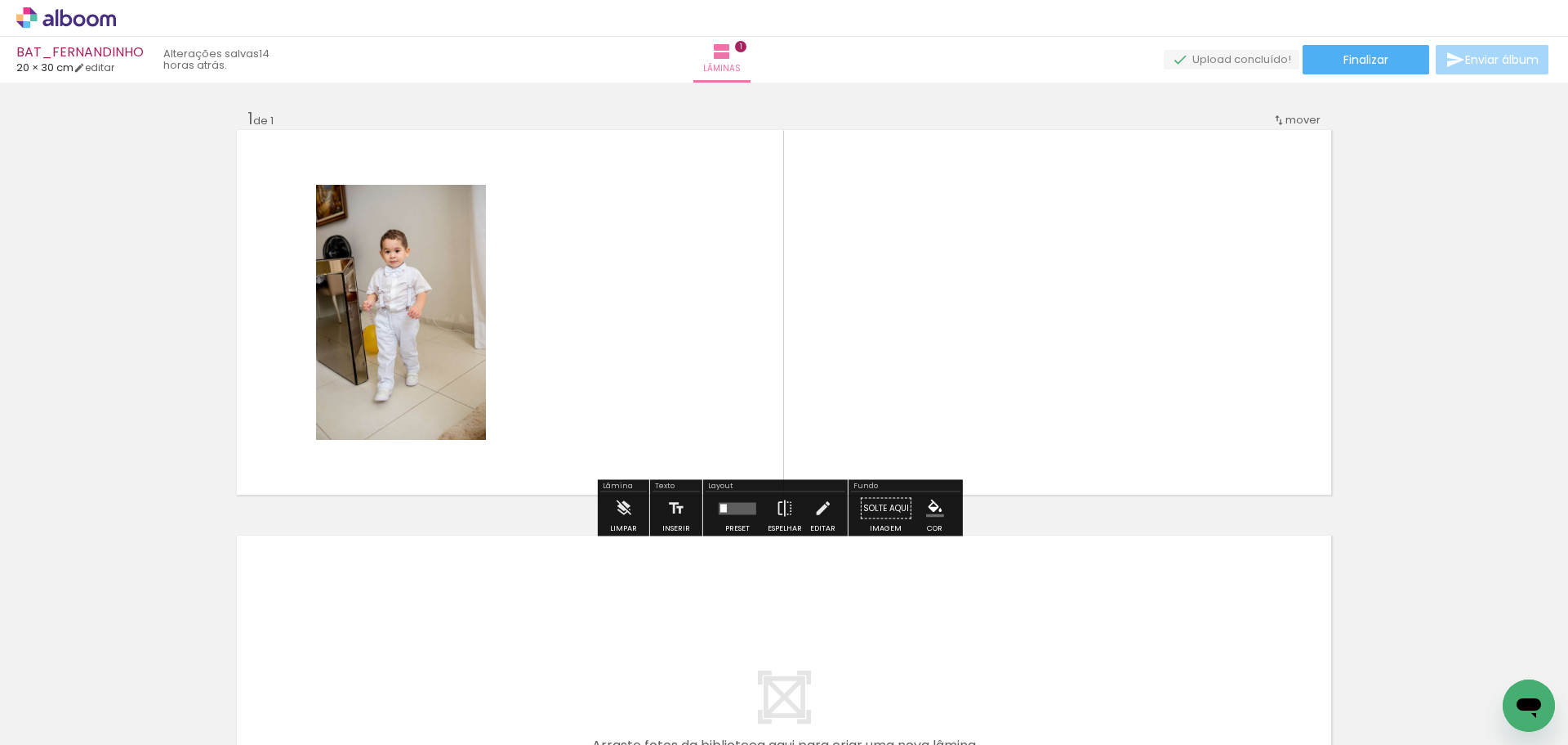
click at [732, 505] on quentale-layouter at bounding box center [738, 508] width 38 height 12
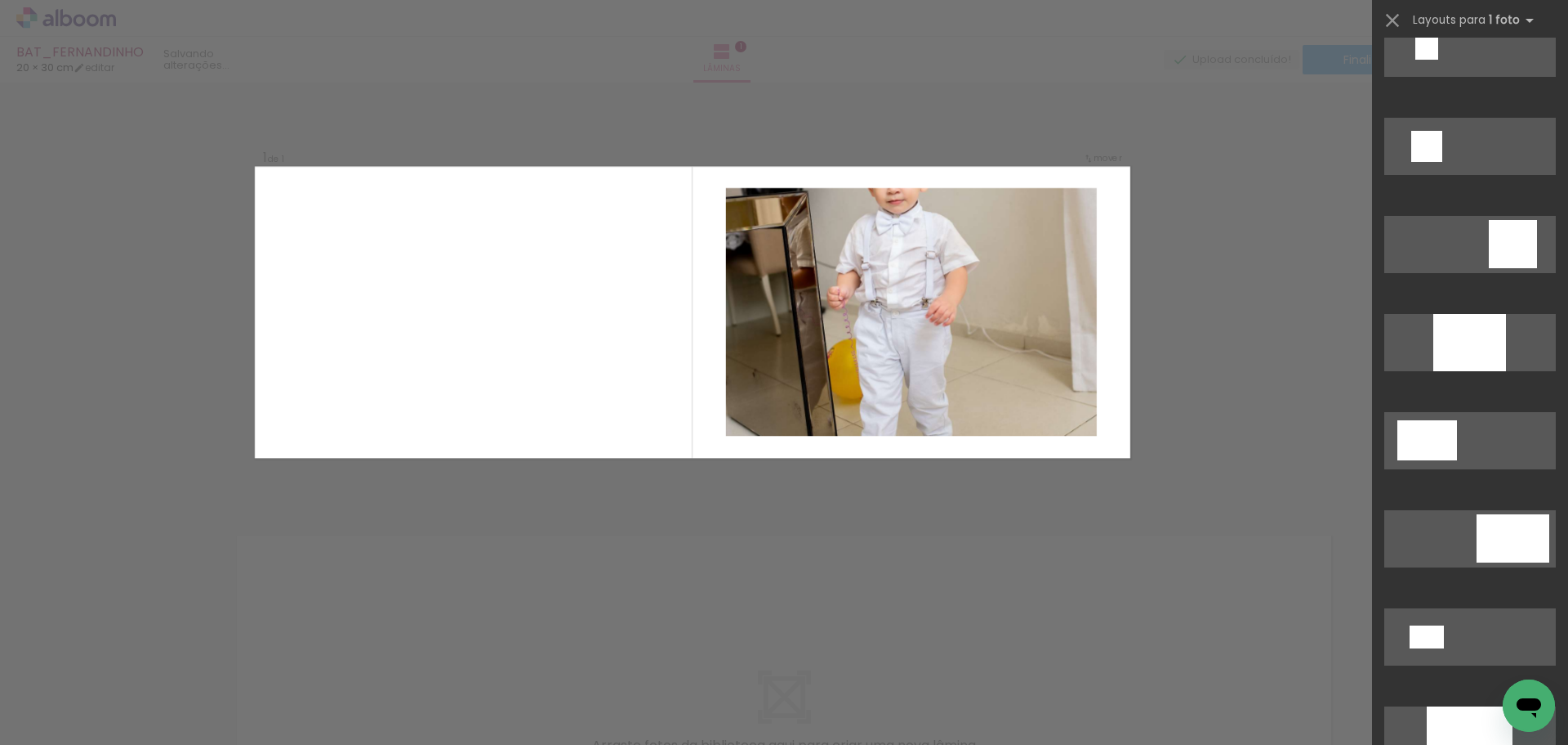
scroll to position [2125, 0]
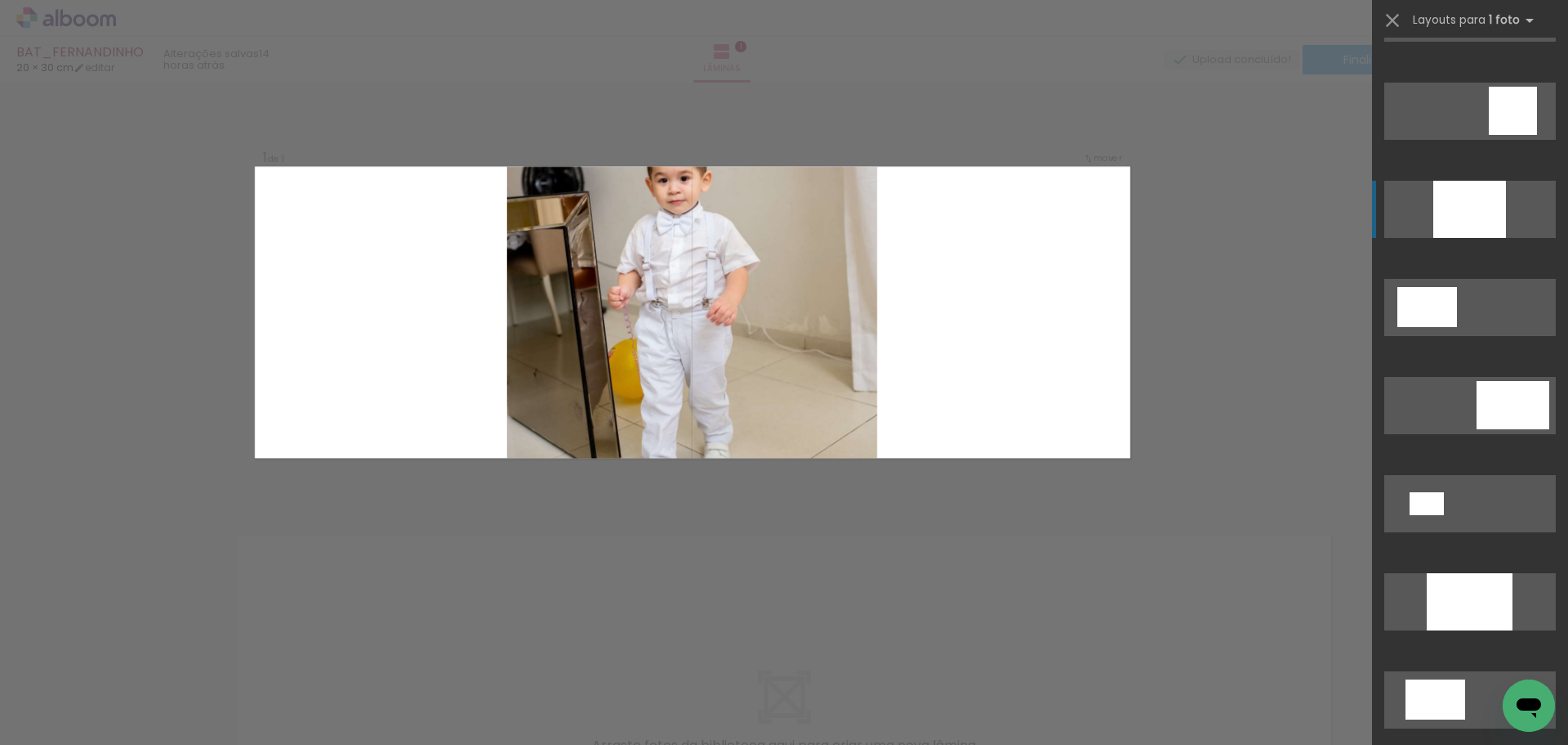
click at [1463, 206] on div at bounding box center [1469, 209] width 73 height 57
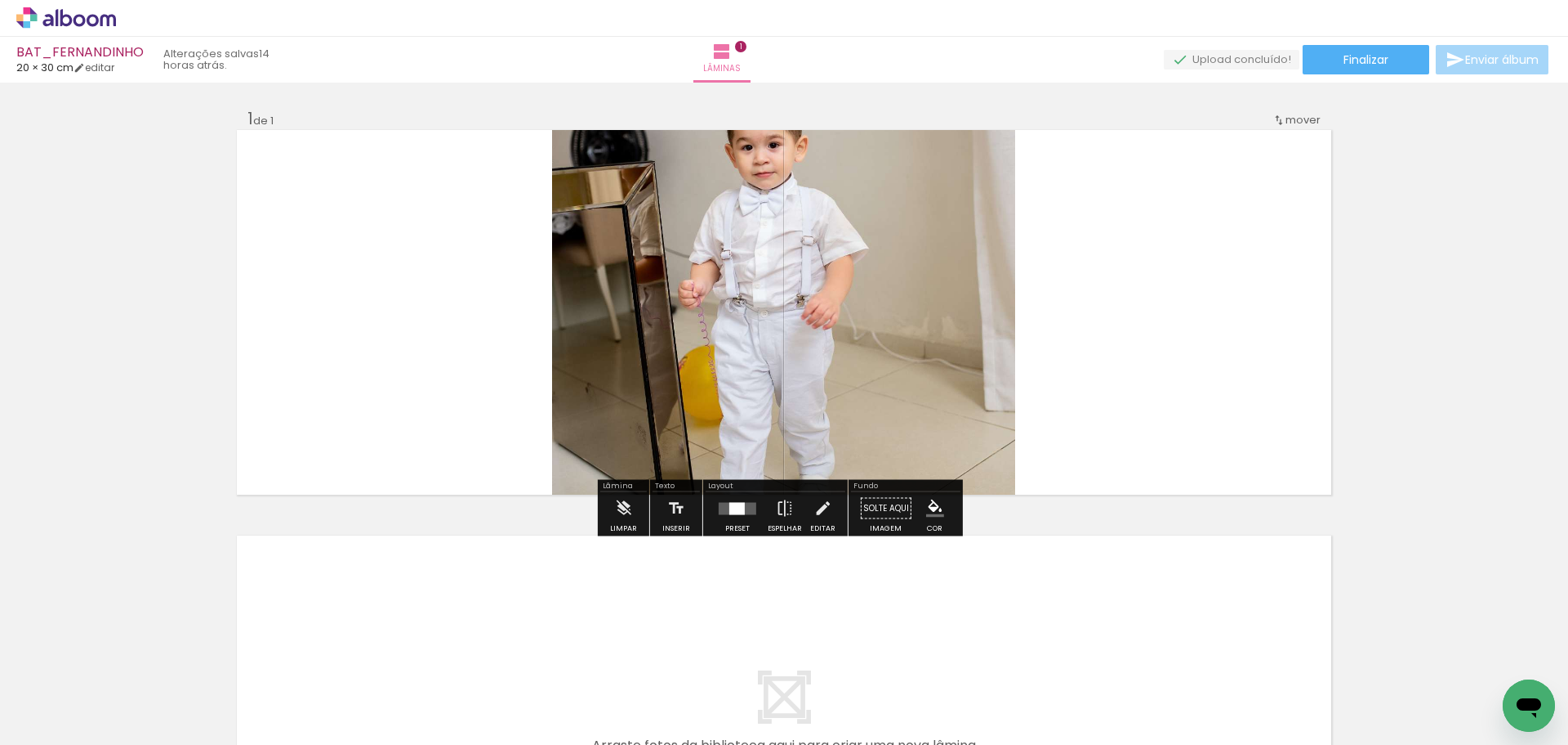
click at [846, 337] on quentale-photo at bounding box center [784, 312] width 463 height 365
drag, startPoint x: 846, startPoint y: 337, endPoint x: 748, endPoint y: 335, distance: 98.0
click at [845, 337] on quentale-photo at bounding box center [784, 312] width 463 height 365
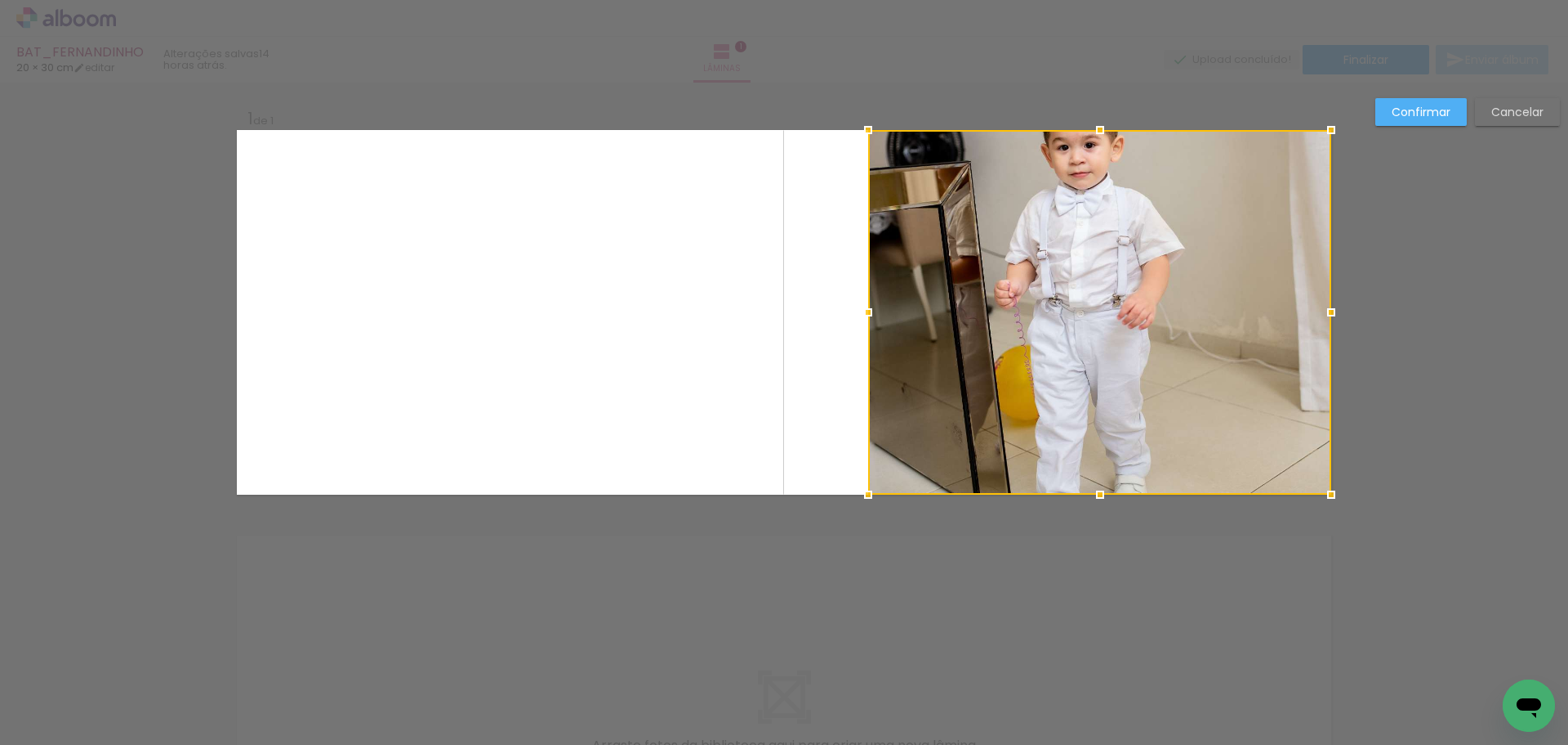
drag, startPoint x: 741, startPoint y: 328, endPoint x: 1201, endPoint y: 360, distance: 461.1
click at [1201, 360] on div at bounding box center [1100, 312] width 463 height 365
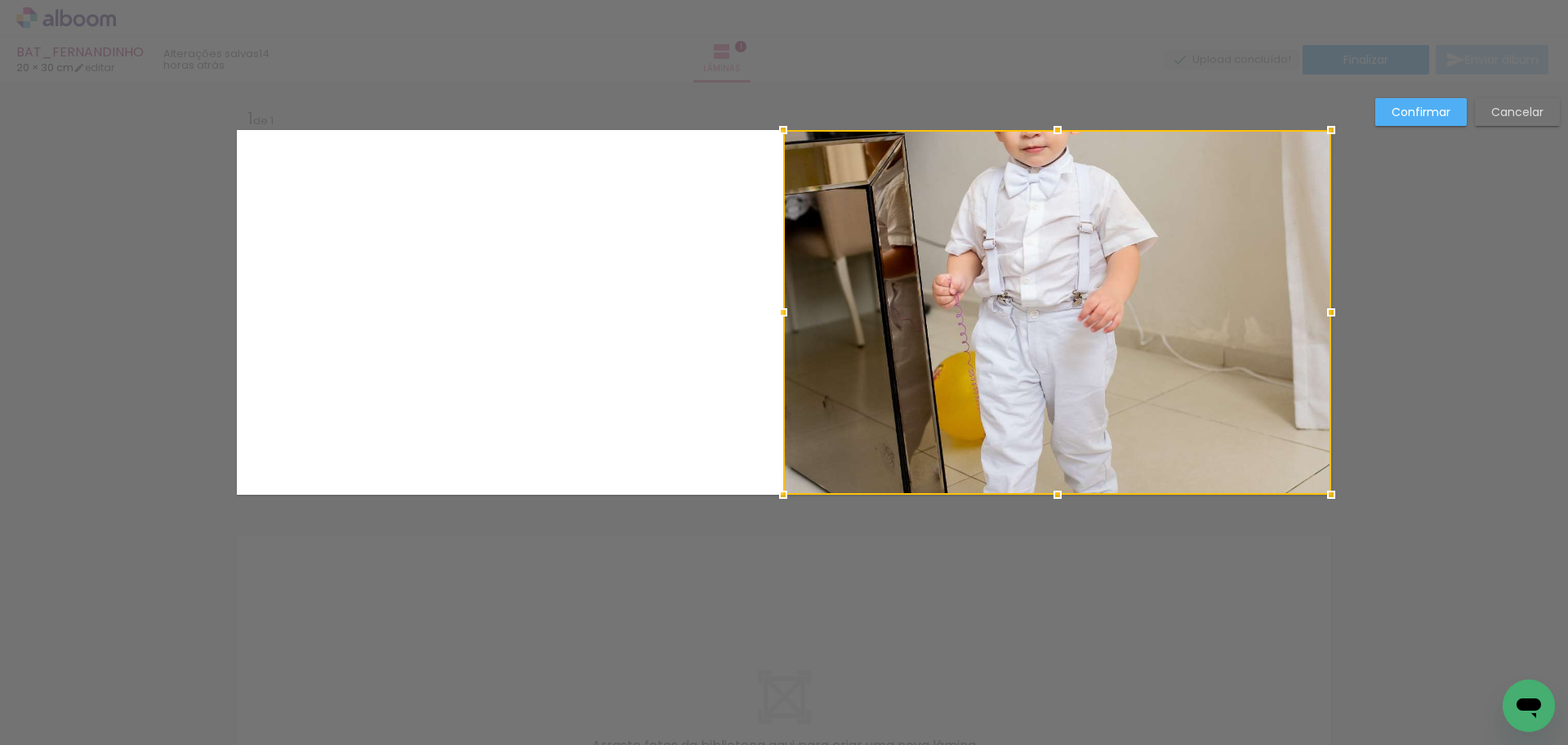
drag, startPoint x: 862, startPoint y: 313, endPoint x: 633, endPoint y: 391, distance: 241.9
click at [633, 391] on album-spread "1 de 1" at bounding box center [784, 312] width 1095 height 365
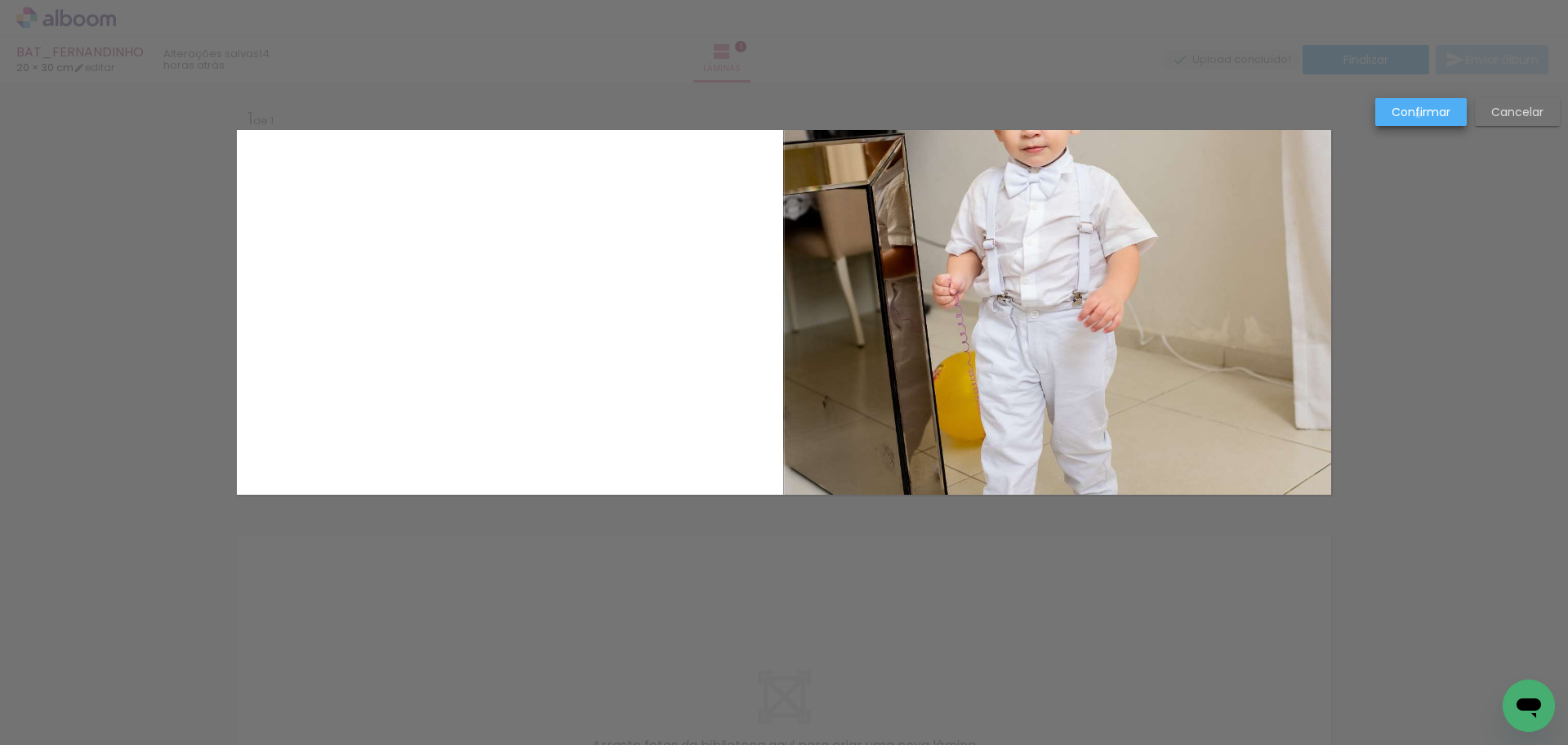
drag, startPoint x: 1419, startPoint y: 115, endPoint x: 1199, endPoint y: 192, distance: 233.1
click at [0, 0] on slot "Confirmar" at bounding box center [0, 0] width 0 height 0
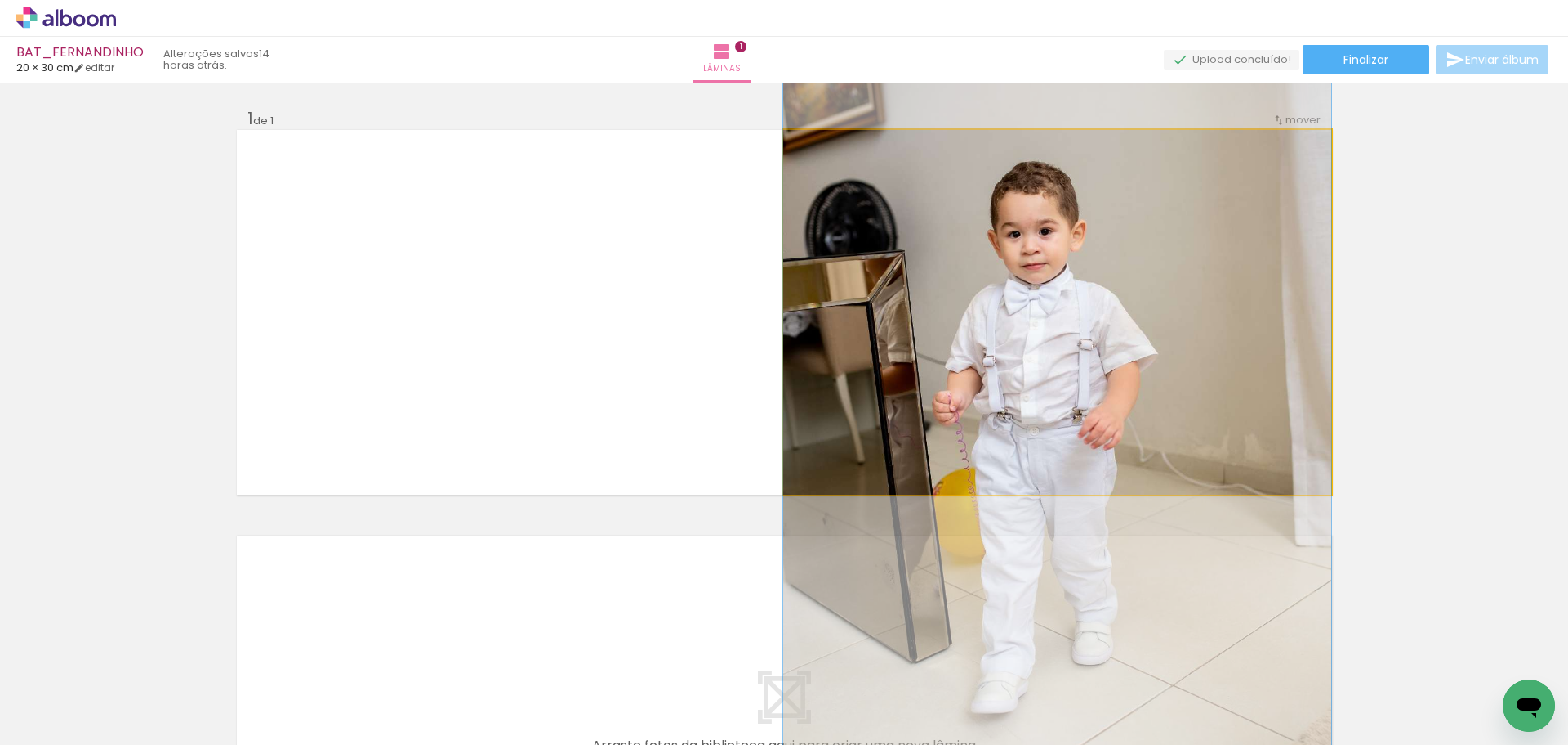
drag, startPoint x: 1017, startPoint y: 237, endPoint x: 1017, endPoint y: 350, distance: 113.0
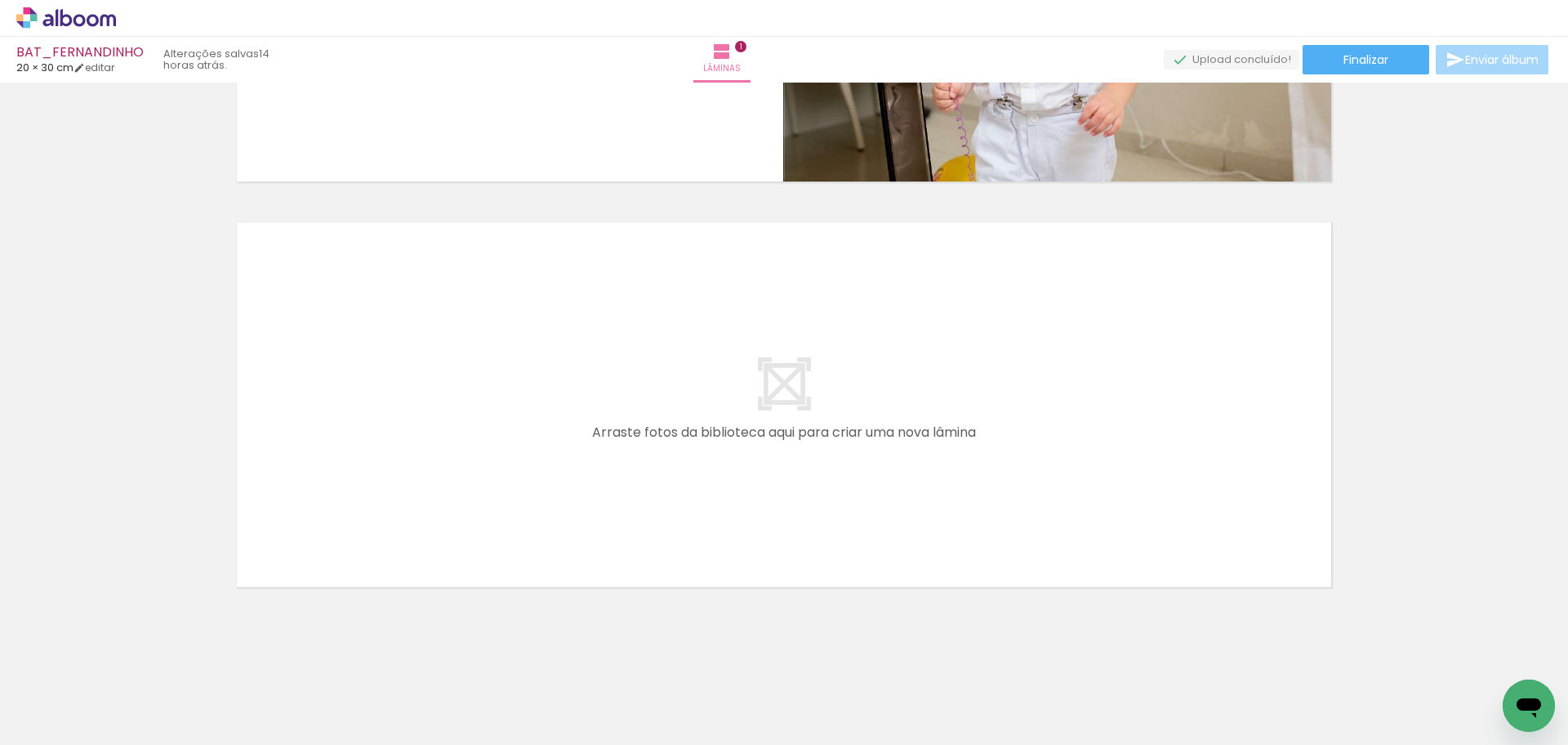
scroll to position [315, 0]
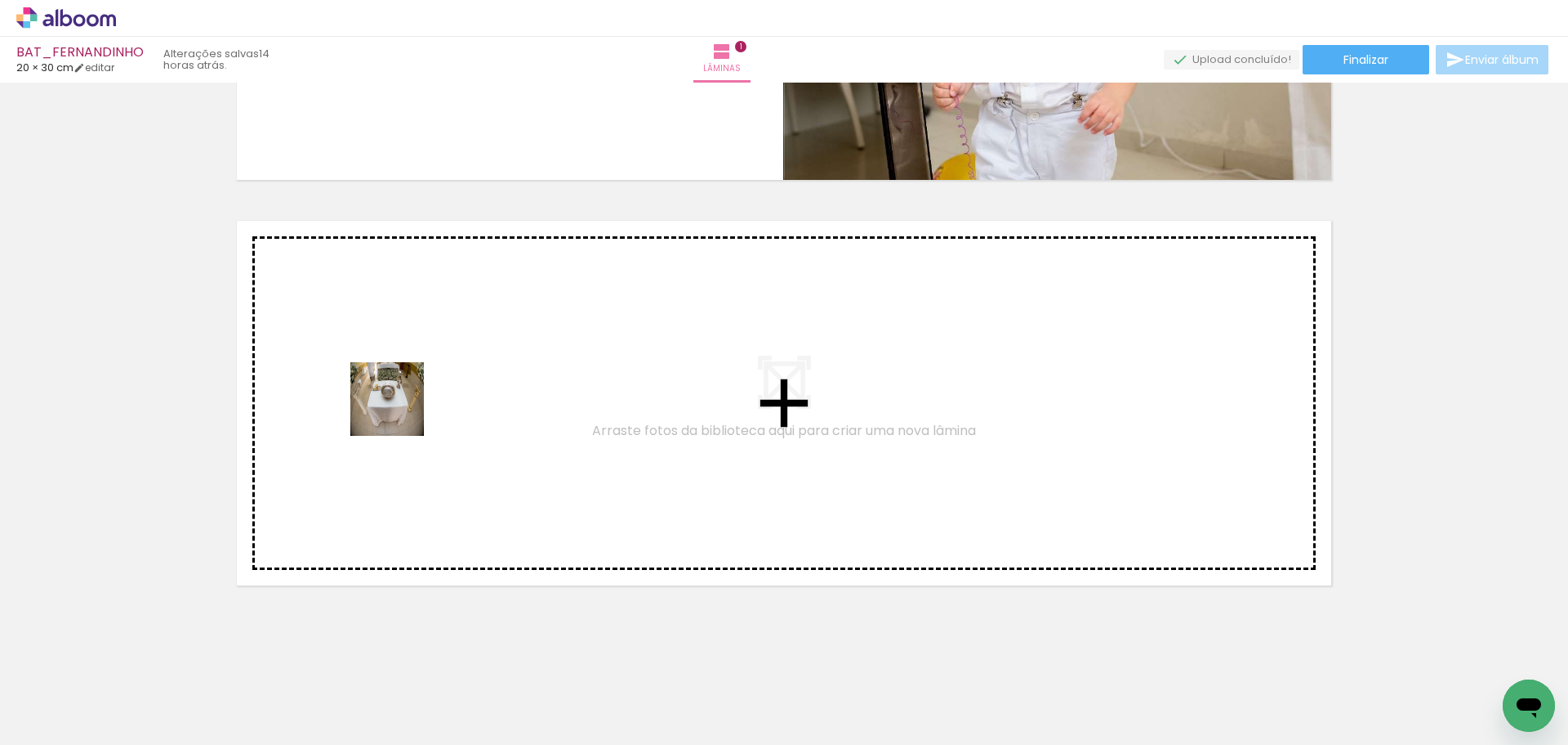
drag, startPoint x: 169, startPoint y: 684, endPoint x: 374, endPoint y: 590, distance: 225.5
click at [396, 421] on quentale-workspace at bounding box center [784, 372] width 1568 height 745
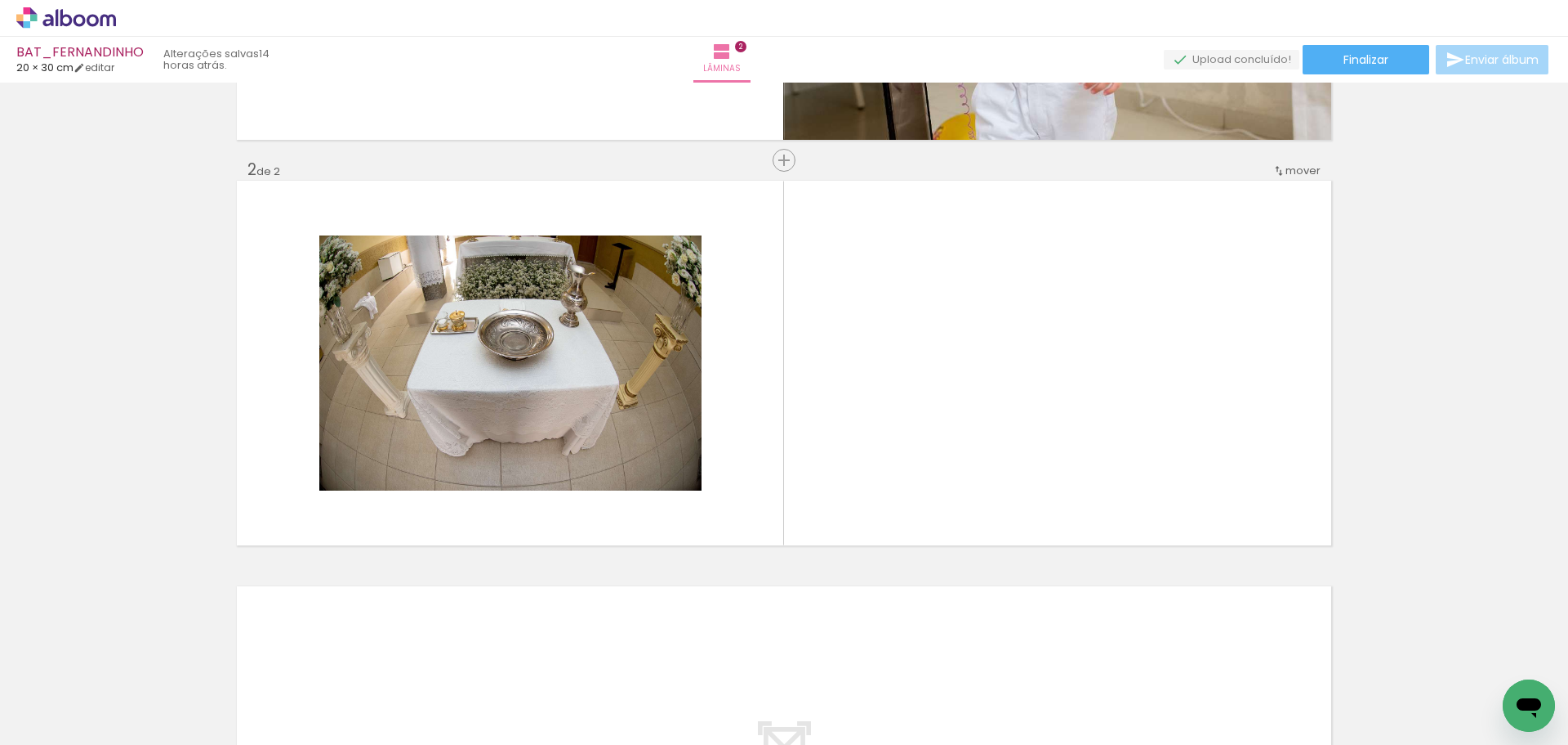
scroll to position [356, 0]
drag, startPoint x: 262, startPoint y: 675, endPoint x: 433, endPoint y: 604, distance: 185.2
click at [425, 343] on quentale-workspace at bounding box center [784, 372] width 1568 height 745
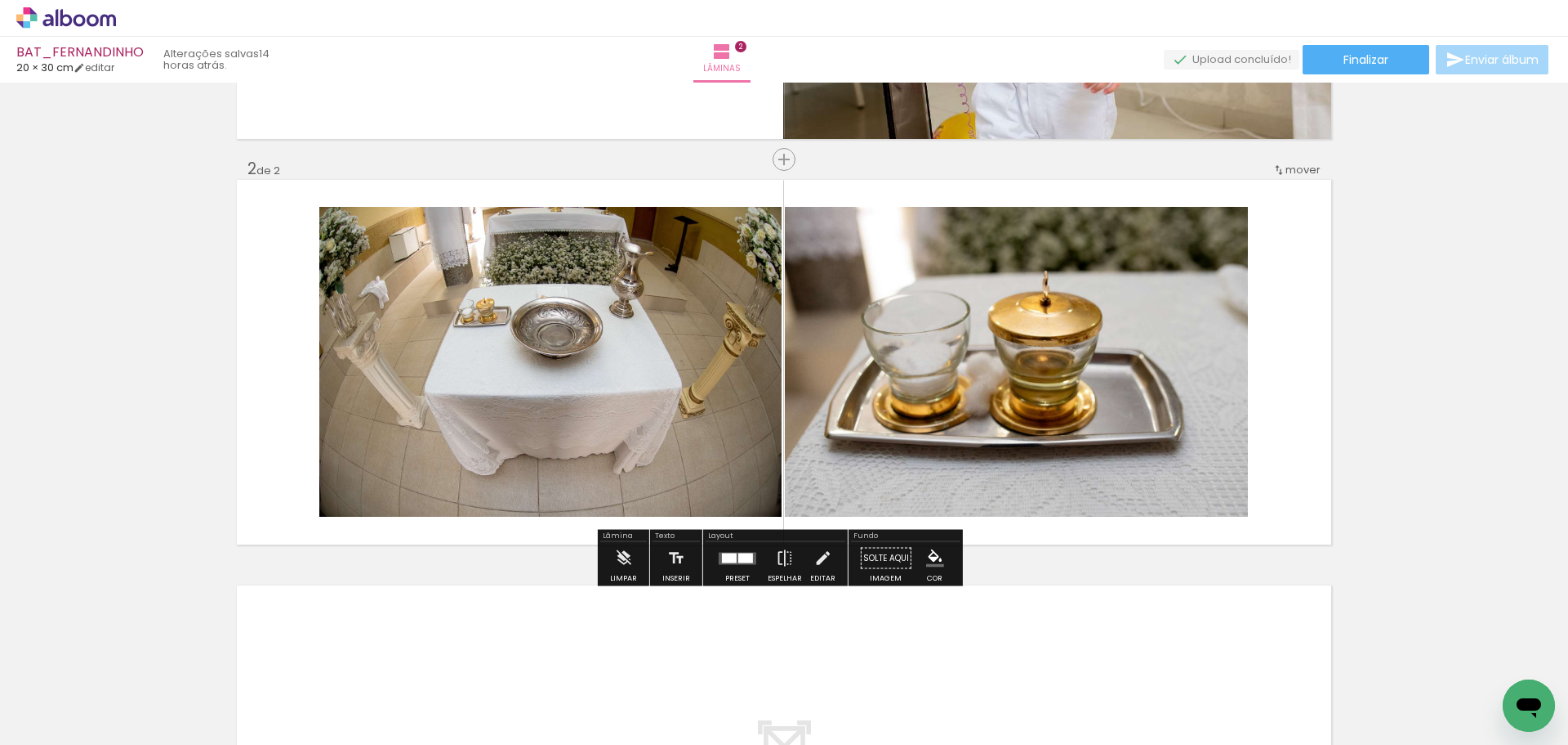
drag, startPoint x: 408, startPoint y: 562, endPoint x: 438, endPoint y: 689, distance: 130.5
click at [419, 398] on quentale-workspace at bounding box center [784, 372] width 1568 height 745
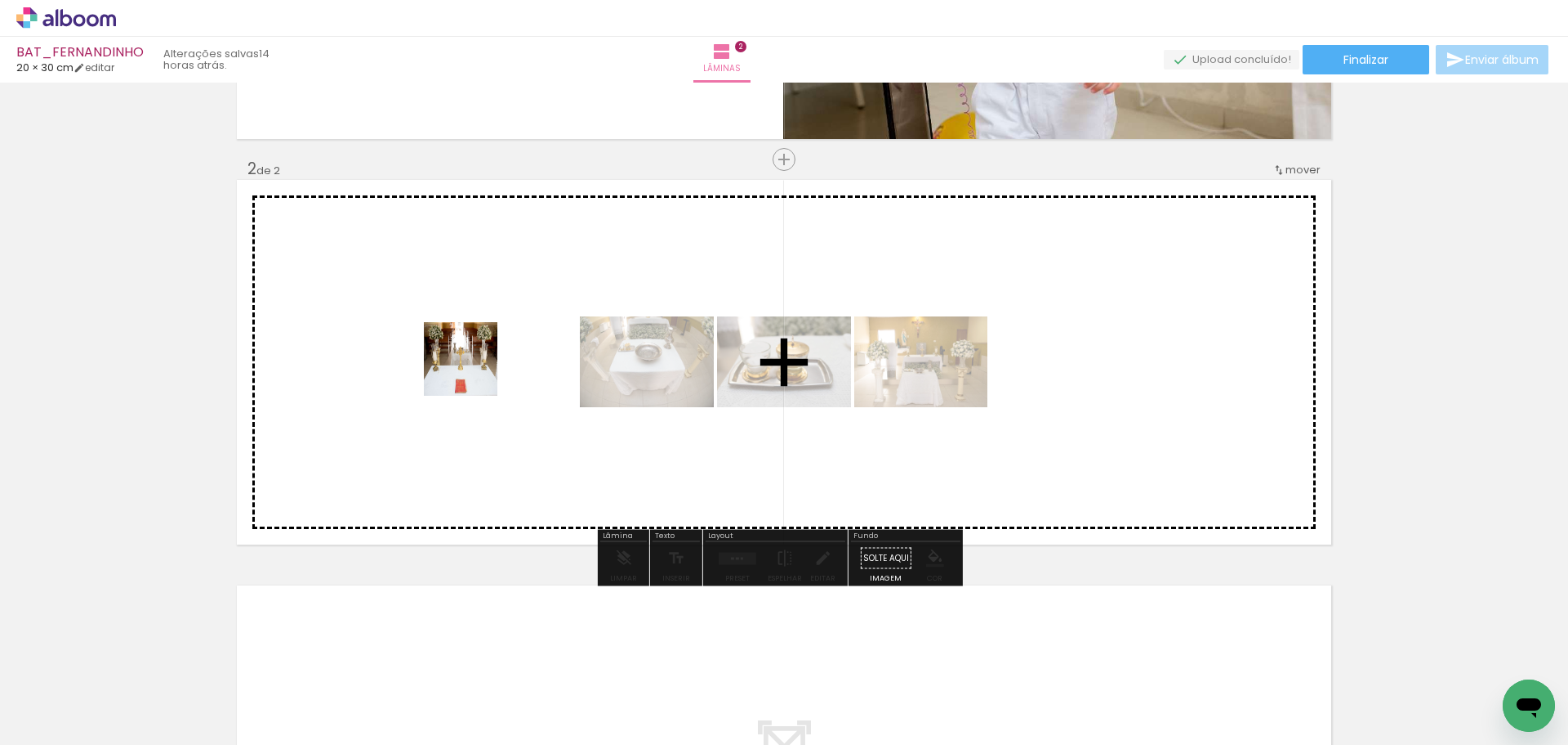
drag, startPoint x: 437, startPoint y: 691, endPoint x: 550, endPoint y: 499, distance: 222.8
click at [472, 365] on quentale-workspace at bounding box center [784, 372] width 1568 height 745
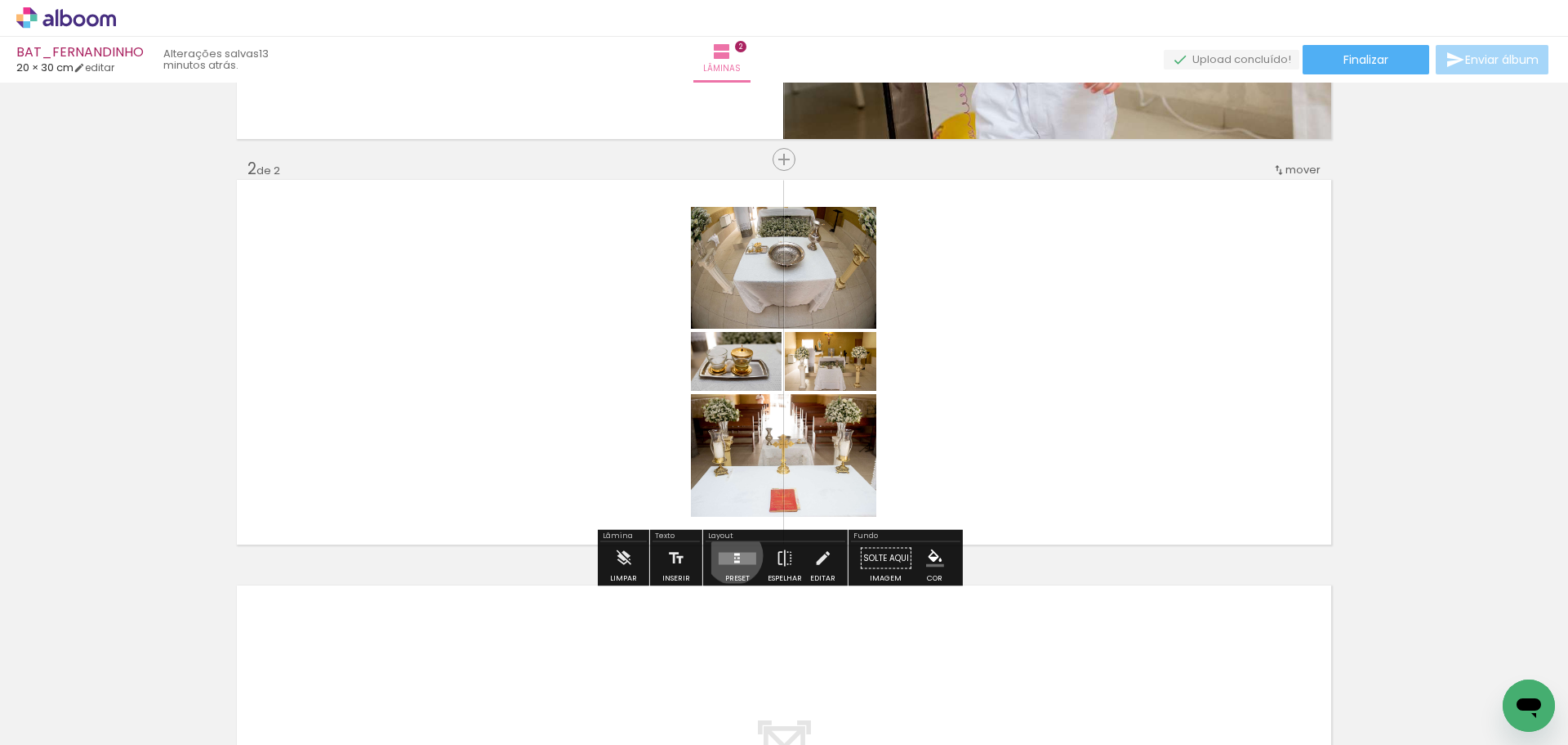
click at [731, 555] on quentale-layouter at bounding box center [738, 557] width 38 height 12
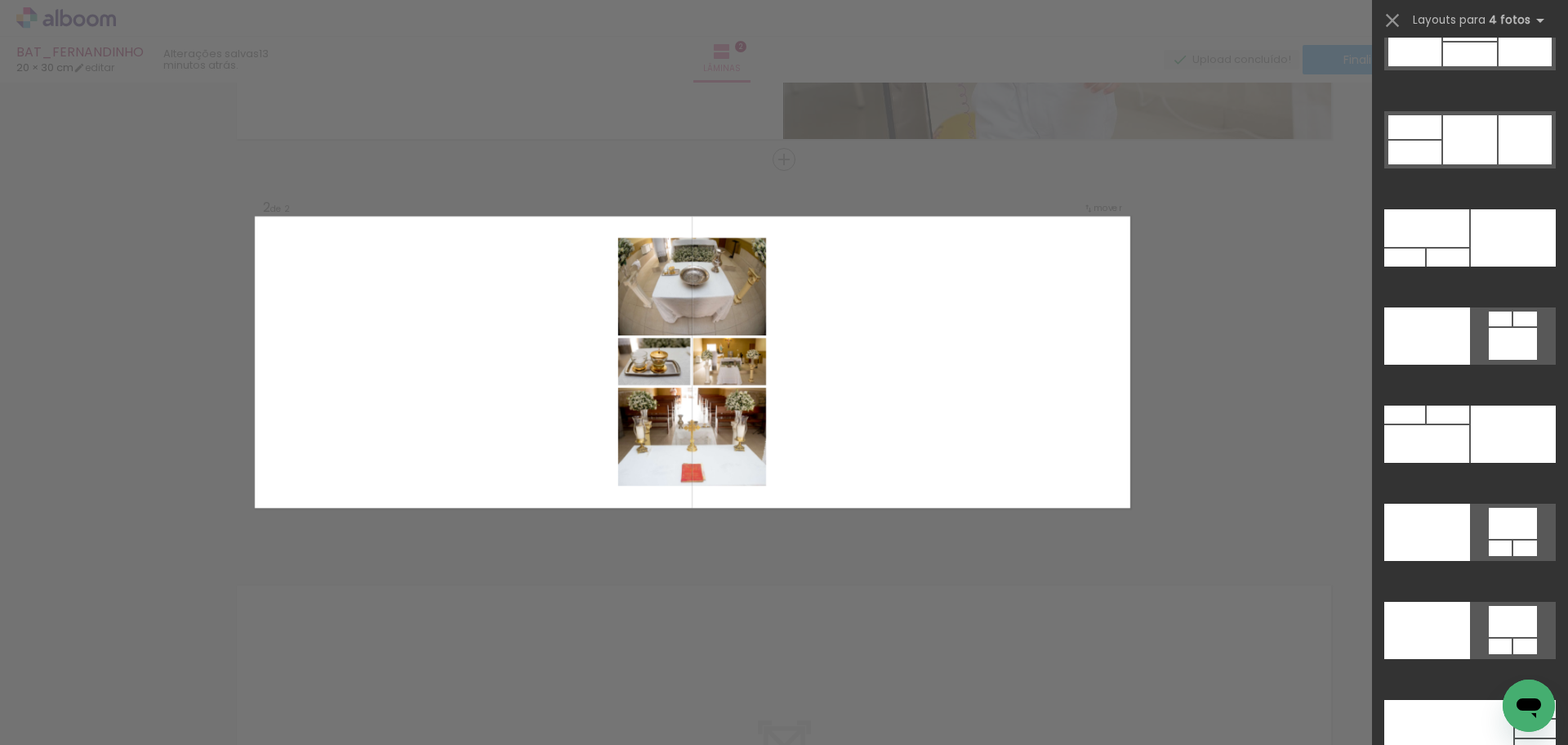
scroll to position [34111, 0]
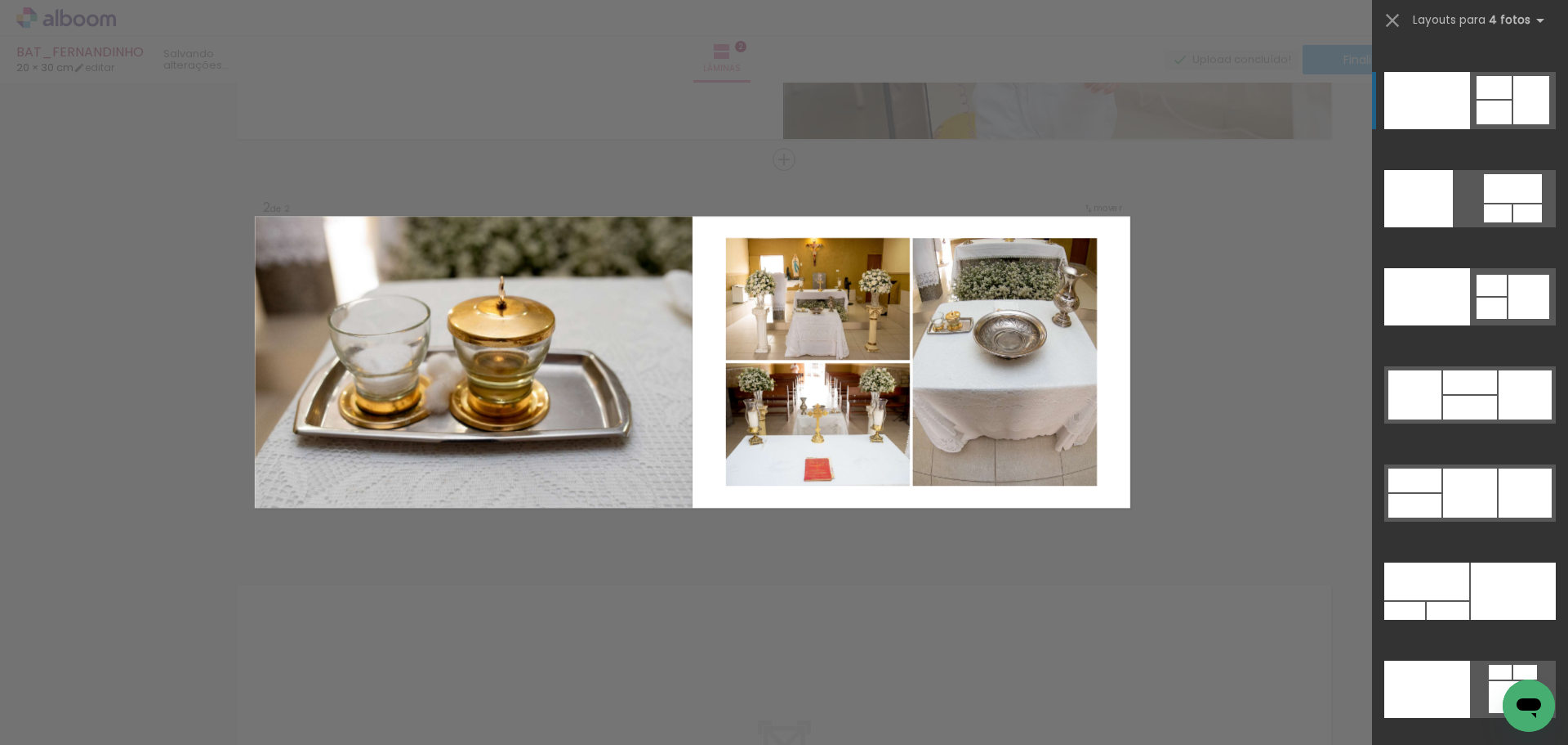
click at [1426, 113] on div at bounding box center [1427, 100] width 86 height 57
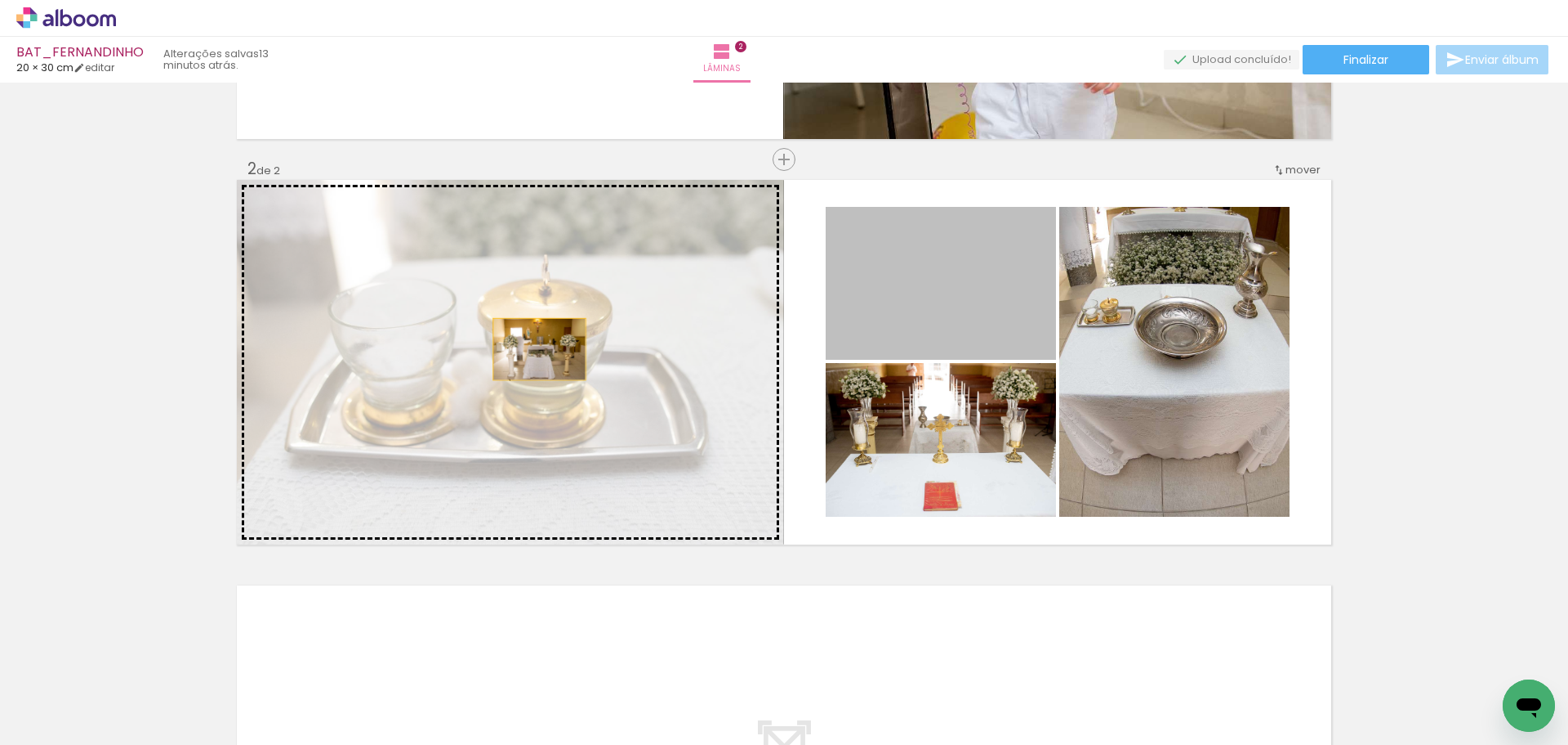
drag, startPoint x: 921, startPoint y: 294, endPoint x: 532, endPoint y: 352, distance: 393.3
click at [0, 0] on slot at bounding box center [0, 0] width 0 height 0
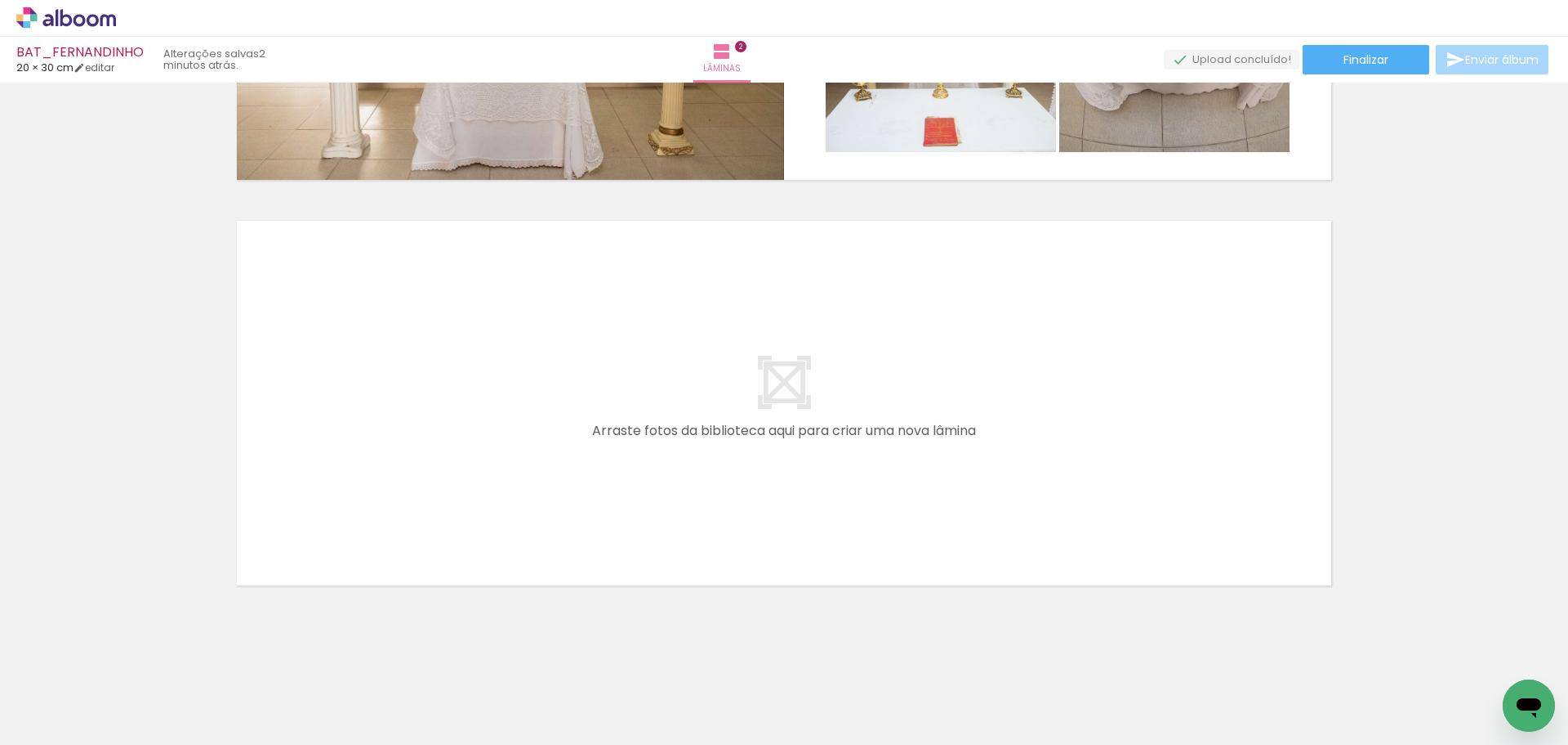
scroll to position [0, 1646]
drag, startPoint x: 1006, startPoint y: 691, endPoint x: 916, endPoint y: 626, distance: 111.0
click at [994, 421] on quentale-workspace at bounding box center [784, 372] width 1568 height 745
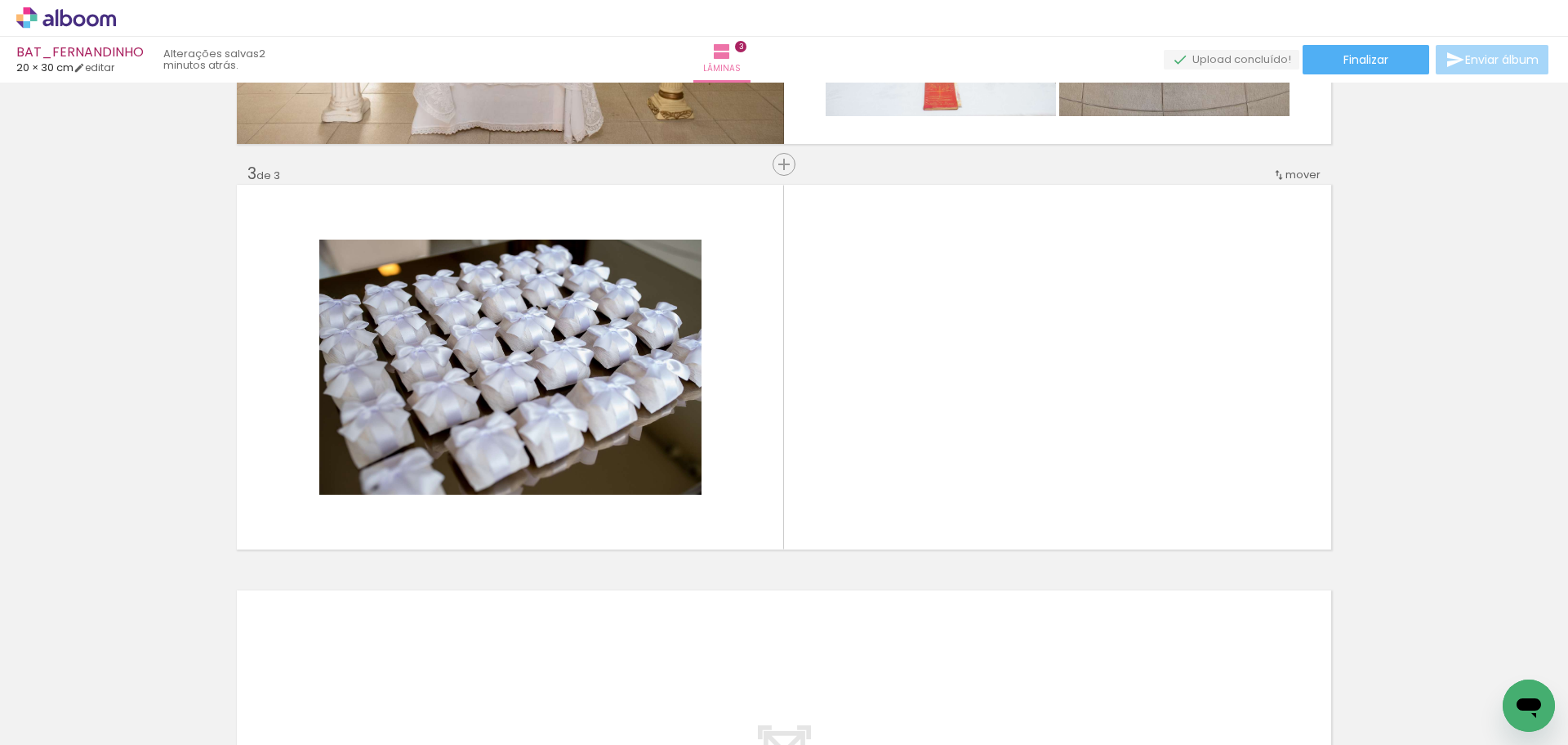
scroll to position [761, 0]
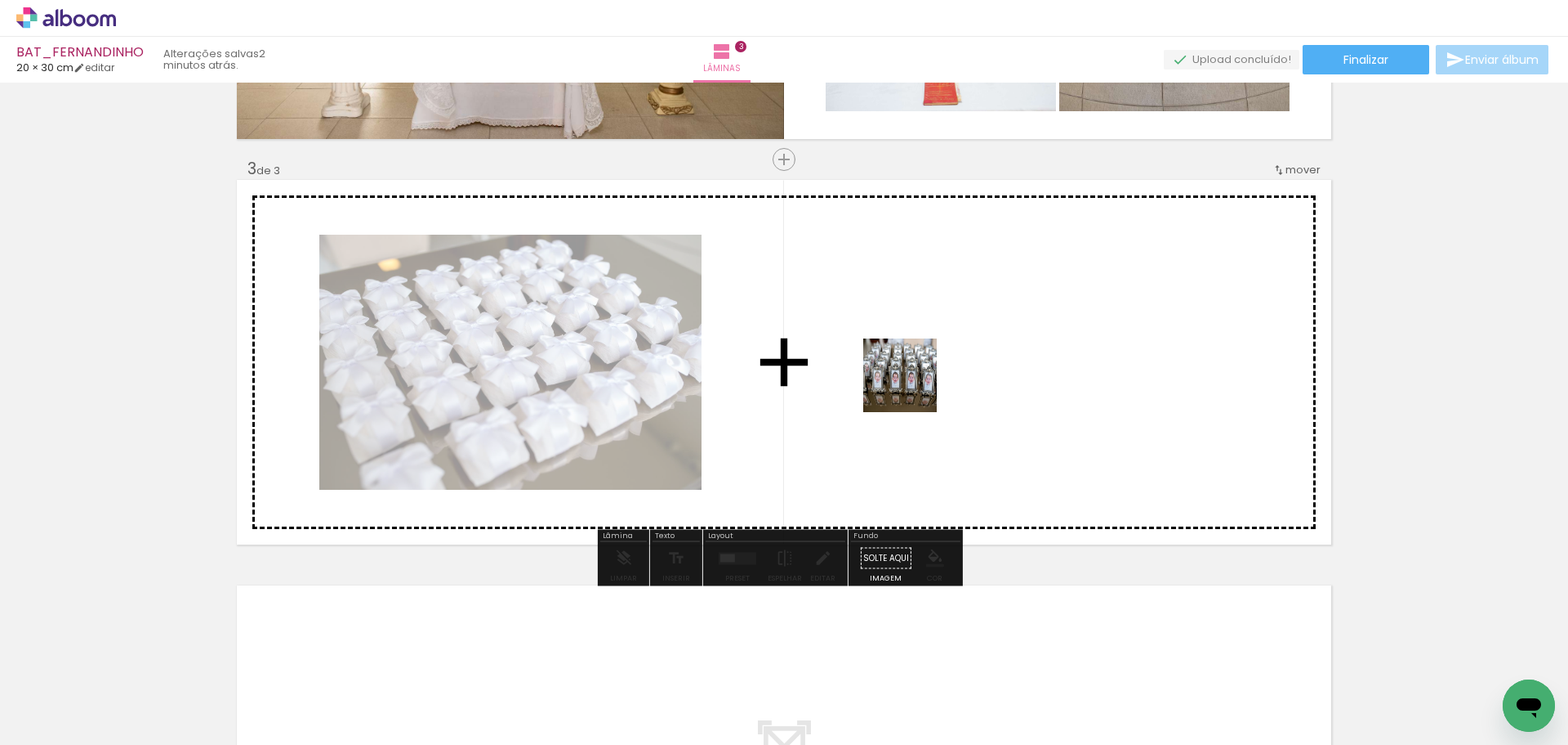
drag, startPoint x: 914, startPoint y: 689, endPoint x: 1082, endPoint y: 684, distance: 168.1
click at [913, 378] on quentale-workspace at bounding box center [784, 372] width 1568 height 745
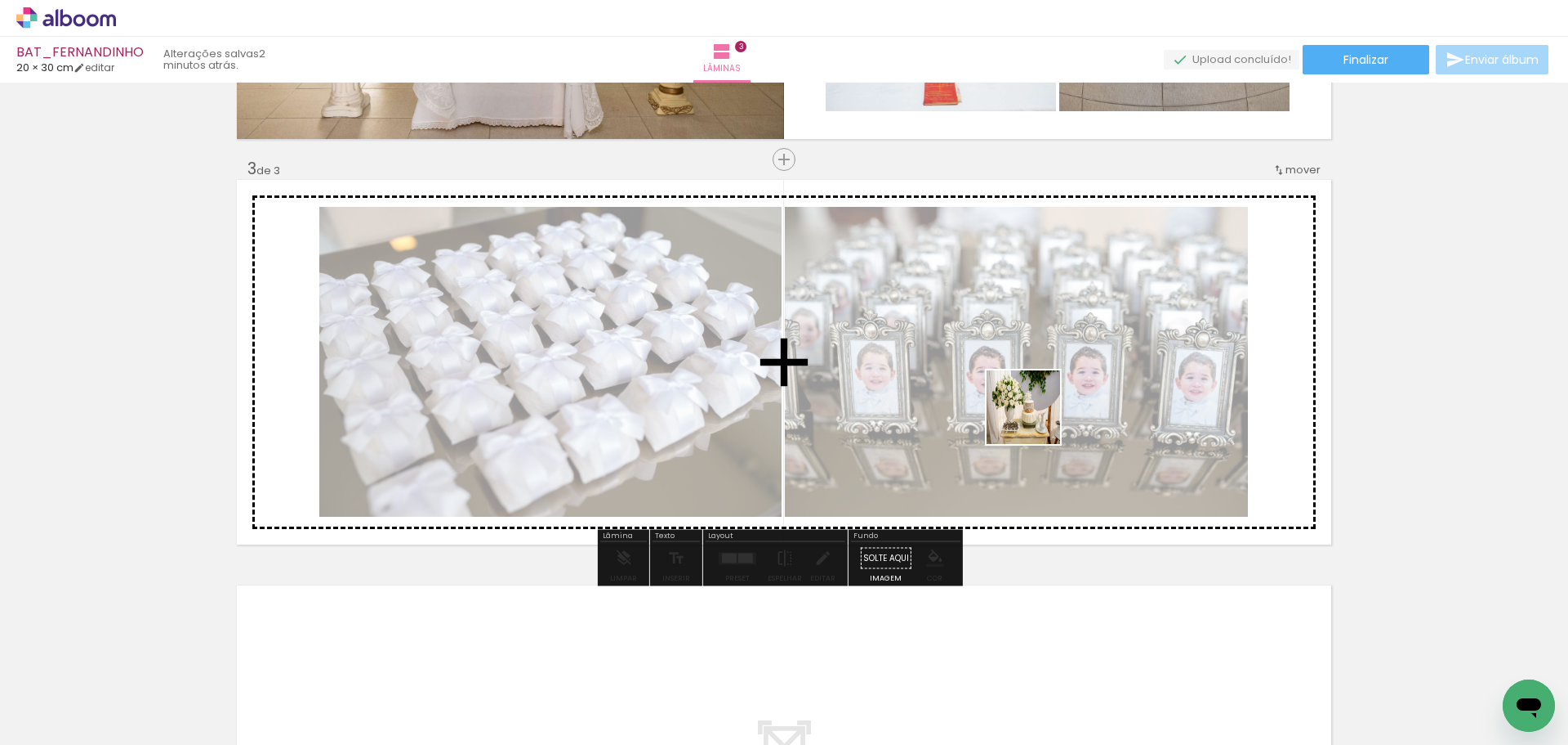
drag, startPoint x: 1079, startPoint y: 610, endPoint x: 1152, endPoint y: 675, distance: 97.7
click at [1034, 403] on quentale-workspace at bounding box center [784, 372] width 1568 height 745
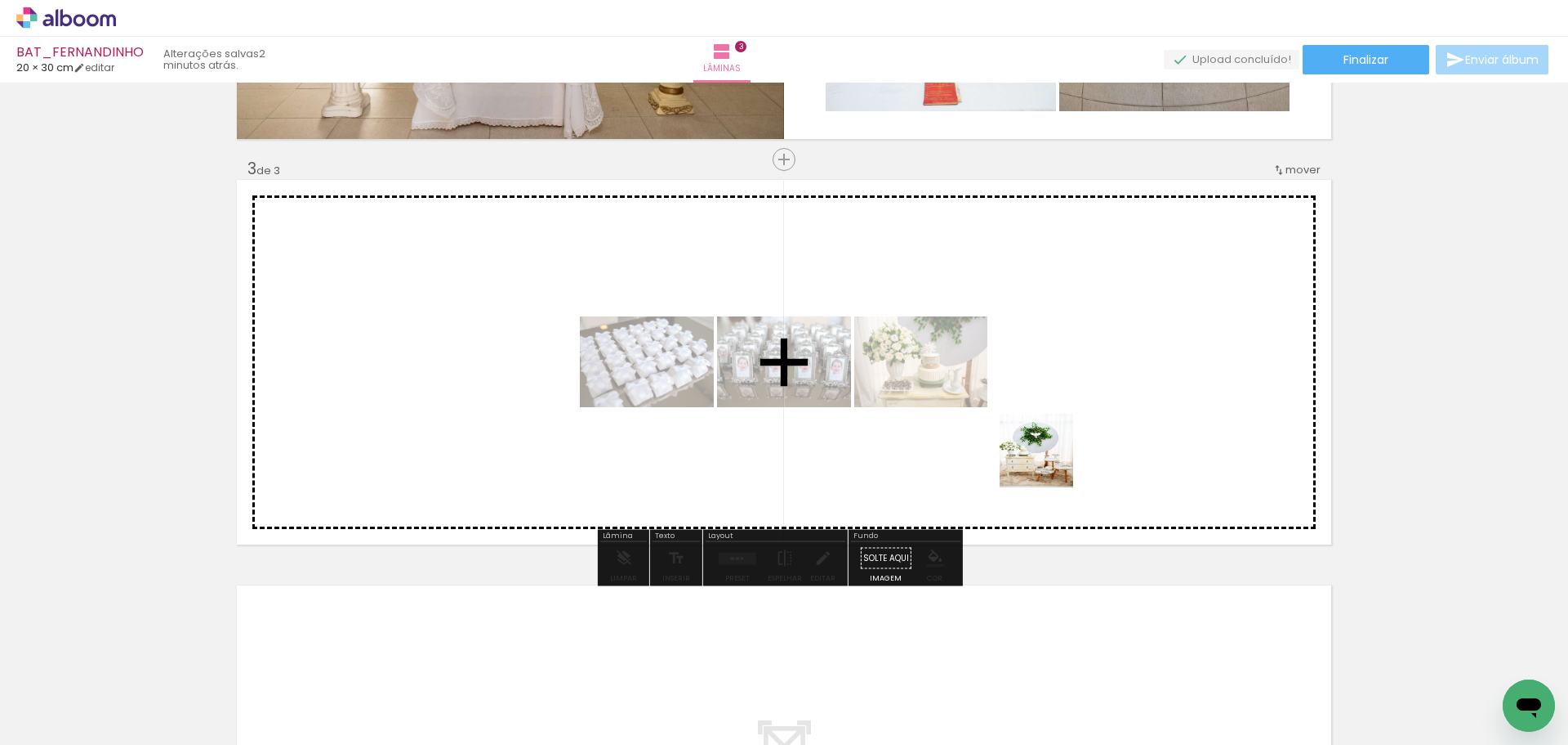
drag, startPoint x: 1175, startPoint y: 697, endPoint x: 1031, endPoint y: 628, distance: 159.7
click at [1035, 443] on quentale-workspace at bounding box center [784, 372] width 1568 height 745
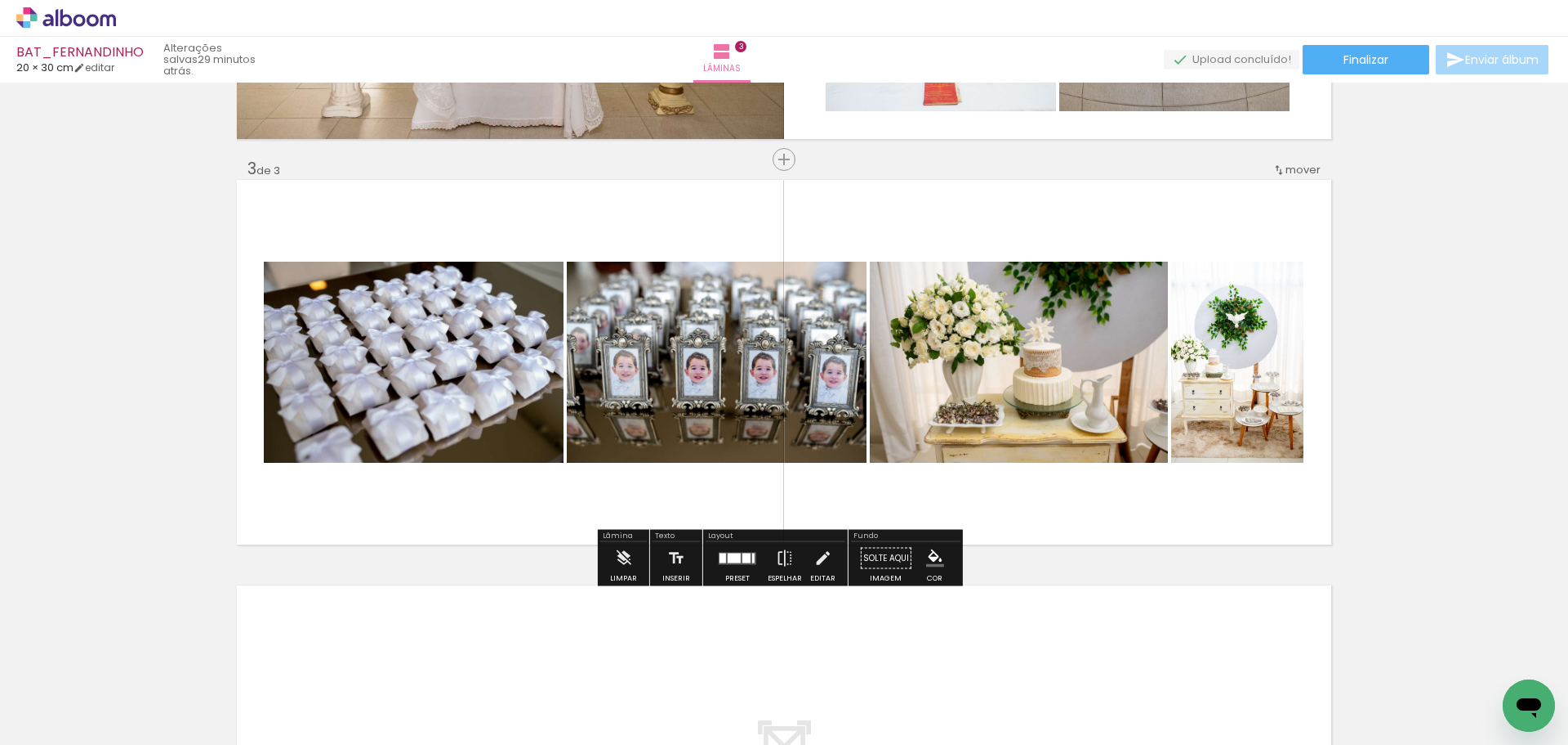
click at [1409, 381] on div "Inserir lâmina 1 de 3 Inserir lâmina 2 de 3 Inserir lâmina 3 de 3" at bounding box center [784, 138] width 1568 height 1623
